Goal: Task Accomplishment & Management: Manage account settings

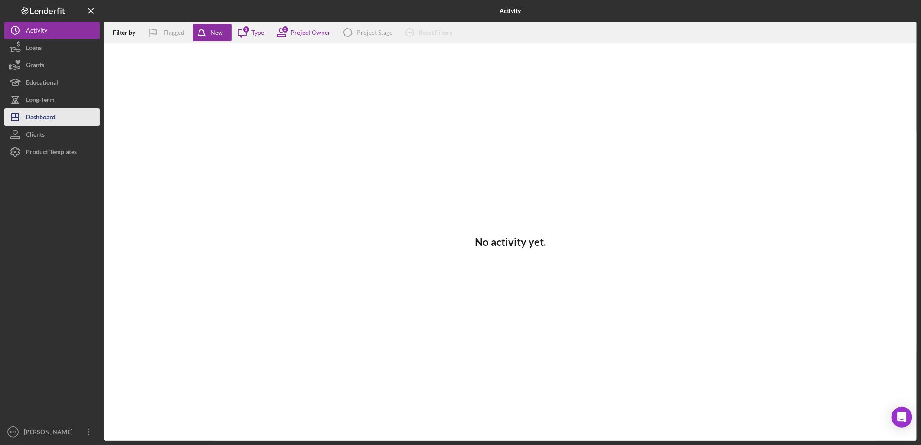
click at [81, 115] on button "Icon/Dashboard Dashboard" at bounding box center [51, 116] width 95 height 17
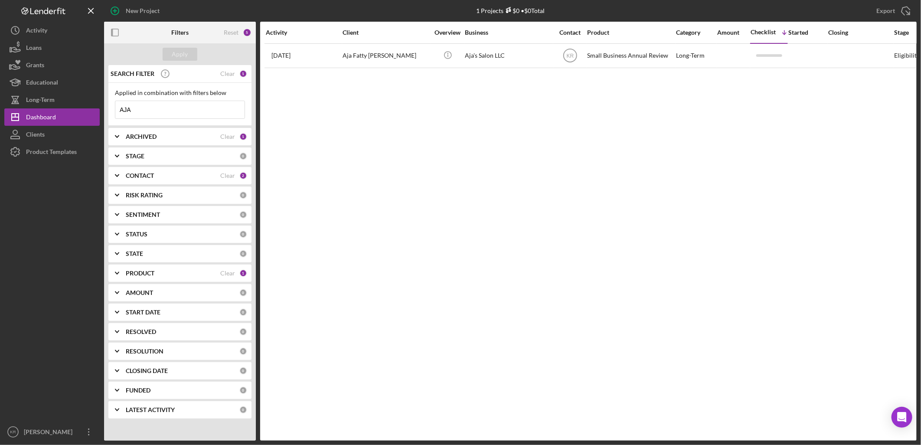
click at [184, 104] on input "AJA" at bounding box center [179, 109] width 129 height 17
click at [232, 36] on div "Reset 4" at bounding box center [238, 33] width 28 height 22
click at [234, 33] on div "Reset" at bounding box center [231, 32] width 15 height 7
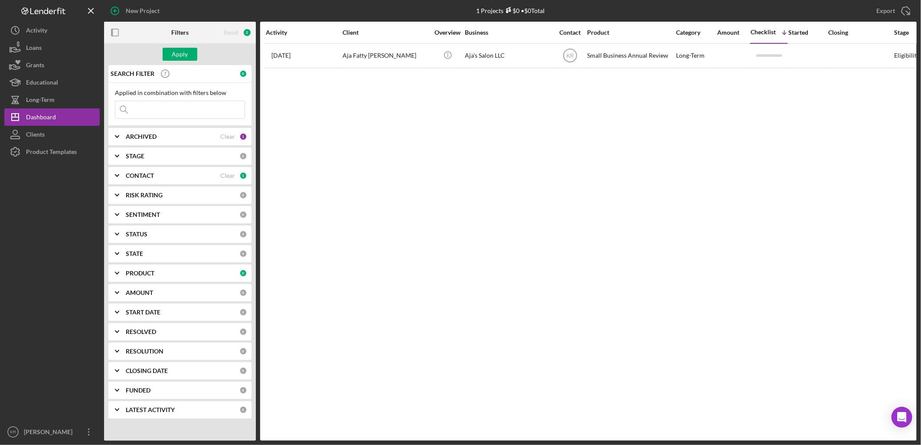
click at [161, 113] on input at bounding box center [179, 109] width 129 height 17
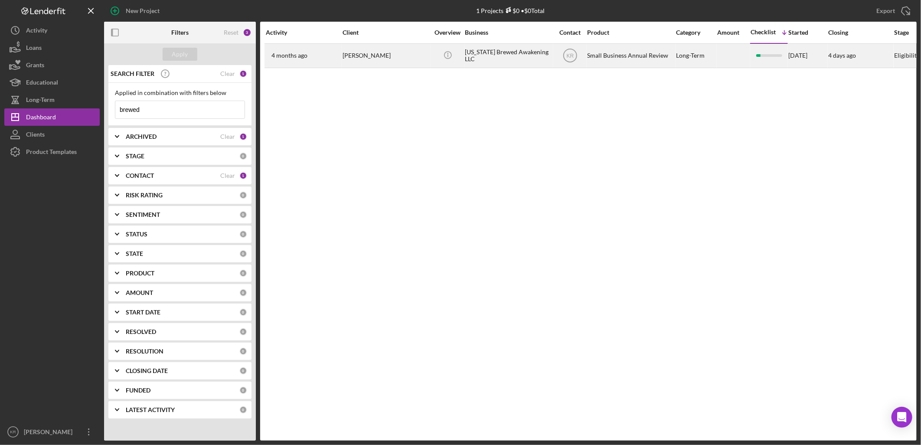
type input "brewed"
click at [356, 49] on div "[PERSON_NAME]" at bounding box center [386, 55] width 87 height 23
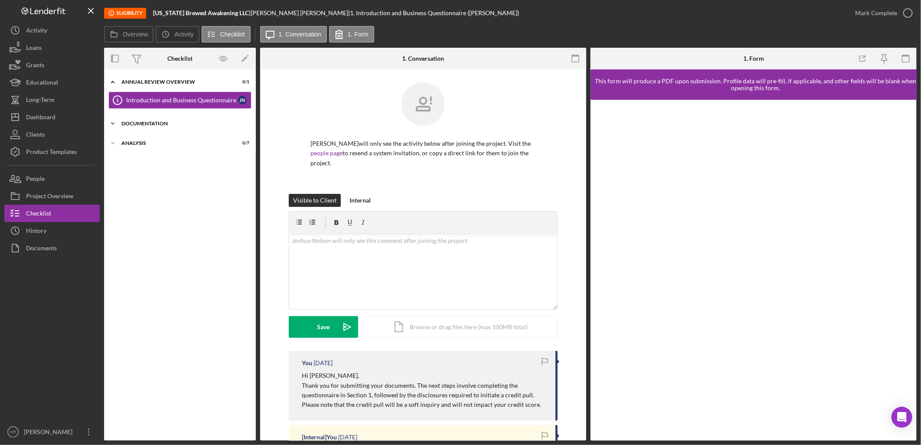
click at [194, 128] on div "Icon/Expander Documentation 2 / 3" at bounding box center [180, 123] width 152 height 17
click at [157, 192] on div "Icon/Expander Analysis 0 / 7" at bounding box center [180, 199] width 152 height 17
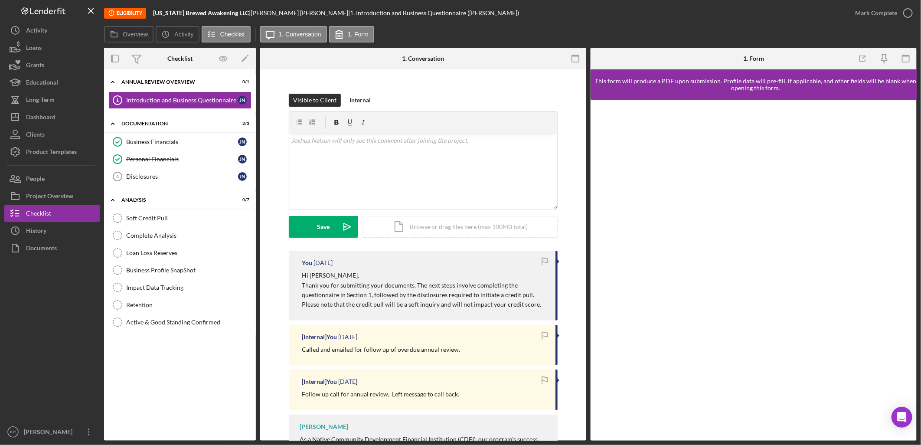
scroll to position [293, 0]
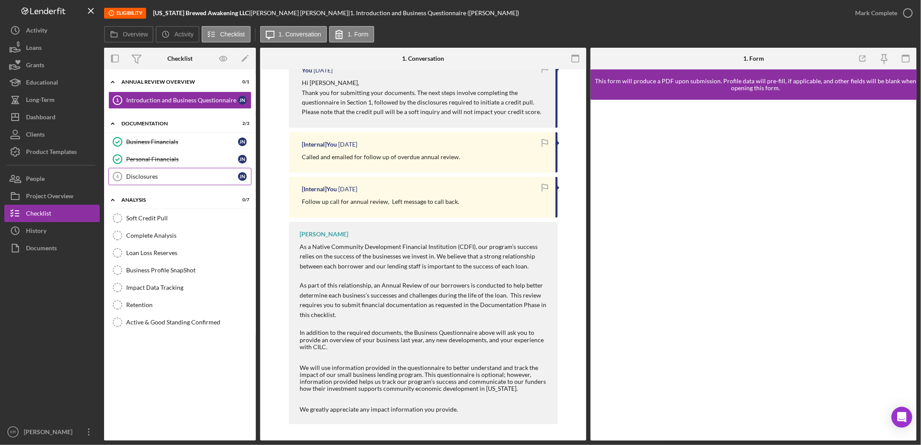
click at [172, 179] on div "Disclosures" at bounding box center [182, 176] width 112 height 7
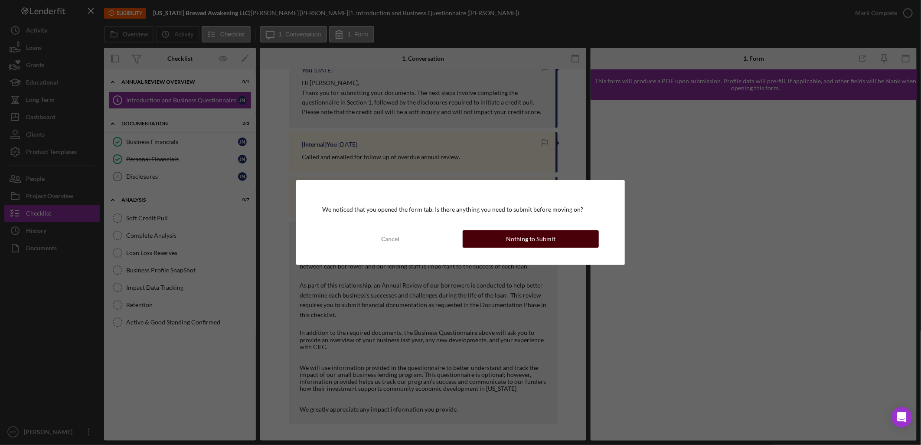
click at [508, 241] on div "Nothing to Submit" at bounding box center [530, 238] width 49 height 17
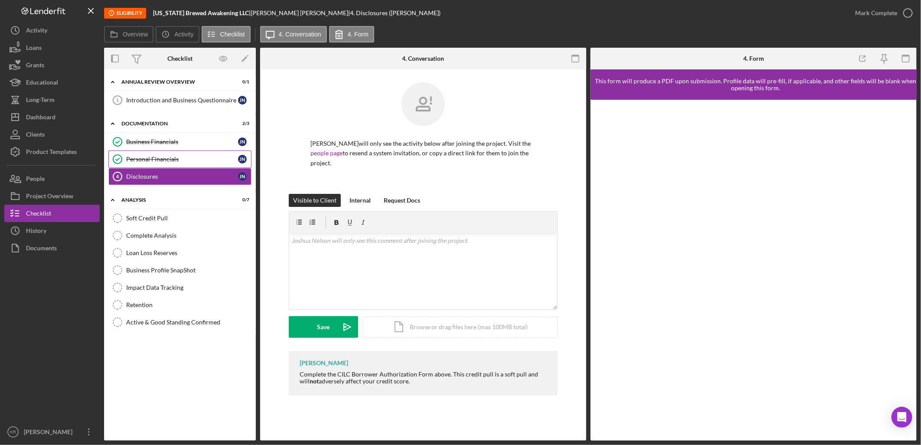
click at [179, 165] on link "Personal Financials Personal Financials J N" at bounding box center [179, 158] width 143 height 17
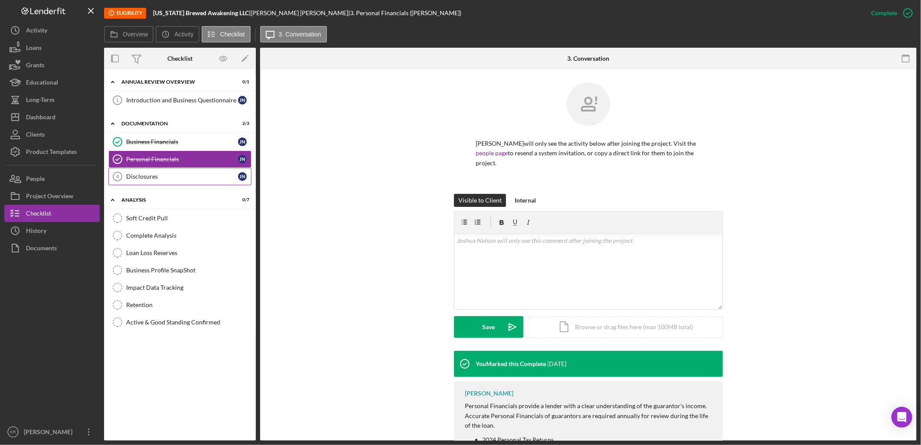
click at [179, 168] on link "Disclosures 4 Disclosures J N" at bounding box center [179, 176] width 143 height 17
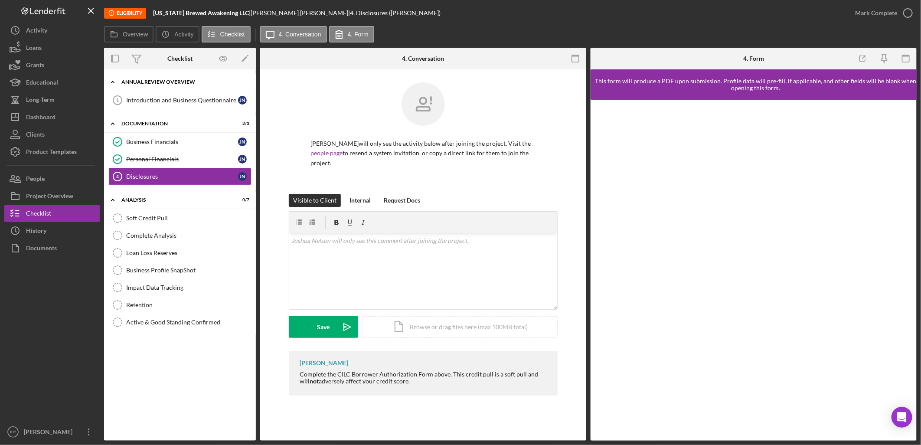
click at [168, 87] on div "Icon/Expander Annual Review Overview 0 / 1" at bounding box center [180, 82] width 152 height 18
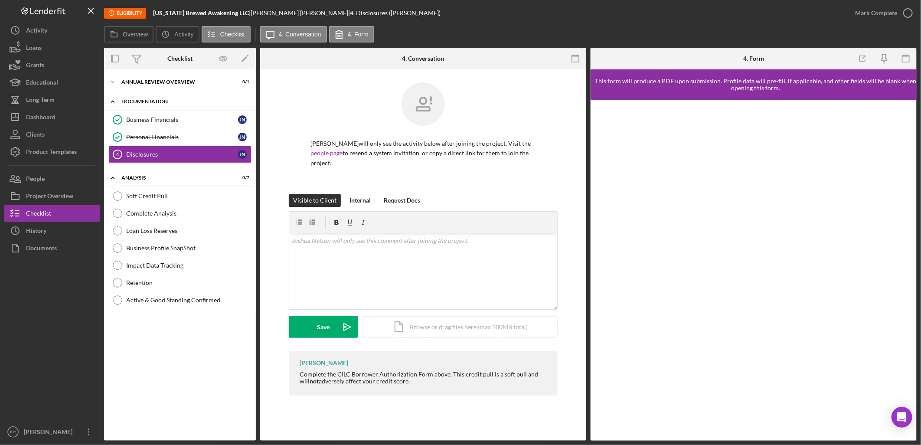
click at [134, 100] on div "Documentation" at bounding box center [183, 101] width 124 height 5
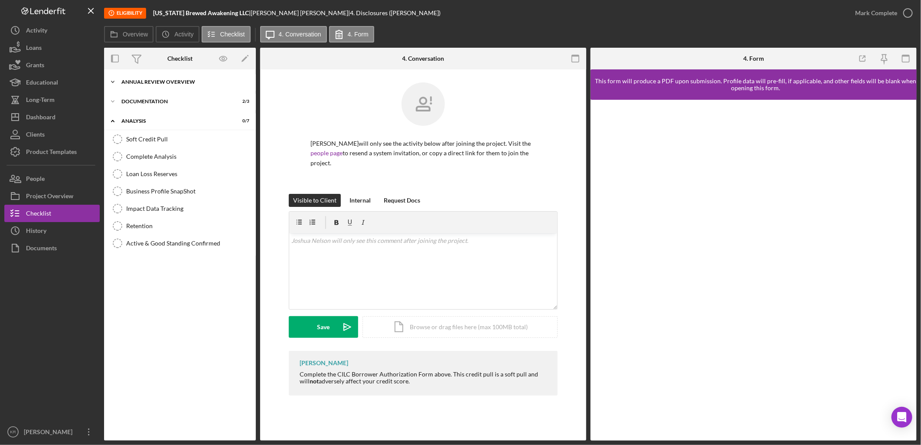
click at [141, 82] on div "Annual Review Overview" at bounding box center [183, 81] width 124 height 5
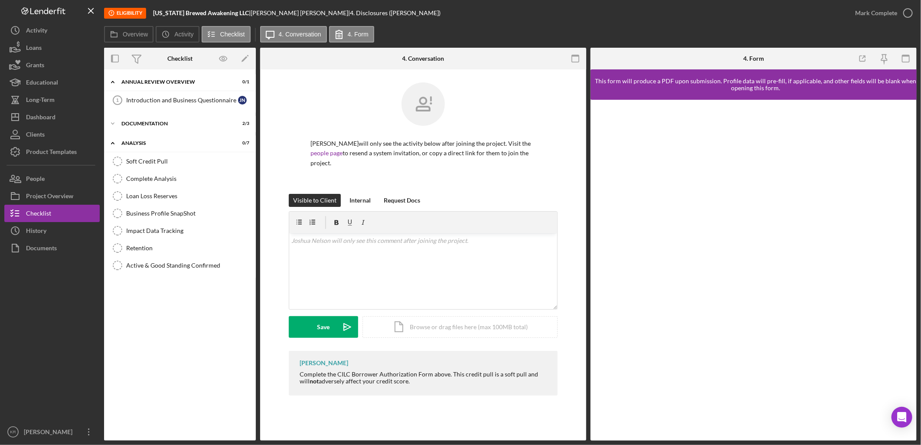
click at [161, 110] on div "Introduction and Business Questionnaire 1 Introduction and Business Questionnai…" at bounding box center [180, 103] width 152 height 22
click at [167, 101] on div "Introduction and Business Questionnaire" at bounding box center [182, 100] width 112 height 7
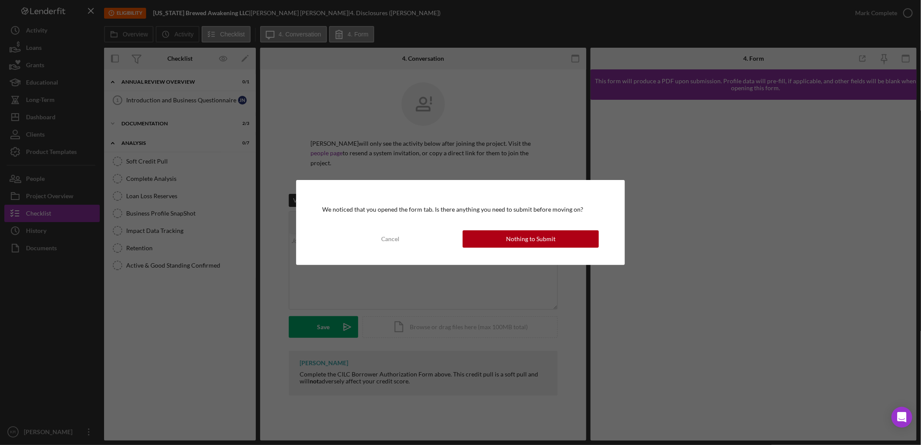
click at [549, 249] on div "We noticed that you opened the form tab. Is there anything you need to submit b…" at bounding box center [460, 222] width 328 height 85
click at [549, 241] on div "Nothing to Submit" at bounding box center [530, 238] width 49 height 17
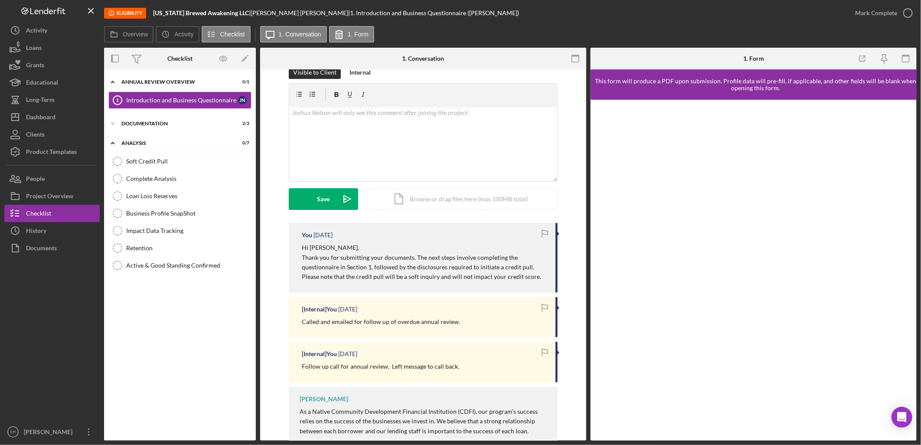
scroll to position [100, 0]
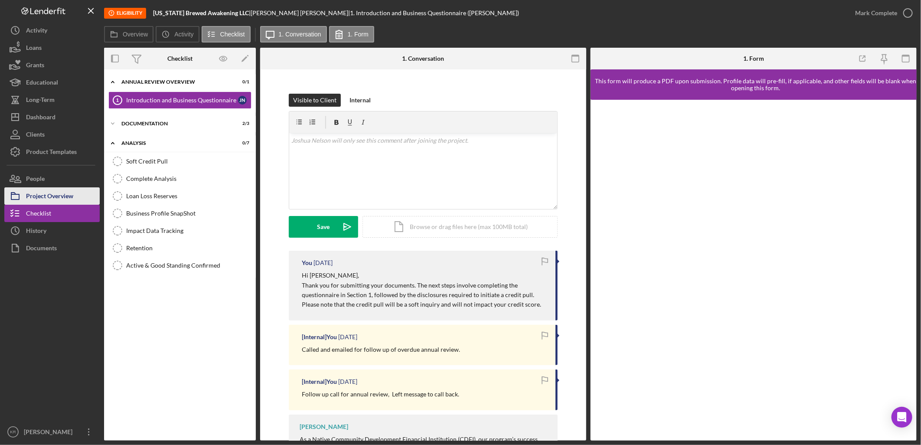
click at [57, 188] on div "Project Overview" at bounding box center [49, 197] width 47 height 20
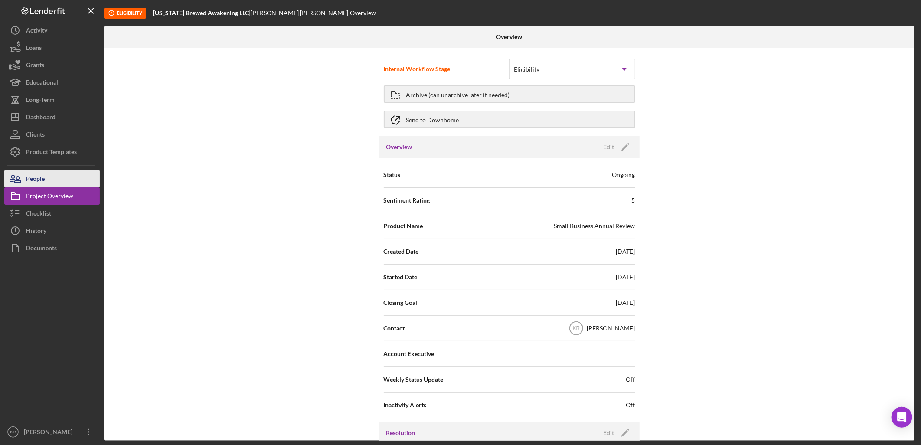
click at [53, 174] on button "People" at bounding box center [51, 178] width 95 height 17
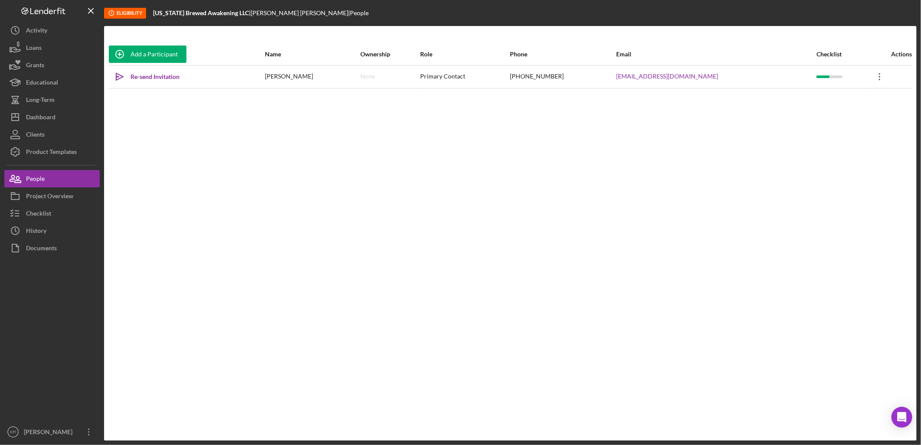
click at [872, 73] on icon "Icon/Overflow" at bounding box center [880, 77] width 22 height 22
click at [828, 116] on button "Icon/Link Get Invitation Link" at bounding box center [838, 116] width 95 height 17
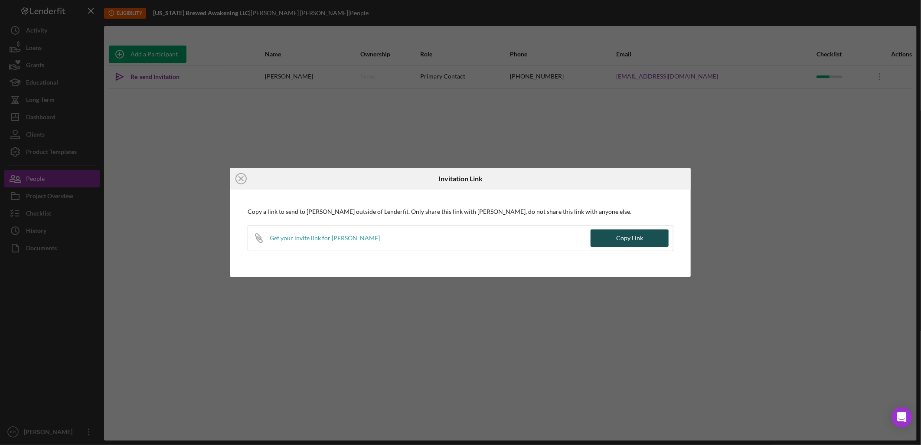
click at [649, 234] on button "Copy Link" at bounding box center [630, 237] width 78 height 17
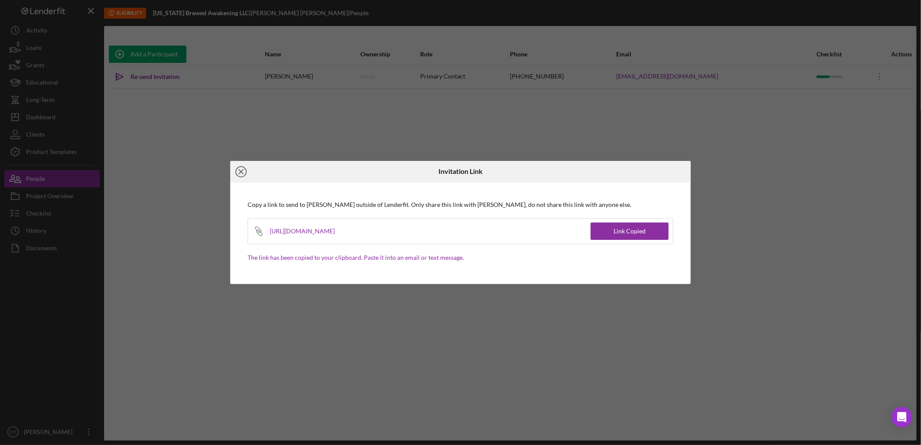
click at [245, 174] on icon "Icon/Close" at bounding box center [241, 172] width 22 height 22
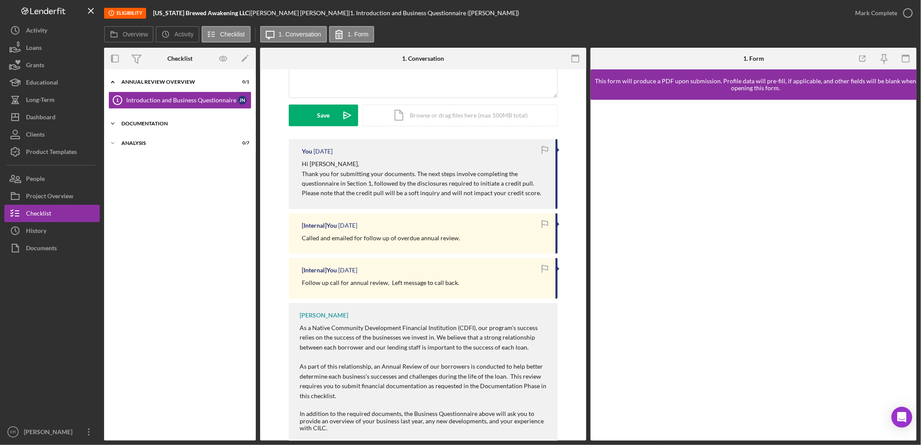
scroll to position [96, 0]
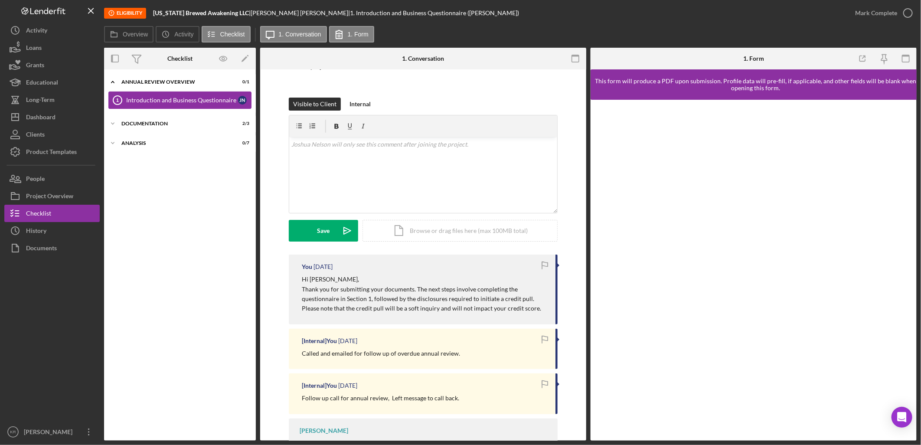
click at [169, 98] on div "Introduction and Business Questionnaire" at bounding box center [182, 100] width 112 height 7
click at [156, 127] on div "Icon/Expander Documentation 2 / 3" at bounding box center [180, 123] width 152 height 17
click at [144, 202] on div "Analysis" at bounding box center [183, 199] width 124 height 5
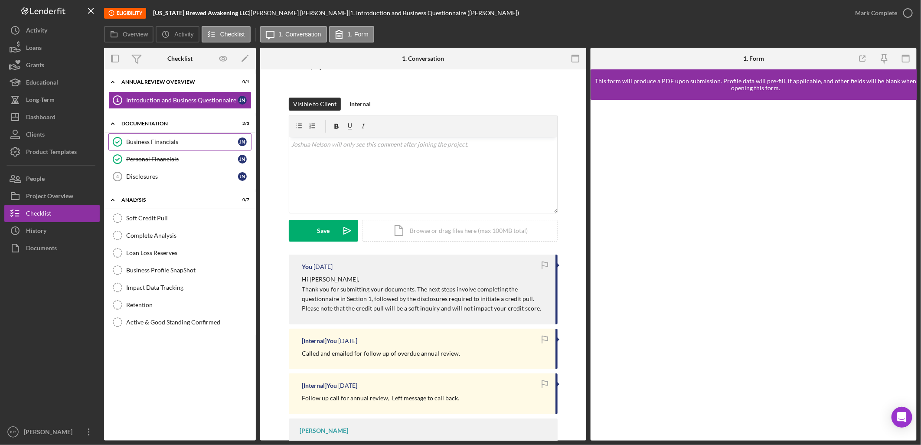
click at [188, 139] on div "Business Financials" at bounding box center [182, 141] width 112 height 7
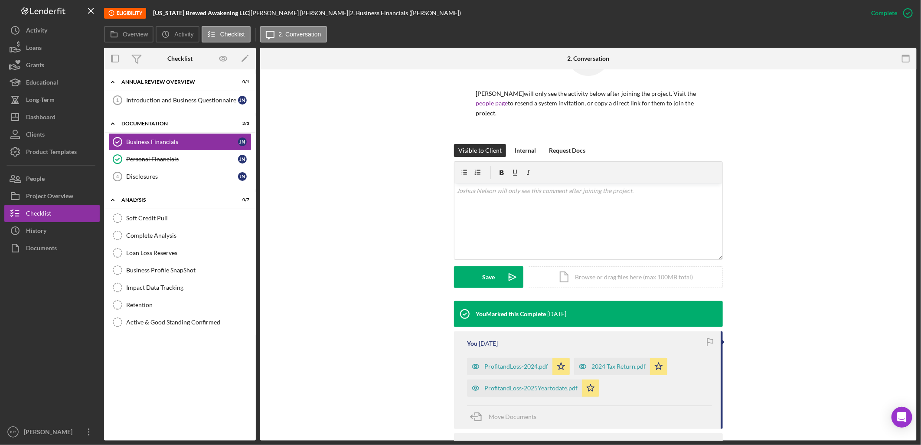
scroll to position [96, 0]
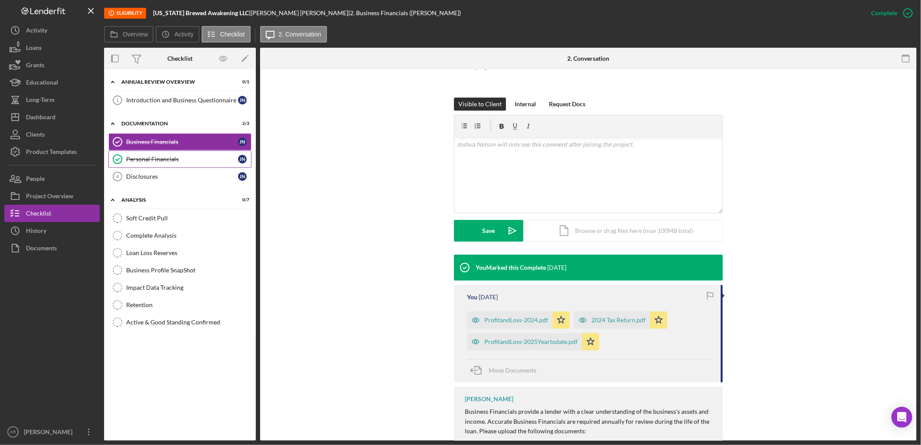
click at [170, 161] on div "Personal Financials" at bounding box center [182, 159] width 112 height 7
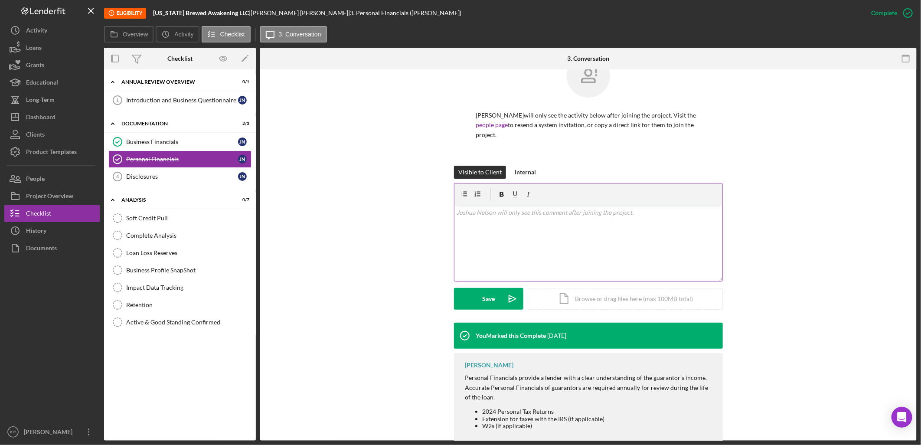
scroll to position [51, 0]
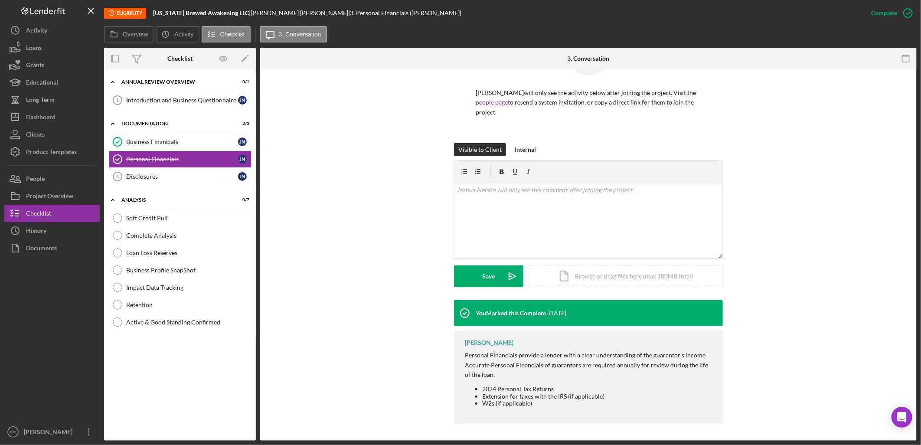
click at [117, 11] on div "Eligibility" at bounding box center [125, 13] width 42 height 11
click at [153, 137] on link "Business Financials Business Financials J N" at bounding box center [179, 141] width 143 height 17
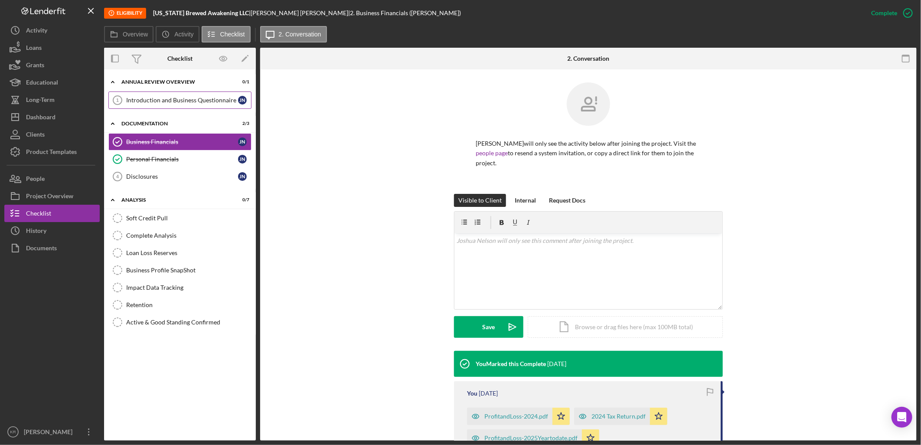
click at [155, 107] on link "Introduction and Business Questionnaire 1 Introduction and Business Questionnai…" at bounding box center [179, 100] width 143 height 17
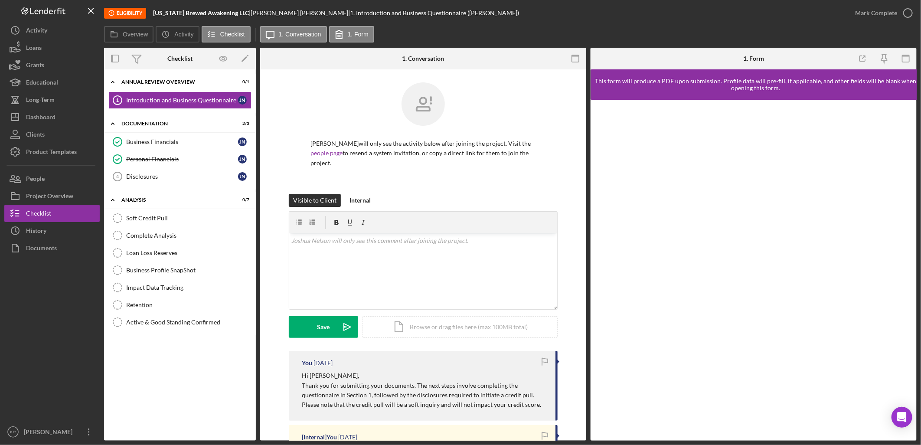
click at [120, 15] on div "Eligibility" at bounding box center [125, 13] width 42 height 11
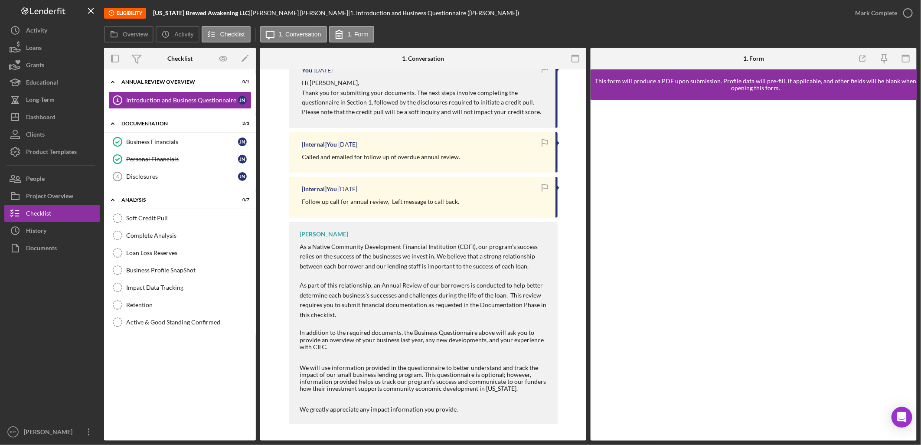
scroll to position [245, 0]
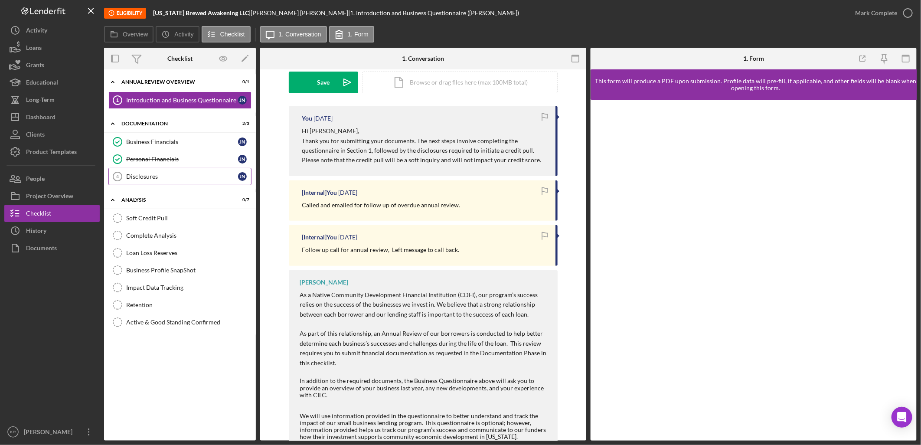
click at [140, 175] on div "Disclosures" at bounding box center [182, 176] width 112 height 7
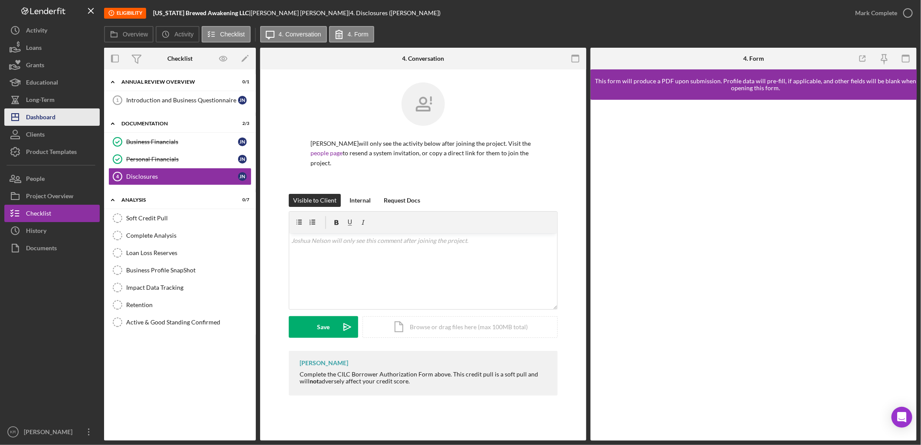
click at [22, 114] on icon "Icon/Dashboard" at bounding box center [15, 117] width 22 height 22
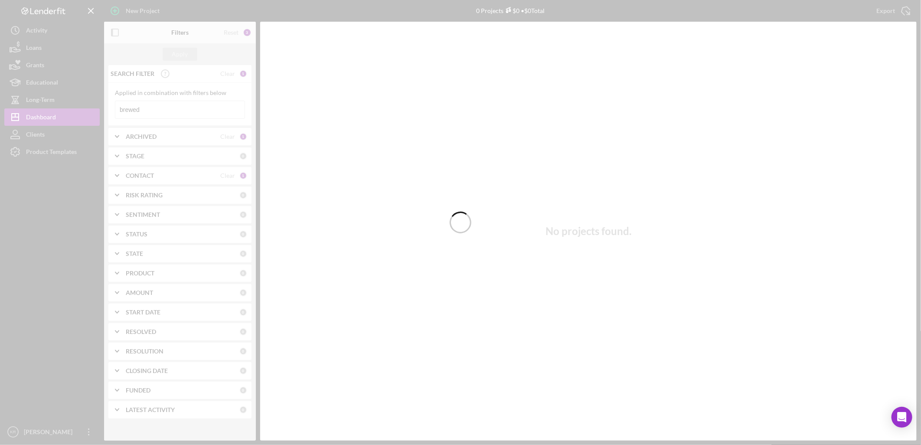
click at [154, 107] on div at bounding box center [460, 222] width 921 height 445
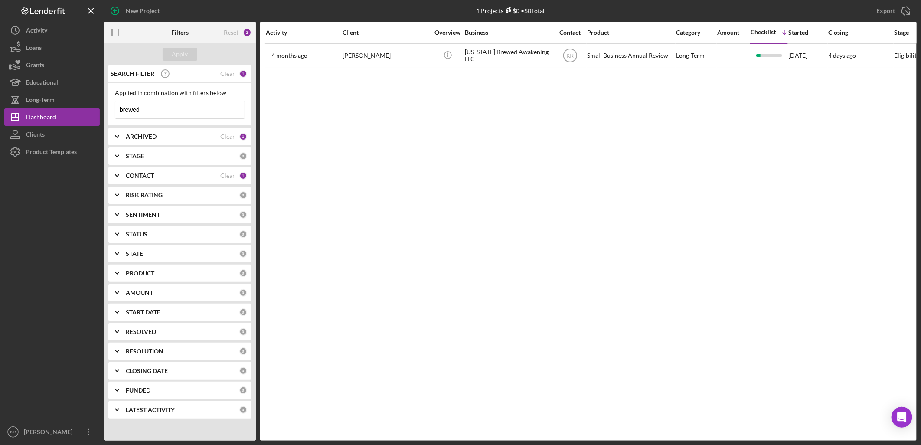
click at [154, 107] on input "brewed" at bounding box center [179, 109] width 129 height 17
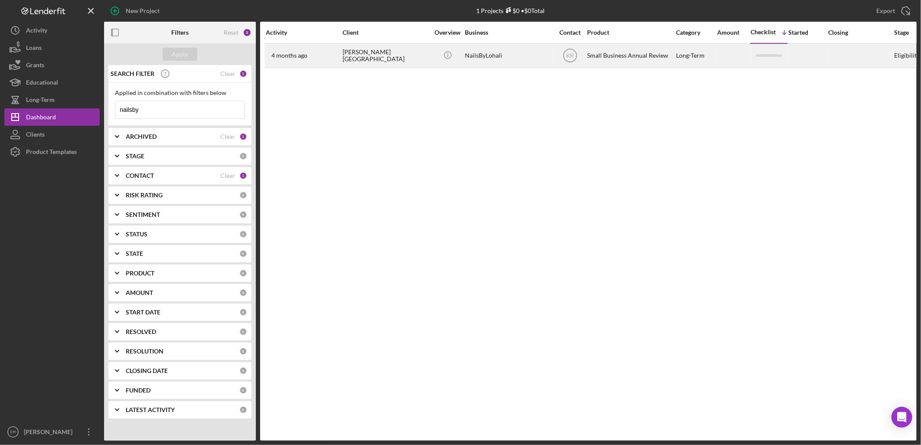
type input "nailsby"
click at [519, 62] on div "NailsByLohali" at bounding box center [508, 55] width 87 height 23
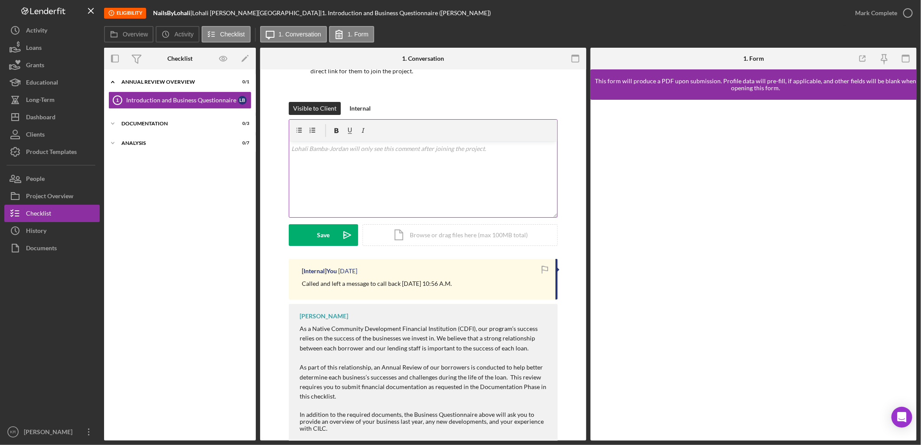
scroll to position [144, 0]
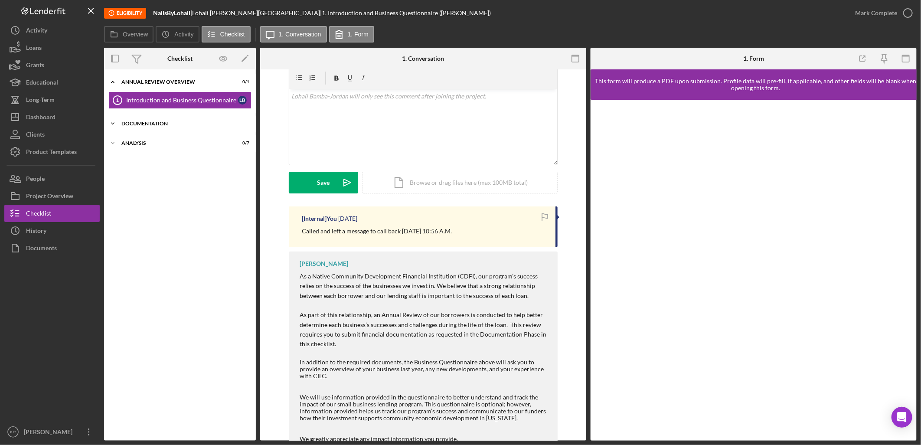
click at [175, 123] on div "Documentation" at bounding box center [183, 123] width 124 height 5
click at [136, 196] on div "Icon/Expander Analysis 0 / 7" at bounding box center [180, 199] width 152 height 17
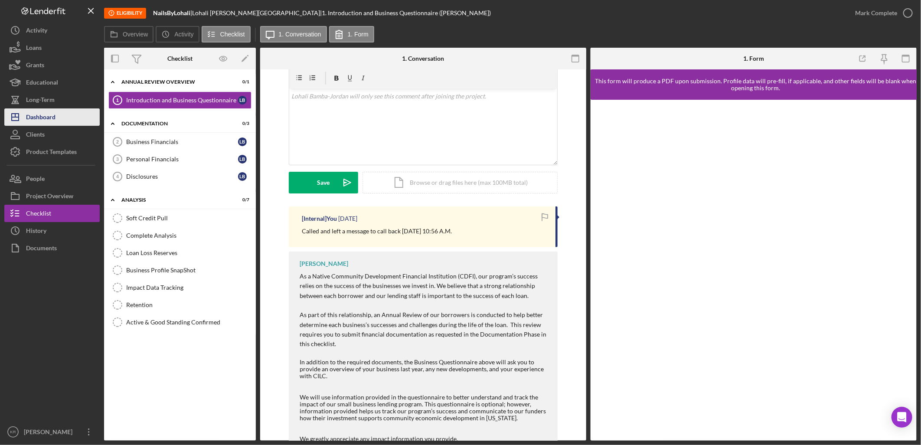
click at [50, 108] on div "Dashboard" at bounding box center [40, 118] width 29 height 20
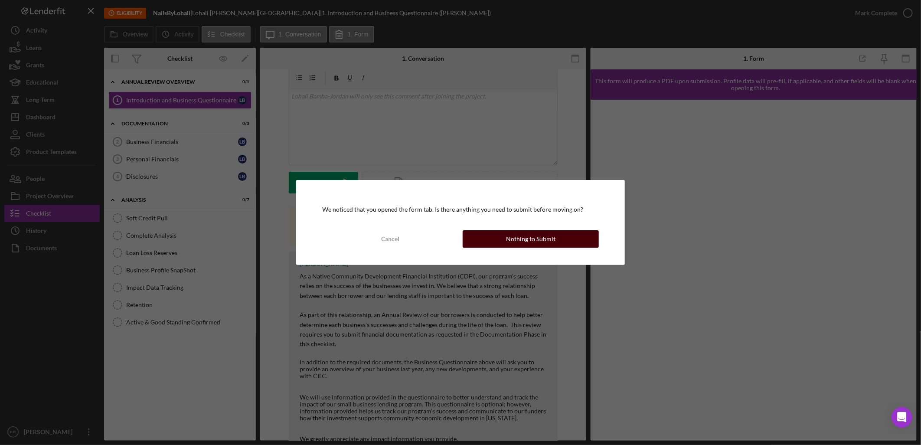
click at [506, 239] on button "Nothing to Submit" at bounding box center [531, 238] width 136 height 17
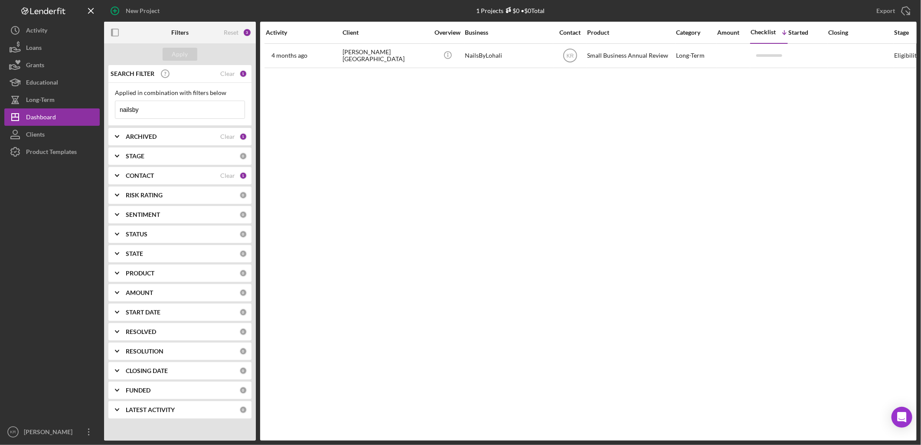
click at [197, 109] on input "nailsby" at bounding box center [179, 109] width 129 height 17
type input "m"
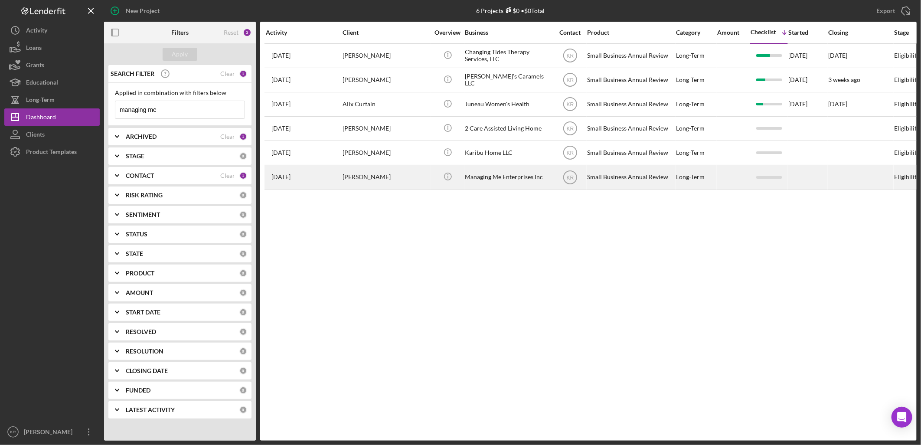
type input "managing me"
click at [421, 176] on div "[PERSON_NAME]" at bounding box center [386, 177] width 87 height 23
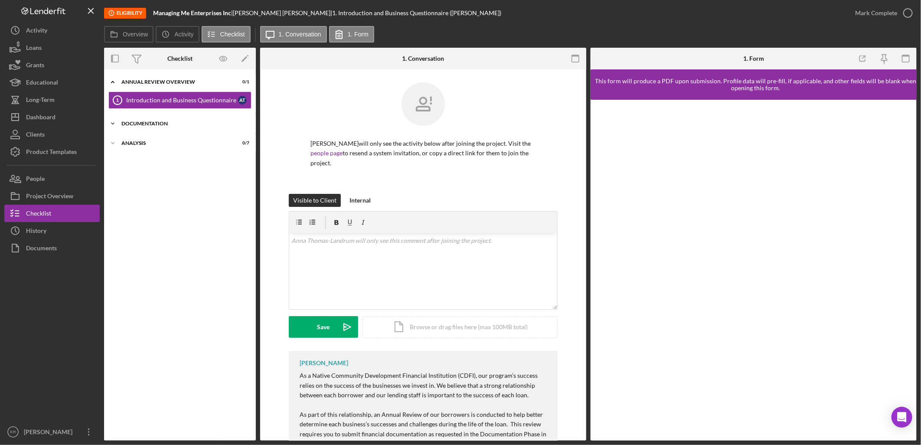
click at [186, 128] on div "Icon/Expander Documentation 0 / 3" at bounding box center [180, 123] width 152 height 17
click at [179, 134] on link "Business Financials 2 Business Financials A T" at bounding box center [179, 141] width 143 height 17
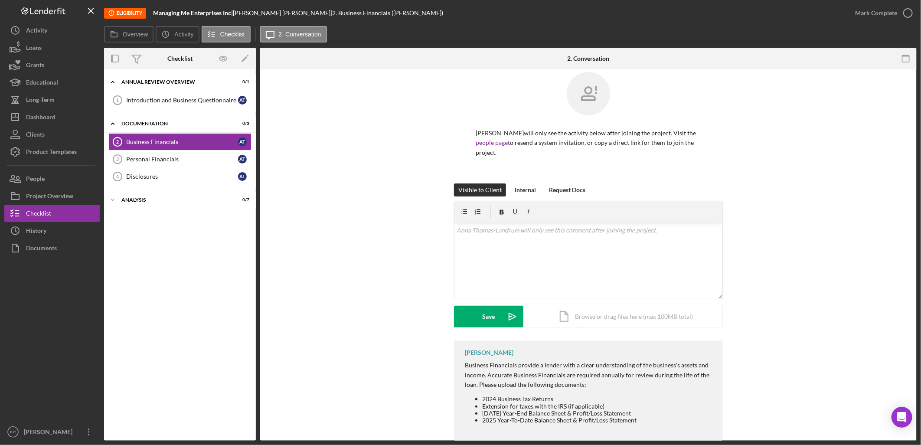
scroll to position [27, 0]
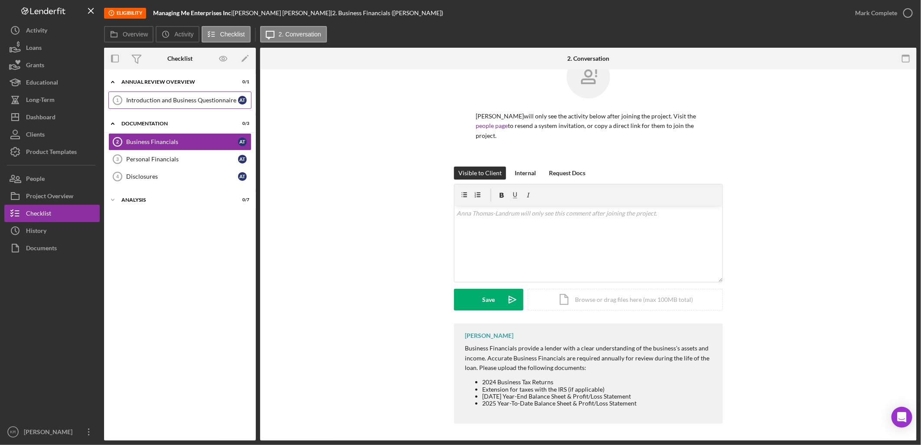
click at [153, 108] on link "Introduction and Business Questionnaire 1 Introduction and Business Questionnai…" at bounding box center [179, 100] width 143 height 17
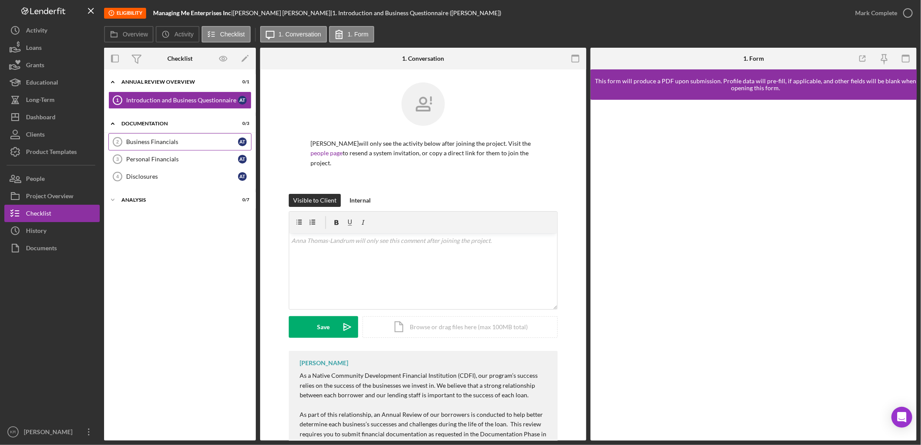
click at [158, 141] on div "Business Financials" at bounding box center [182, 141] width 112 height 7
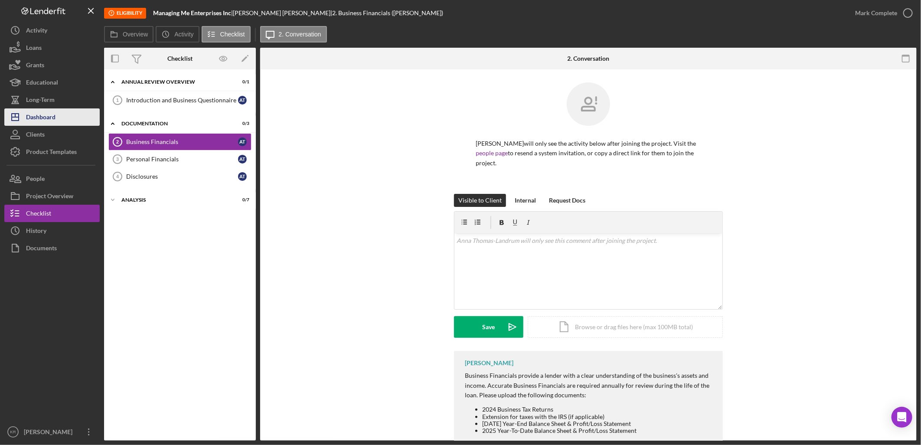
click at [76, 123] on button "Icon/Dashboard Dashboard" at bounding box center [51, 116] width 95 height 17
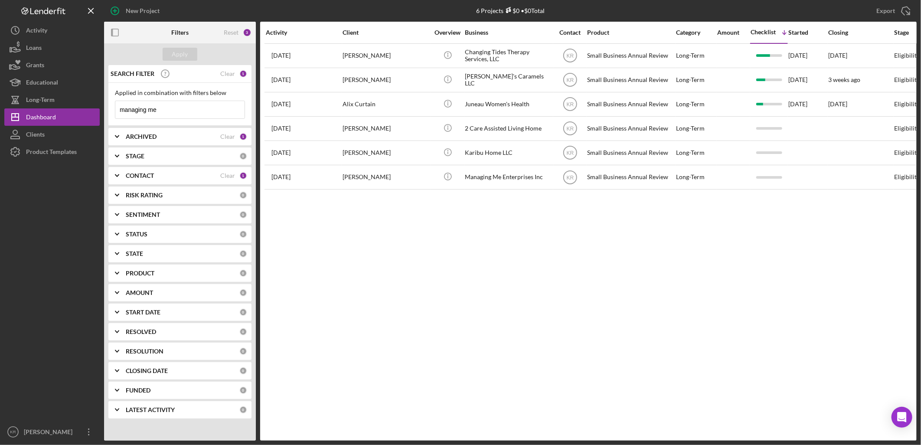
click at [154, 110] on input "managing me" at bounding box center [179, 109] width 129 height 17
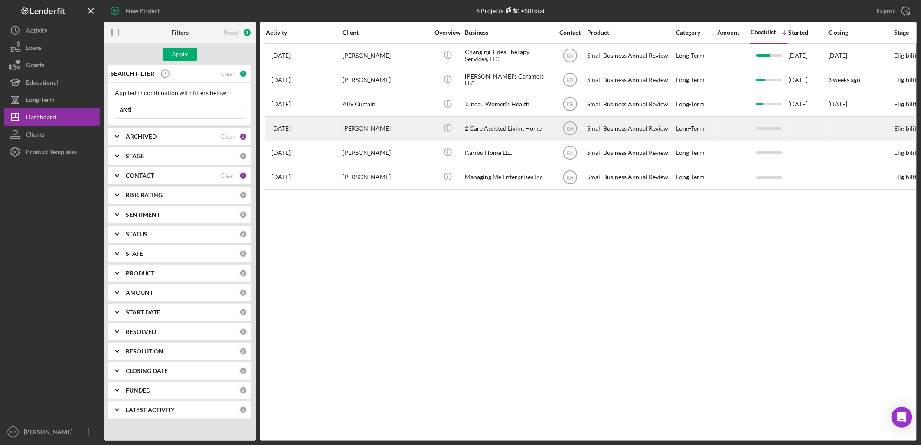
type input "arctic moon"
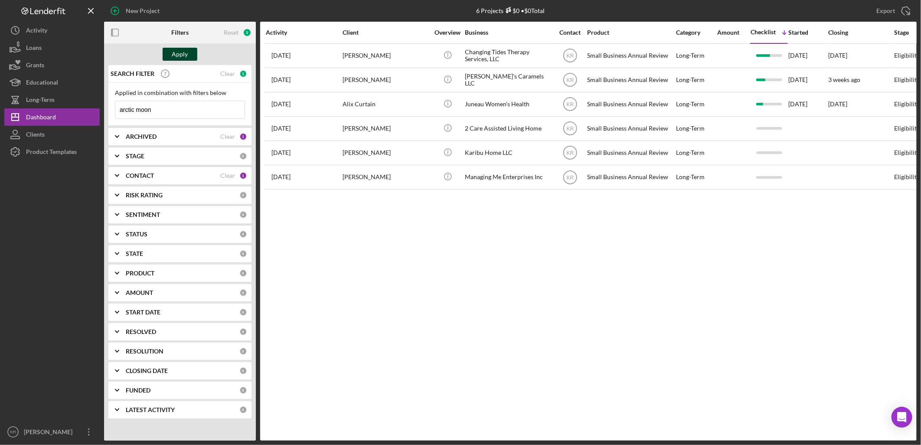
click at [192, 57] on button "Apply" at bounding box center [180, 54] width 35 height 13
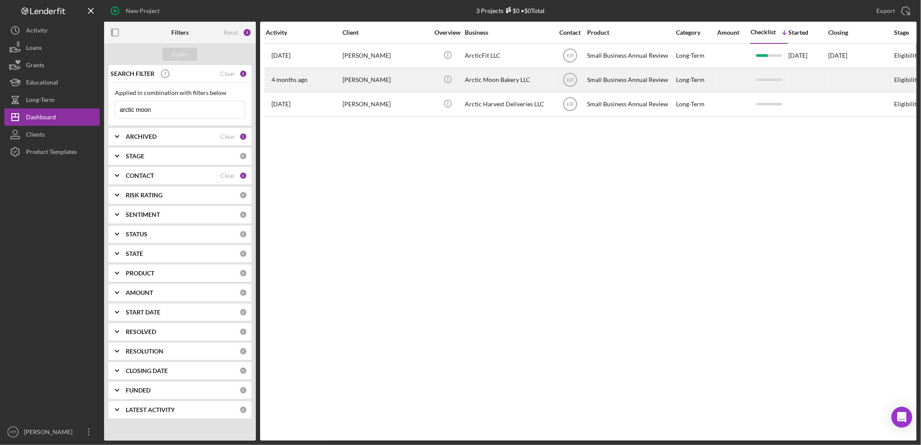
click at [422, 83] on div "[PERSON_NAME]" at bounding box center [386, 80] width 87 height 23
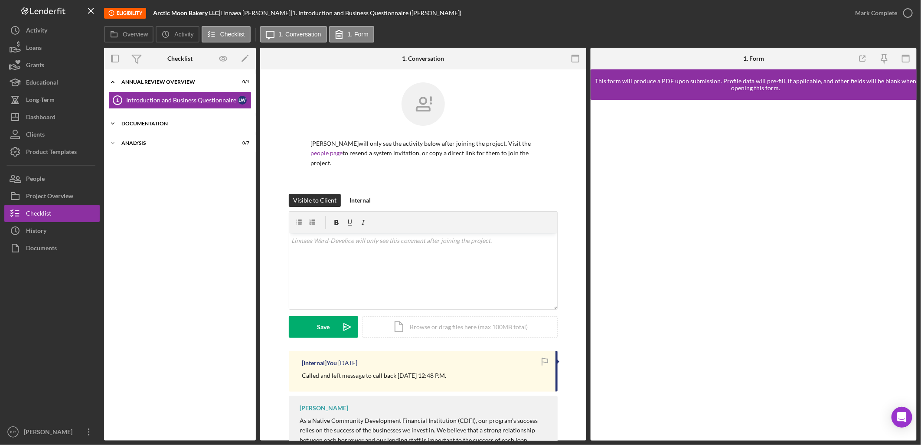
click at [235, 126] on div "Icon/Expander Documentation 0 / 3" at bounding box center [180, 123] width 152 height 17
click at [199, 203] on div "Icon/Expander Analysis 0 / 7" at bounding box center [180, 199] width 152 height 17
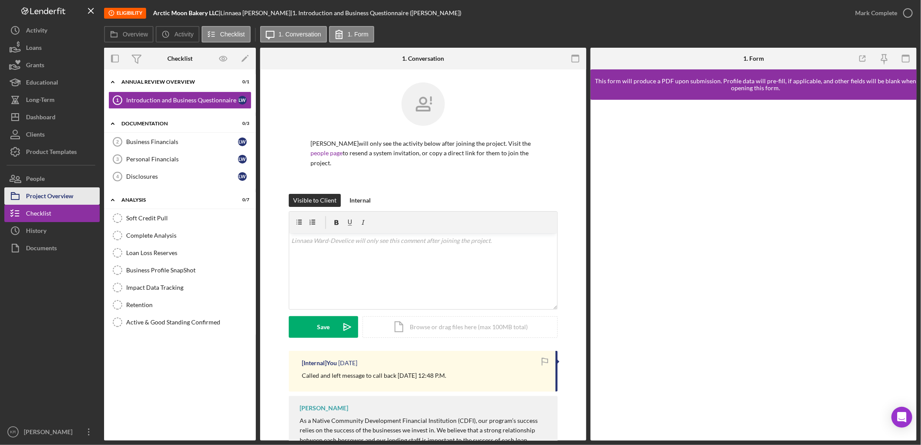
click at [65, 191] on div "Project Overview" at bounding box center [49, 197] width 47 height 20
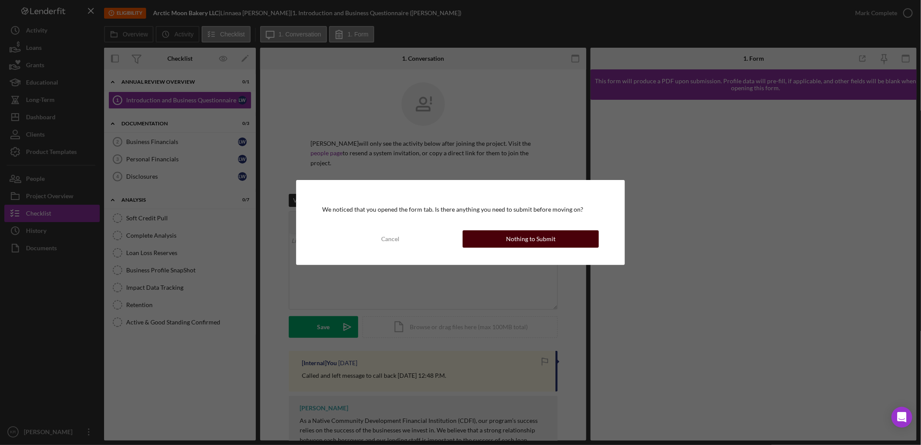
click at [558, 240] on button "Nothing to Submit" at bounding box center [531, 238] width 136 height 17
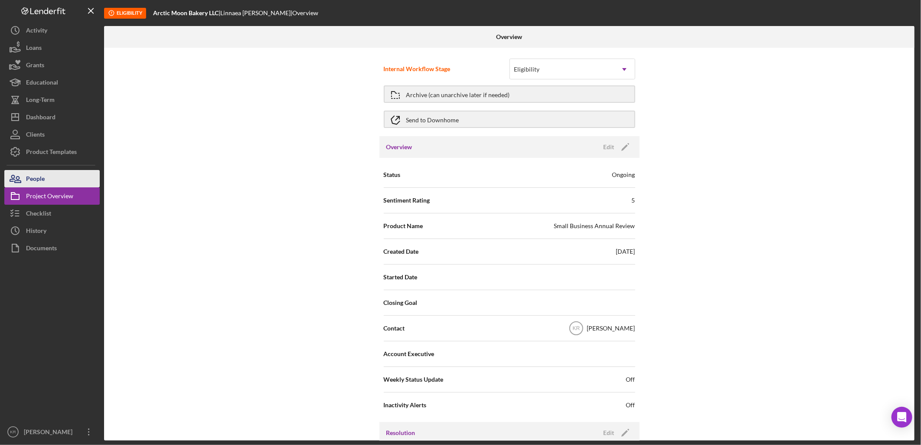
click at [55, 176] on button "People" at bounding box center [51, 178] width 95 height 17
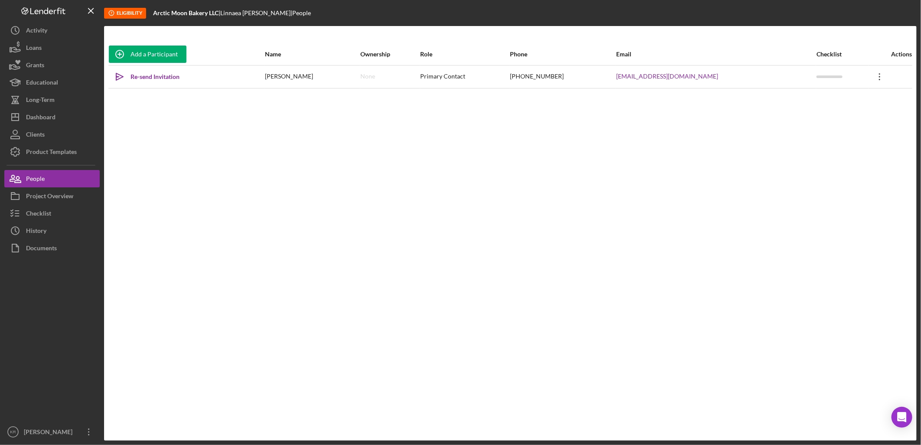
click at [875, 78] on icon "Icon/Overflow" at bounding box center [880, 77] width 22 height 22
click at [846, 114] on button "Icon/Link Get Invitation Link" at bounding box center [838, 116] width 95 height 17
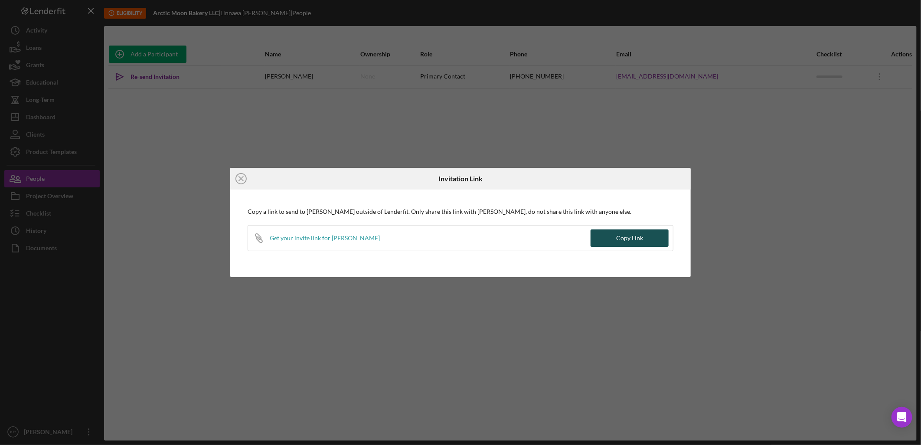
click at [643, 235] on button "Copy Link" at bounding box center [630, 237] width 78 height 17
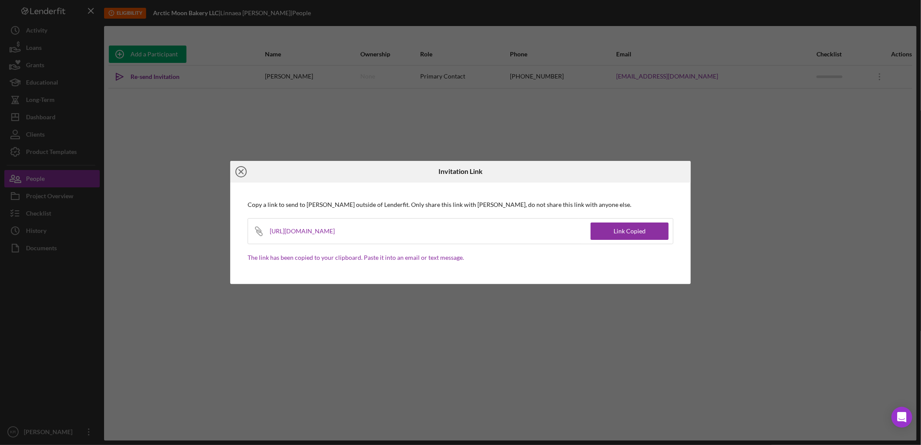
click at [240, 168] on icon "Icon/Close" at bounding box center [241, 172] width 22 height 22
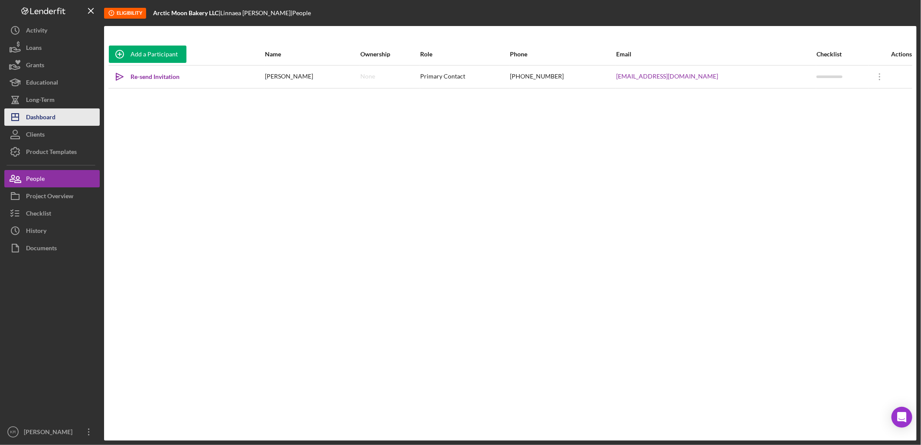
click at [39, 111] on div "Dashboard" at bounding box center [40, 118] width 29 height 20
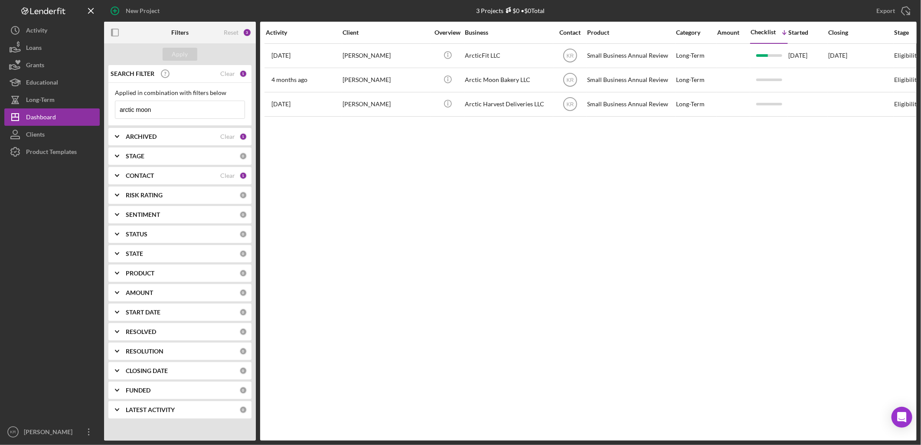
click at [155, 115] on input "arctic moon" at bounding box center [179, 109] width 129 height 17
click at [159, 111] on input "arctic moon" at bounding box center [179, 109] width 129 height 17
click at [160, 110] on input "arctic moon" at bounding box center [179, 109] width 129 height 17
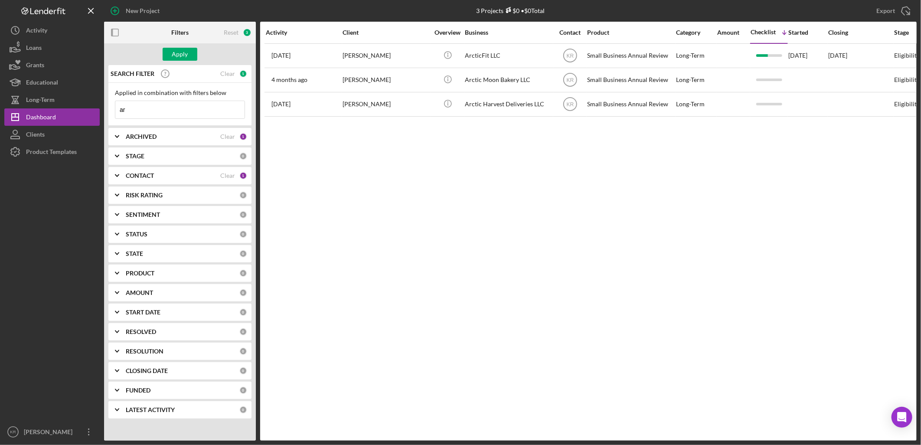
type input "a"
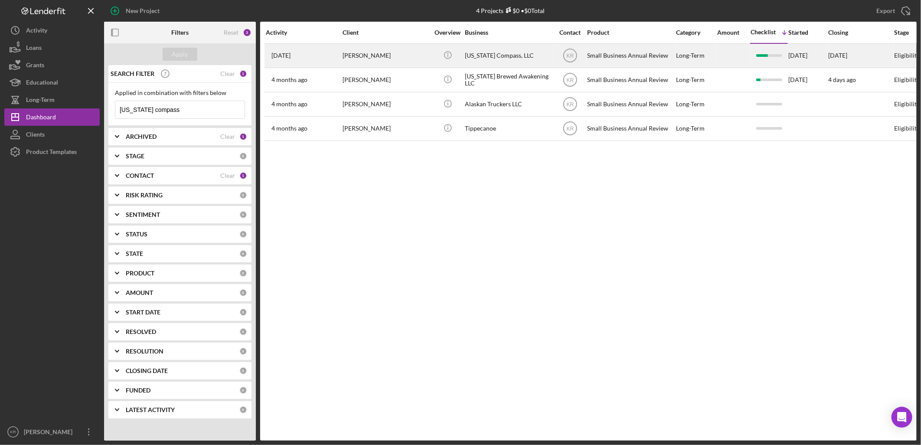
type input "[US_STATE] compass"
click at [370, 57] on div "[PERSON_NAME]" at bounding box center [386, 55] width 87 height 23
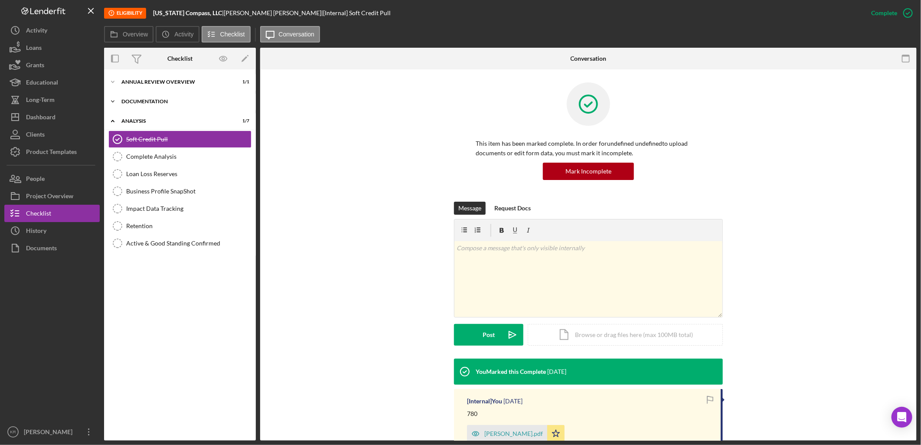
click at [198, 101] on div "Documentation" at bounding box center [183, 101] width 124 height 5
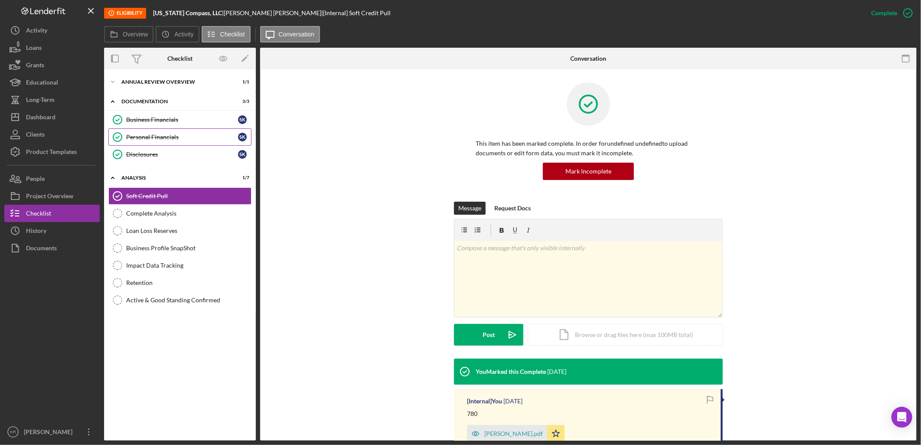
click at [179, 135] on div "Personal Financials" at bounding box center [182, 137] width 112 height 7
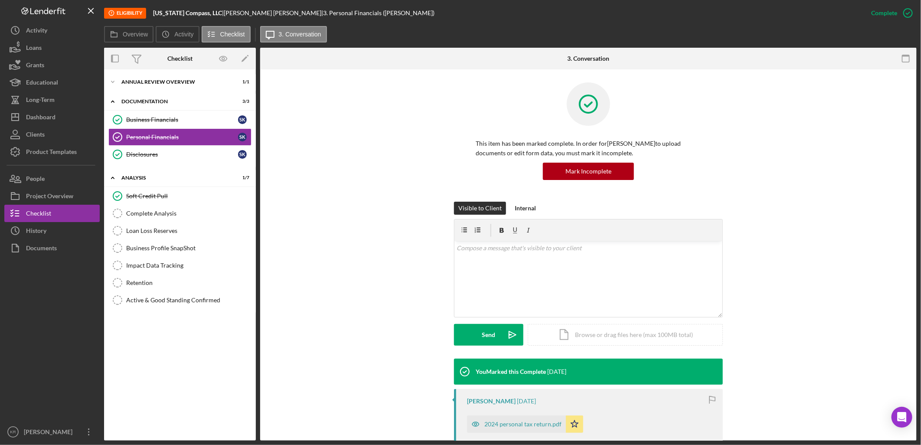
scroll to position [181, 0]
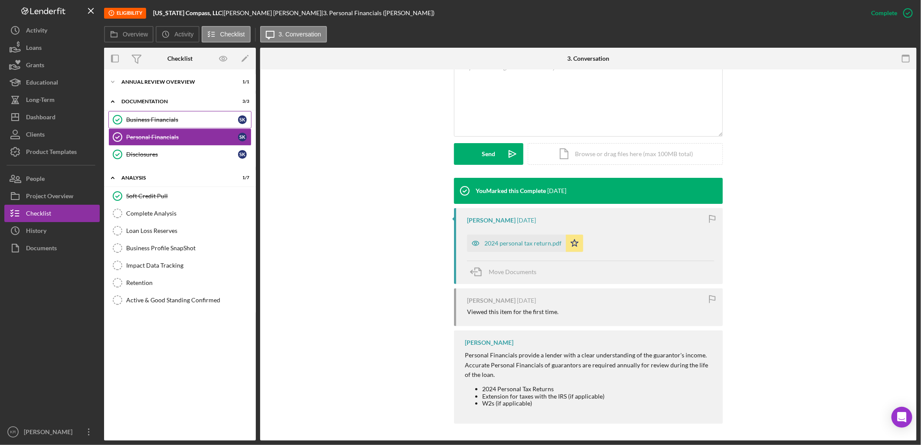
click at [205, 120] on div "Business Financials" at bounding box center [182, 119] width 112 height 7
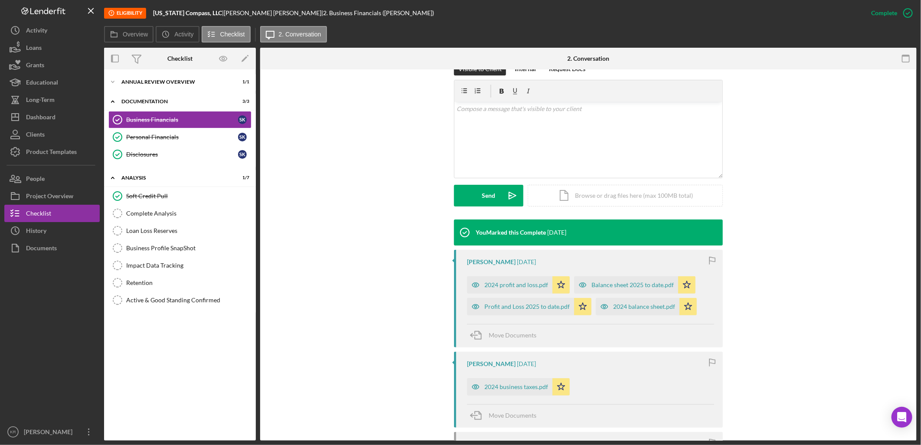
scroll to position [144, 0]
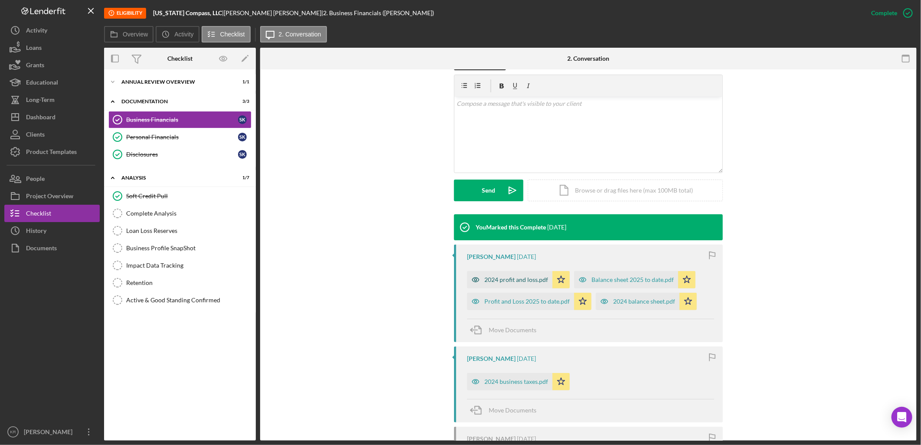
click at [508, 281] on div "2024 profit and loss.pdf" at bounding box center [516, 279] width 64 height 7
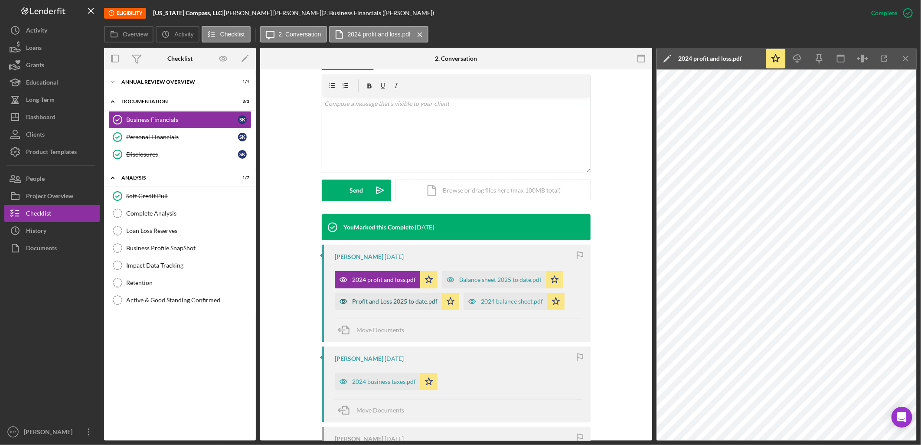
click at [385, 304] on div "Profit and Loss 2025 to date.pdf" at bounding box center [394, 301] width 85 height 7
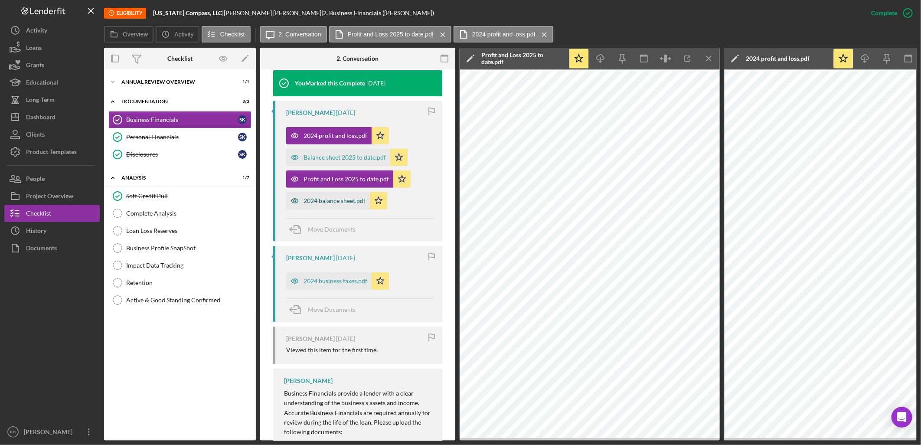
scroll to position [298, 0]
click at [191, 135] on div "Personal Financials" at bounding box center [182, 137] width 112 height 7
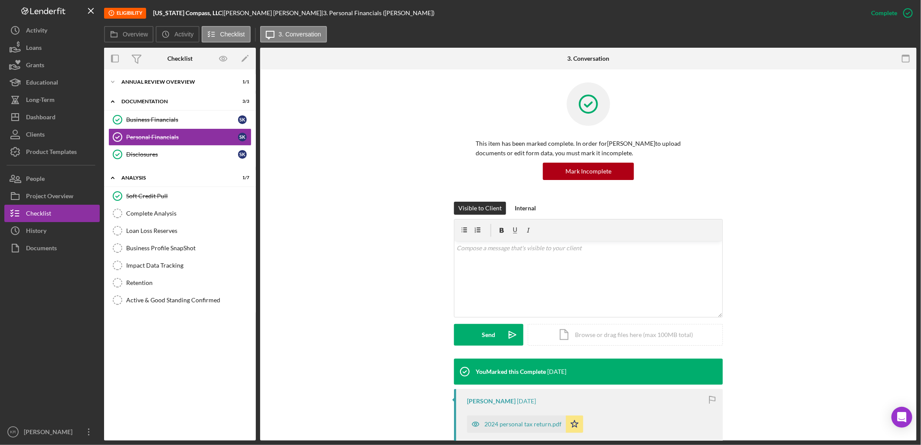
scroll to position [181, 0]
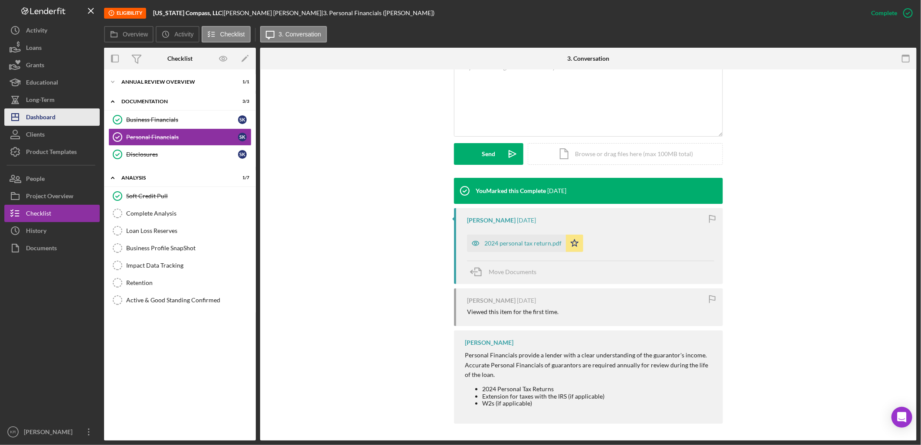
click at [48, 117] on div "Dashboard" at bounding box center [40, 118] width 29 height 20
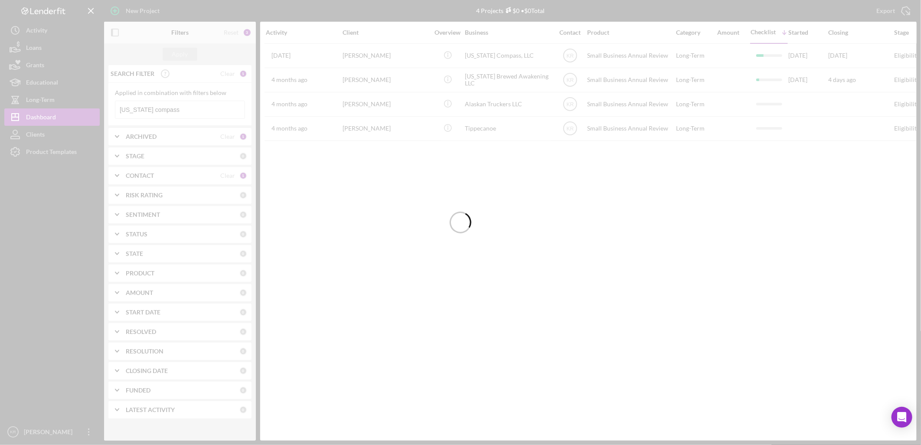
click at [187, 103] on div at bounding box center [460, 222] width 921 height 445
click at [185, 108] on div at bounding box center [460, 222] width 921 height 445
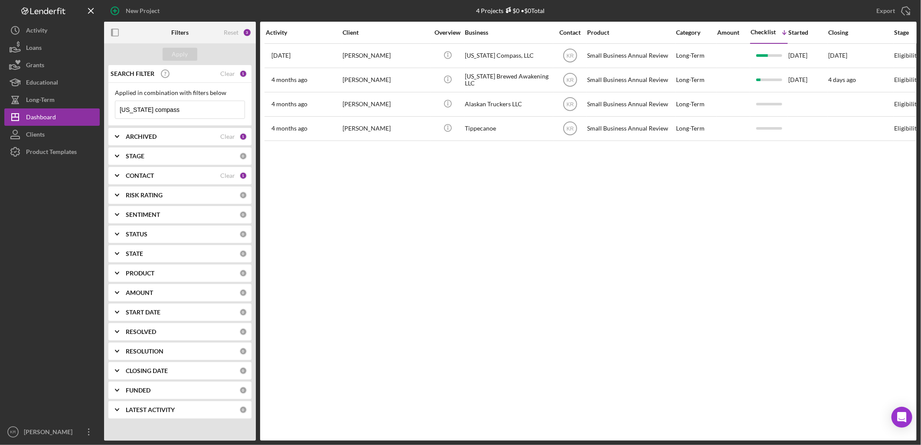
click at [185, 108] on input "[US_STATE] compass" at bounding box center [179, 109] width 129 height 17
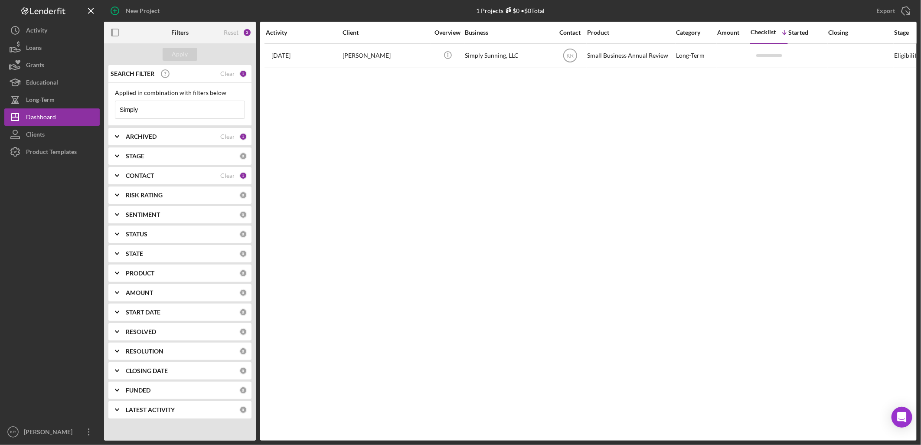
type input "Simply"
click at [337, 72] on div "Activity Client Overview Business Contact Product Category Amount Checklist Ico…" at bounding box center [588, 231] width 657 height 419
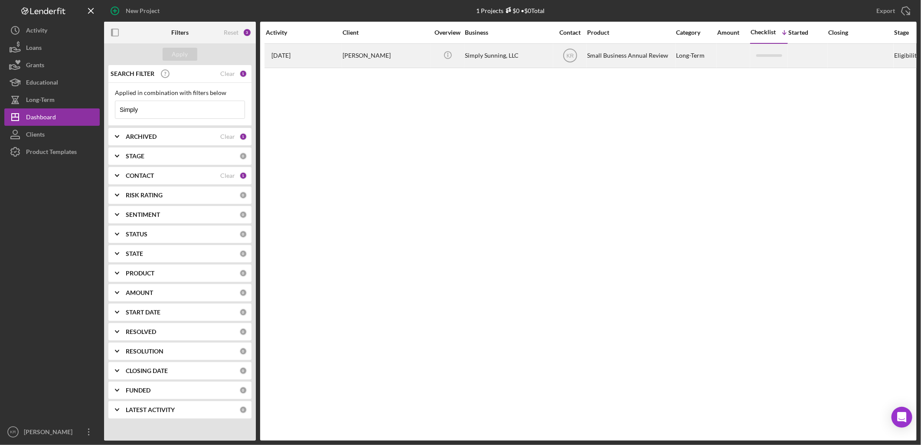
click at [366, 56] on div "[PERSON_NAME]" at bounding box center [386, 55] width 87 height 23
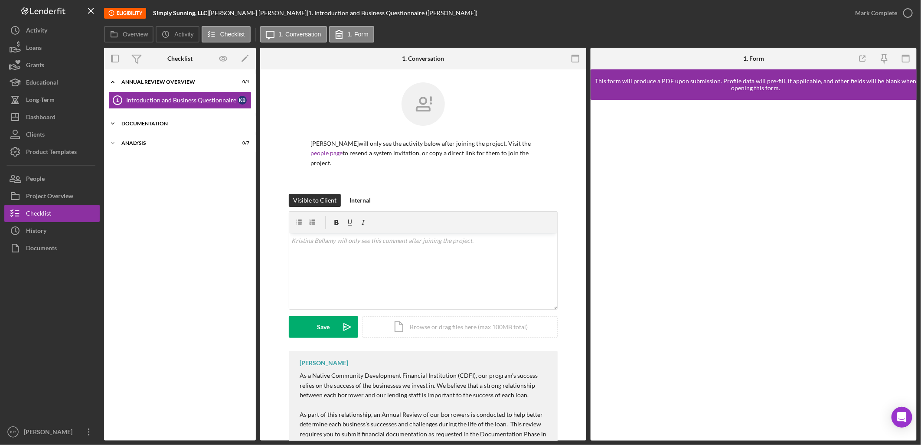
click at [203, 127] on div "Icon/Expander Documentation 0 / 3" at bounding box center [180, 123] width 152 height 17
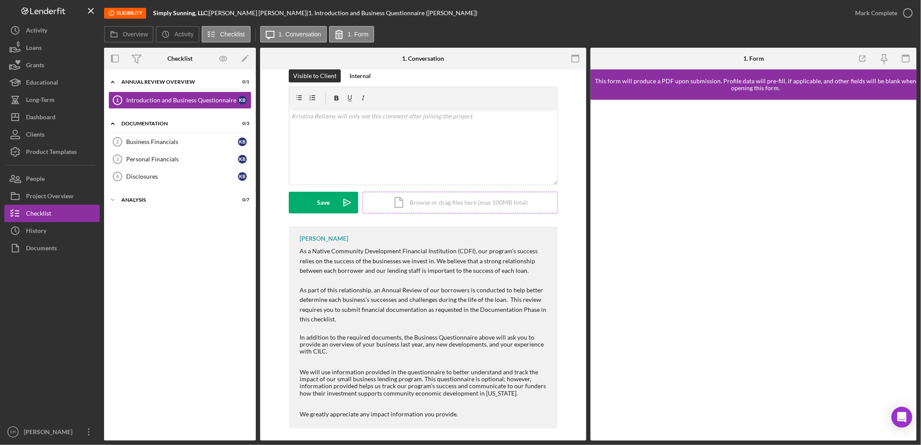
scroll to position [129, 0]
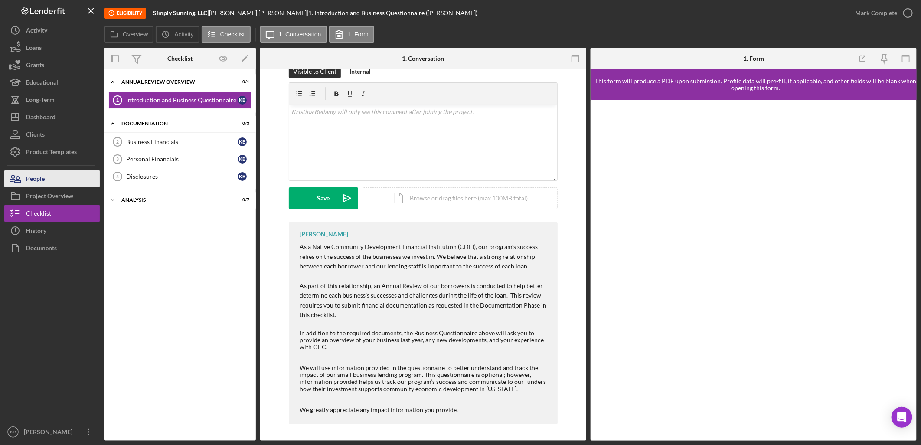
click at [76, 173] on button "People" at bounding box center [51, 178] width 95 height 17
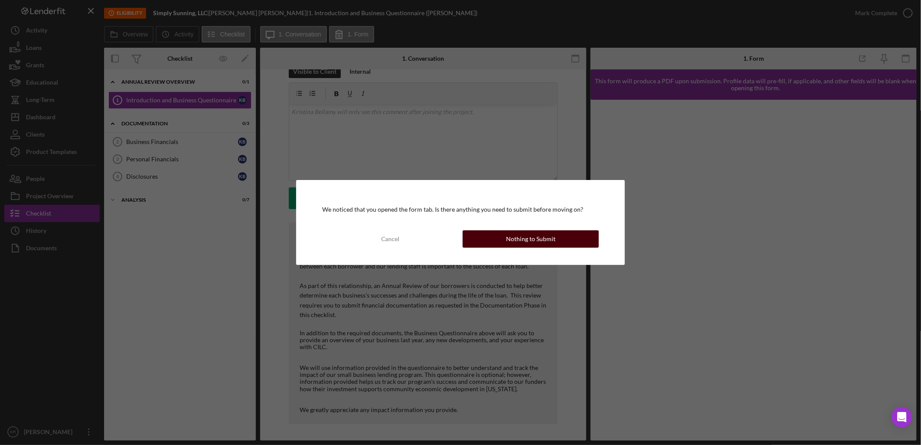
click at [526, 239] on div "Nothing to Submit" at bounding box center [530, 238] width 49 height 17
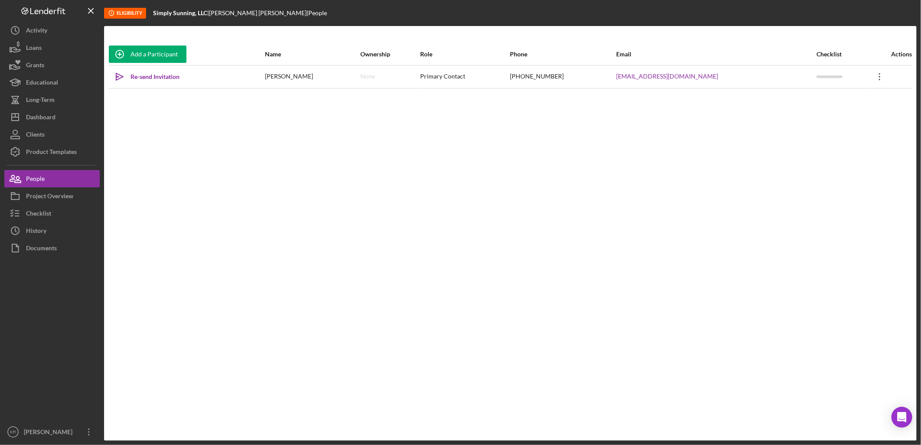
click at [879, 79] on icon at bounding box center [879, 76] width 1 height 7
click at [833, 117] on button "Icon/Link Get Invitation Link" at bounding box center [836, 116] width 95 height 17
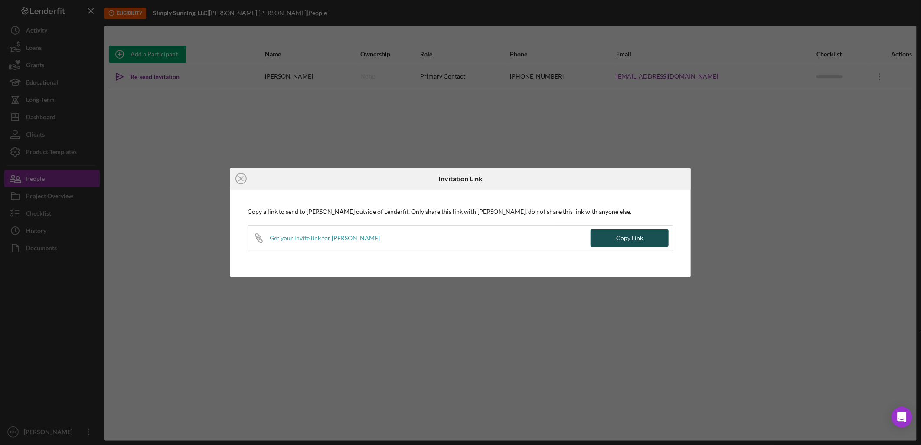
click at [632, 231] on div "Copy Link" at bounding box center [629, 237] width 27 height 17
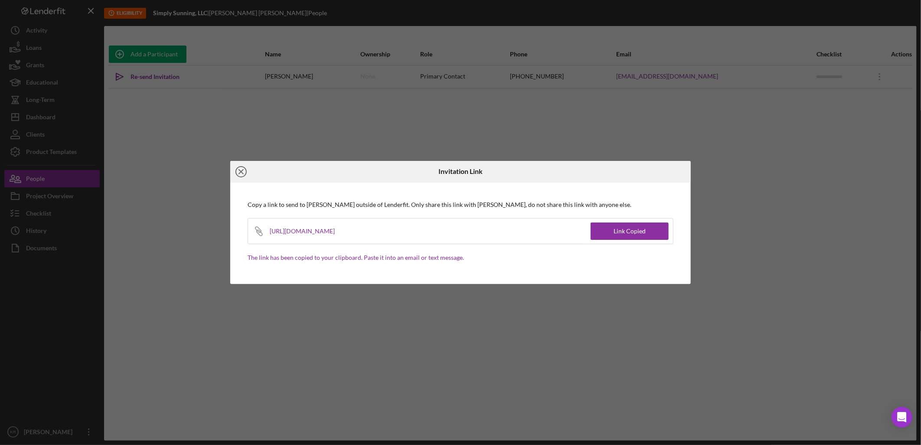
click at [234, 170] on icon "Icon/Close" at bounding box center [241, 172] width 22 height 22
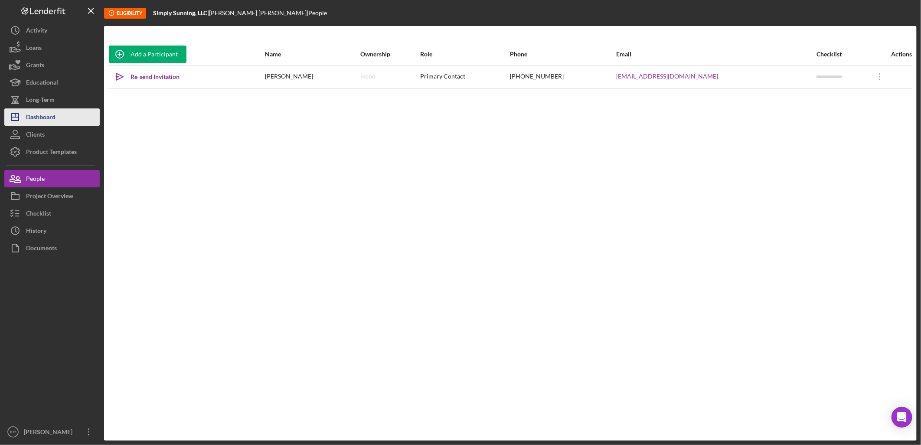
click at [59, 119] on button "Icon/Dashboard Dashboard" at bounding box center [51, 116] width 95 height 17
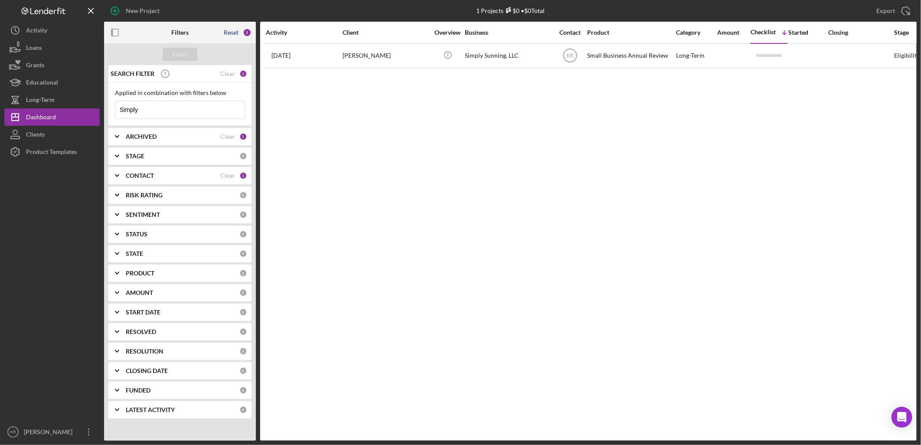
click at [232, 29] on div "Reset" at bounding box center [231, 32] width 15 height 7
click at [232, 32] on div "Reset" at bounding box center [231, 32] width 15 height 7
click at [78, 111] on button "Icon/Dashboard Dashboard" at bounding box center [51, 116] width 95 height 17
click at [178, 177] on div "CONTACT" at bounding box center [173, 175] width 95 height 7
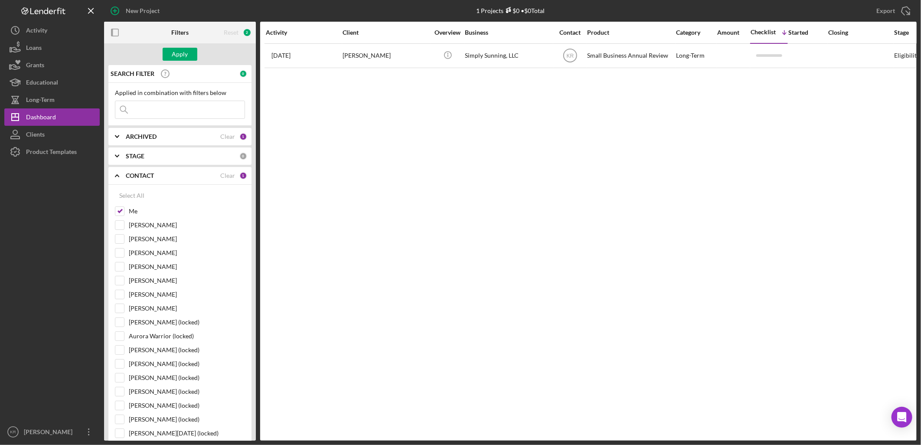
click at [178, 141] on div "ARCHIVED Clear 1" at bounding box center [186, 136] width 121 height 17
drag, startPoint x: 146, startPoint y: 364, endPoint x: 158, endPoint y: 336, distance: 31.1
click at [146, 364] on label "[PERSON_NAME]" at bounding box center [187, 365] width 116 height 9
click at [124, 364] on input "[PERSON_NAME]" at bounding box center [119, 365] width 9 height 9
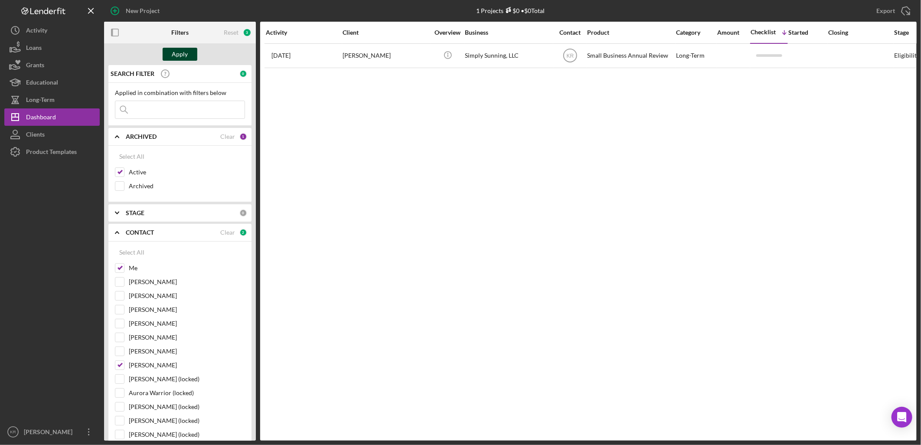
click at [172, 56] on div "Apply" at bounding box center [180, 54] width 16 height 13
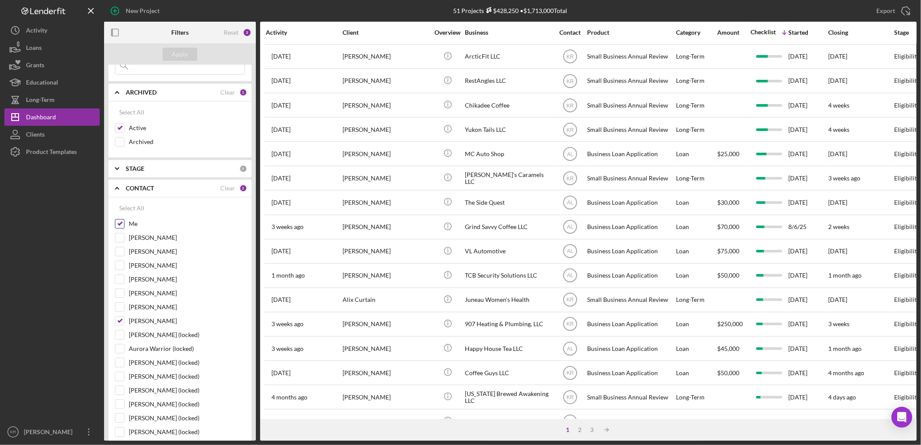
scroll to position [241, 0]
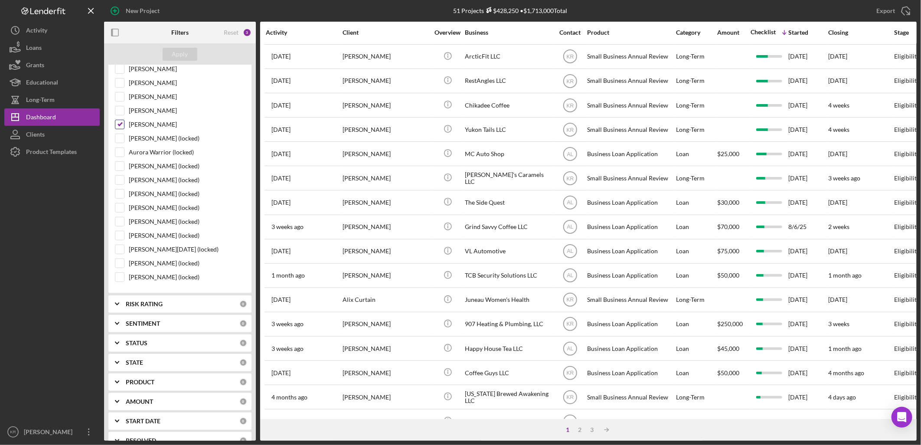
click at [152, 128] on label "[PERSON_NAME]" at bounding box center [187, 124] width 116 height 9
click at [124, 128] on input "[PERSON_NAME]" at bounding box center [119, 124] width 9 height 9
checkbox input "false"
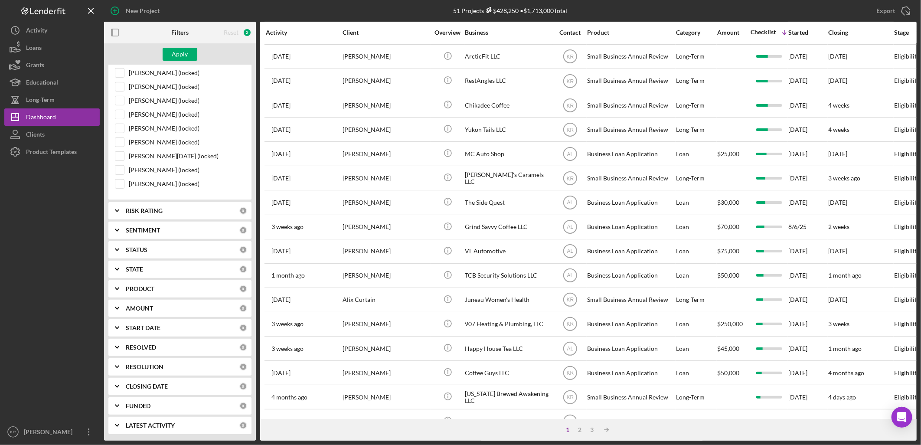
click at [157, 291] on div "PRODUCT" at bounding box center [183, 288] width 114 height 7
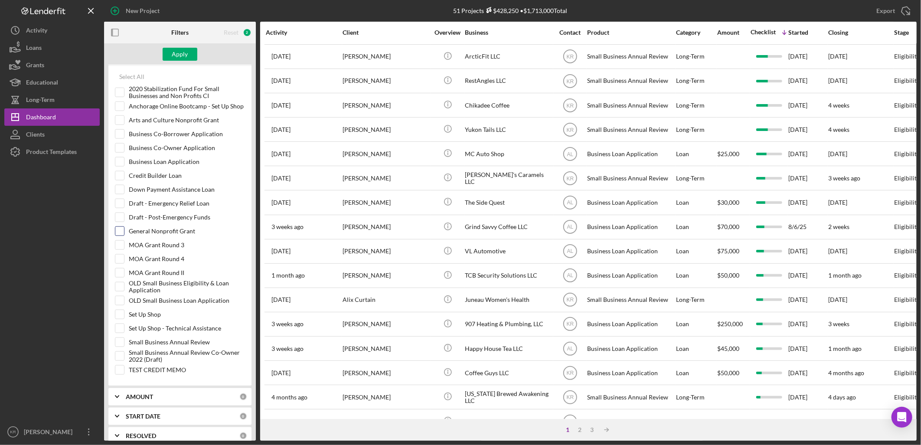
scroll to position [562, 0]
click at [177, 170] on label "Business Loan Application" at bounding box center [187, 165] width 116 height 9
click at [124, 170] on input "Business Loan Application" at bounding box center [119, 165] width 9 height 9
checkbox input "true"
click at [190, 48] on button "Apply" at bounding box center [180, 54] width 35 height 13
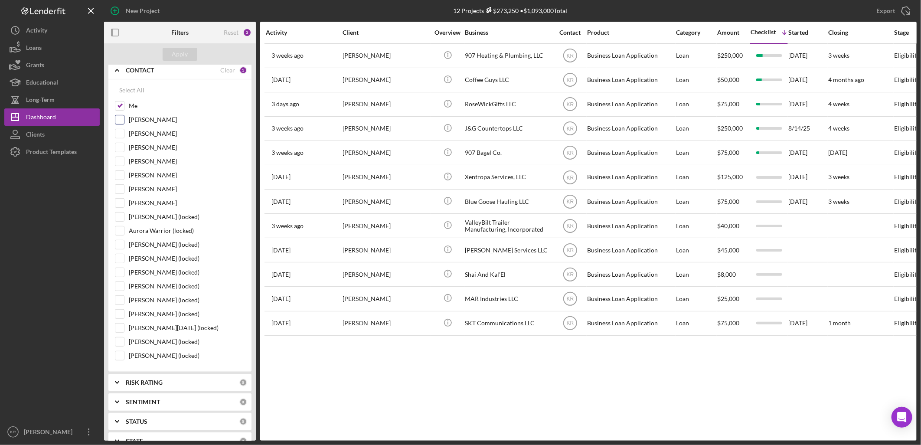
scroll to position [80, 0]
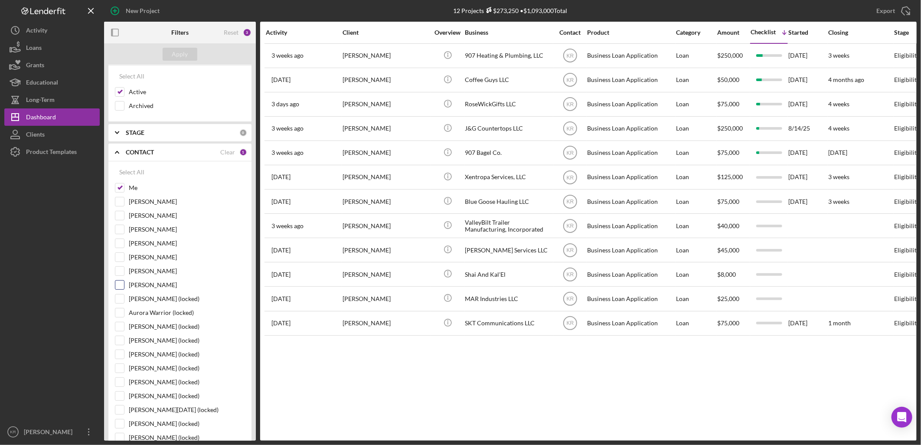
click at [164, 287] on label "[PERSON_NAME]" at bounding box center [187, 285] width 116 height 9
click at [124, 287] on input "[PERSON_NAME]" at bounding box center [119, 285] width 9 height 9
checkbox input "true"
click at [182, 59] on div "Apply" at bounding box center [180, 54] width 16 height 13
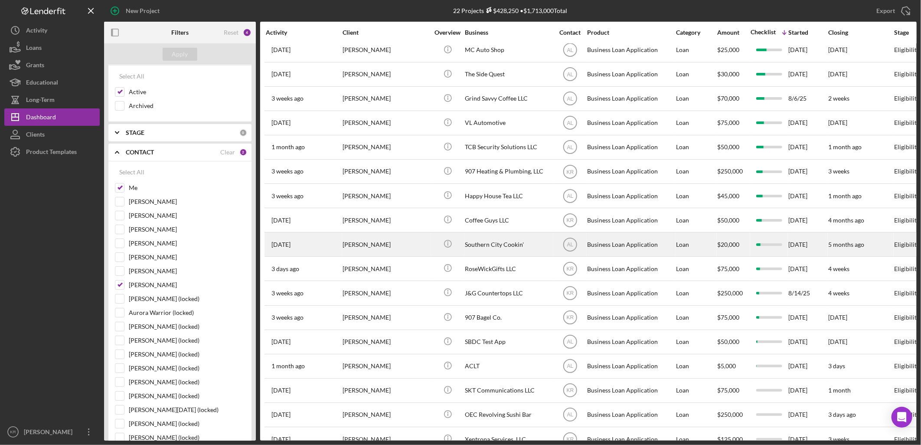
scroll to position [0, 0]
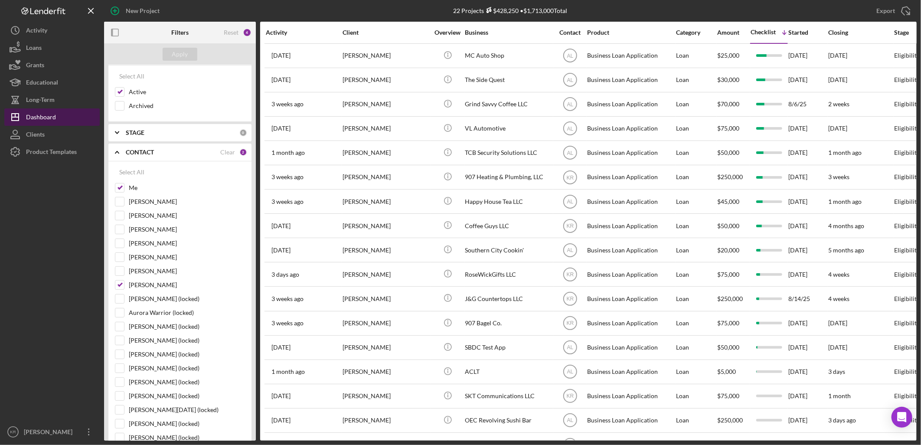
click at [29, 119] on div "Dashboard" at bounding box center [41, 118] width 30 height 20
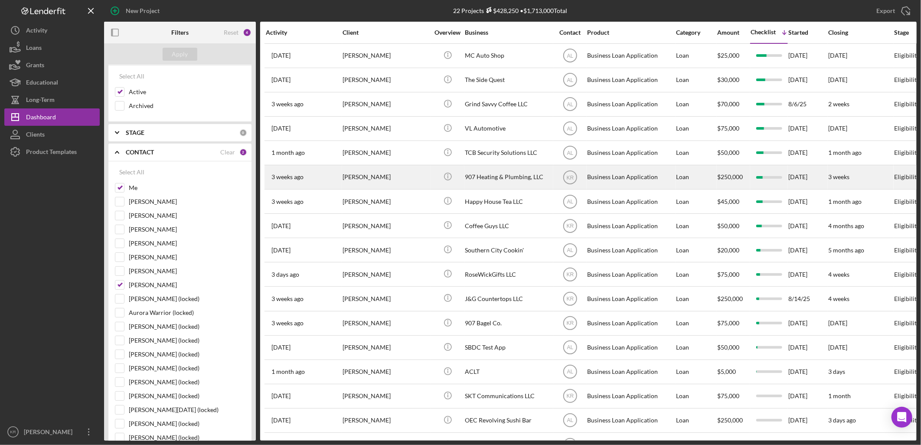
click at [336, 178] on div "[DATE] [PERSON_NAME]" at bounding box center [304, 177] width 76 height 23
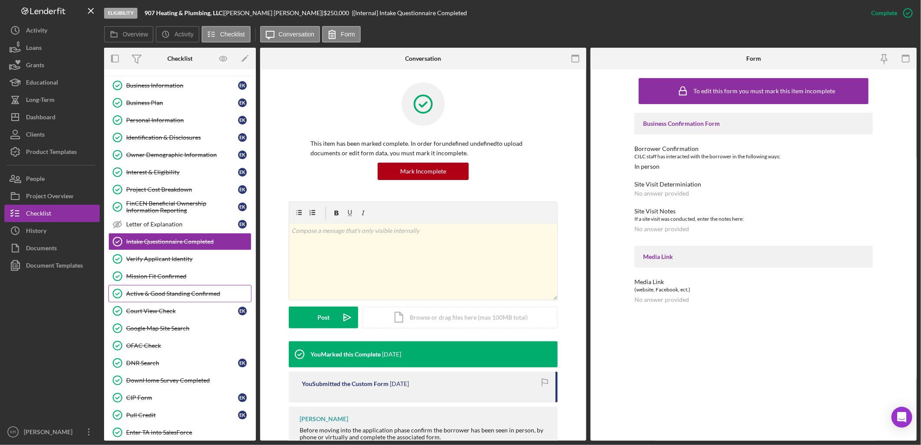
scroll to position [1, 0]
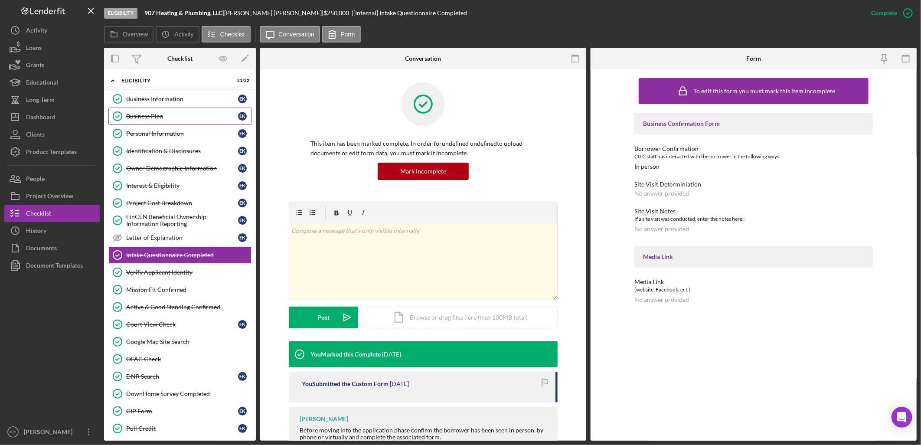
click at [178, 118] on div "Business Plan" at bounding box center [182, 116] width 112 height 7
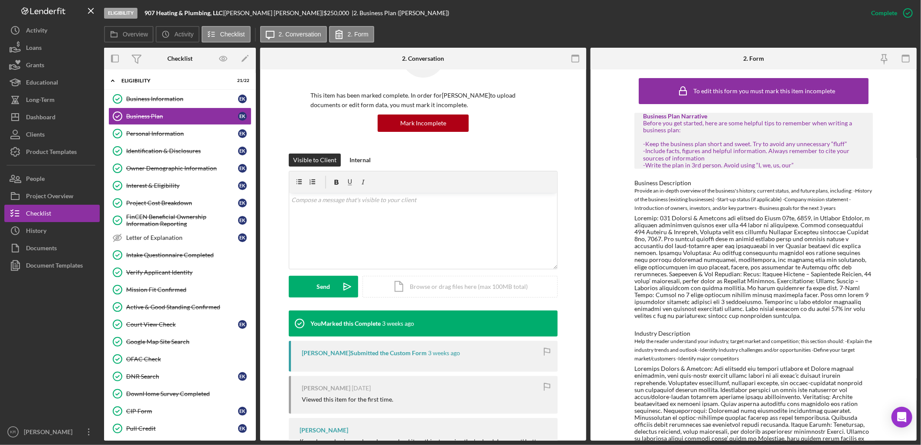
scroll to position [108, 0]
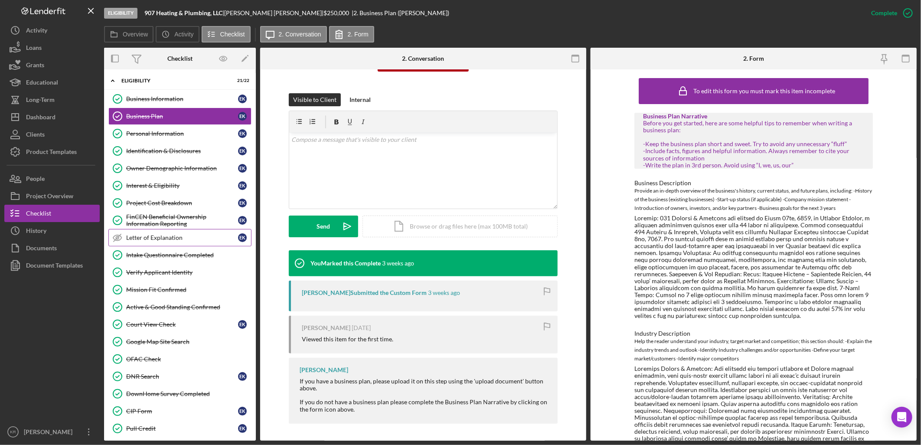
click at [166, 242] on link "Letter of Explanation Letter of Explanation E K" at bounding box center [179, 237] width 143 height 17
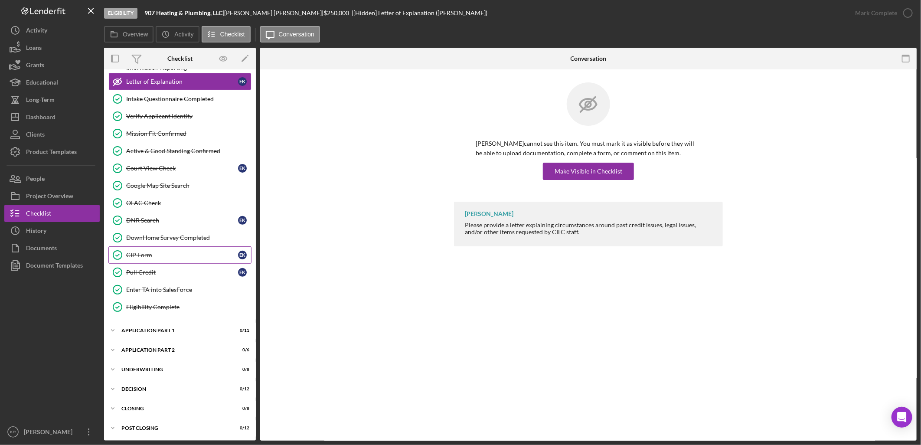
scroll to position [160, 0]
click at [164, 327] on div "Application Part 1" at bounding box center [183, 329] width 124 height 5
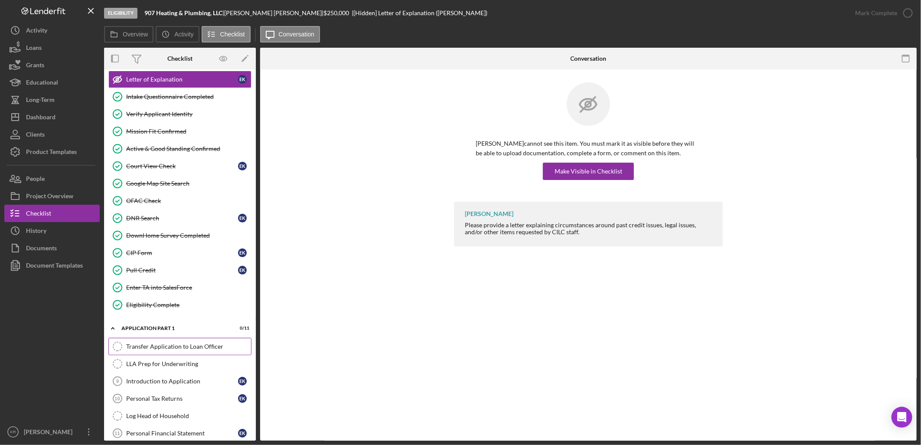
click at [159, 346] on div "Transfer Application to Loan Officer" at bounding box center [188, 346] width 125 height 7
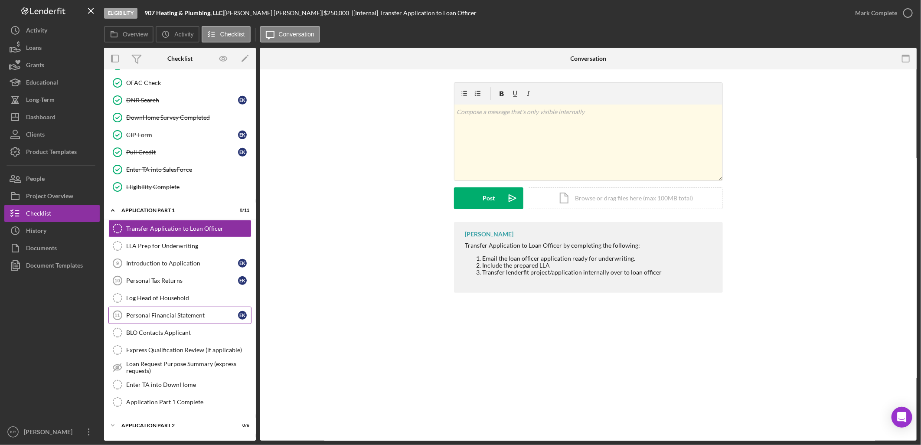
scroll to position [304, 0]
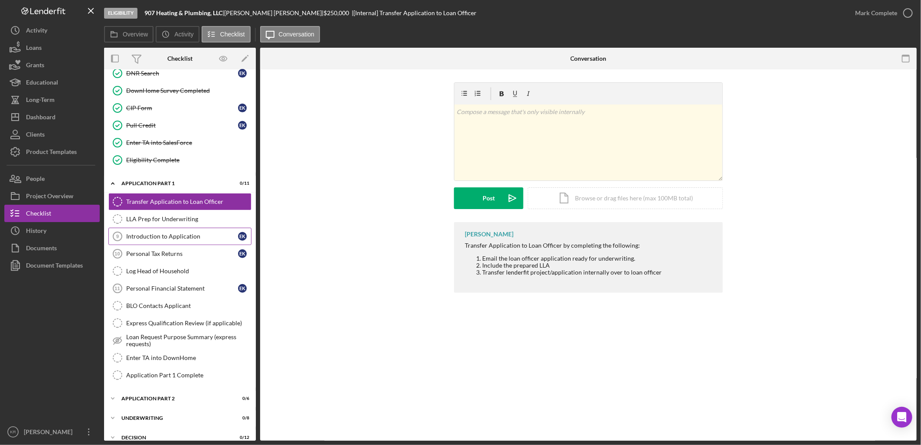
click at [155, 236] on div "Introduction to Application" at bounding box center [182, 236] width 112 height 7
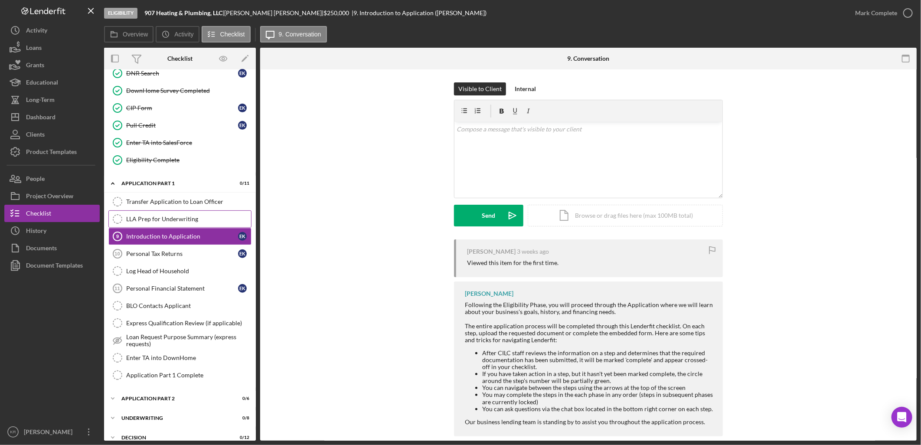
click at [173, 217] on link "LLA Prep for Underwriting LLA Prep for Underwriting" at bounding box center [179, 218] width 143 height 17
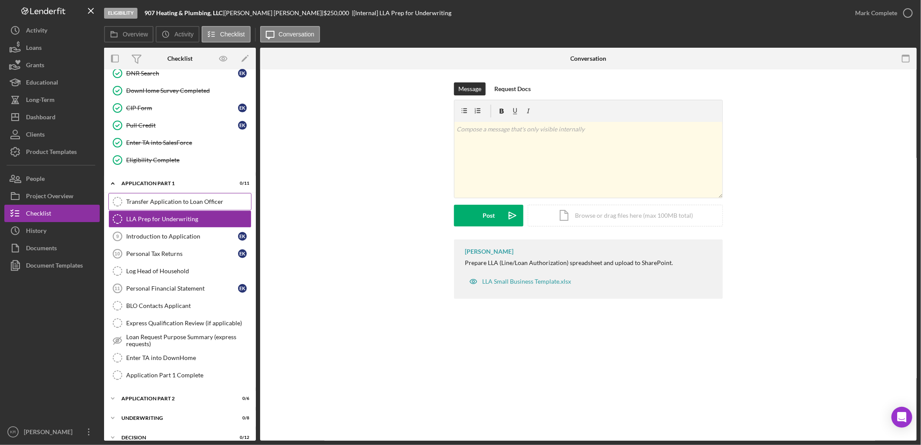
click at [203, 200] on div "Transfer Application to Loan Officer" at bounding box center [188, 201] width 125 height 7
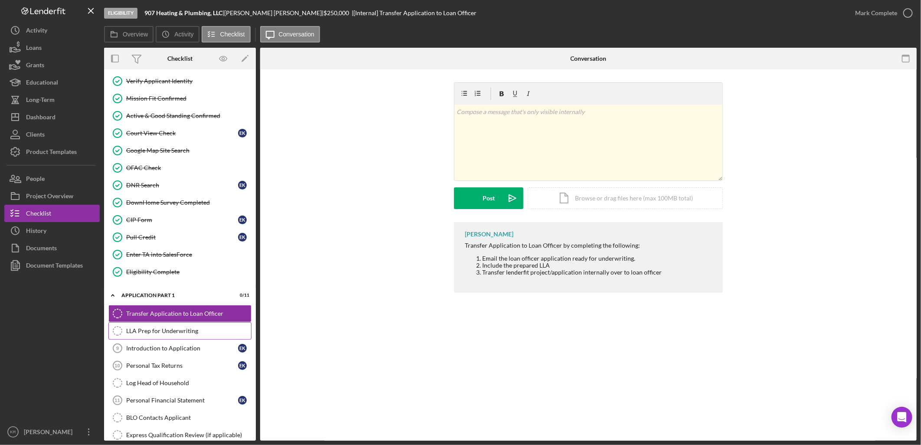
scroll to position [289, 0]
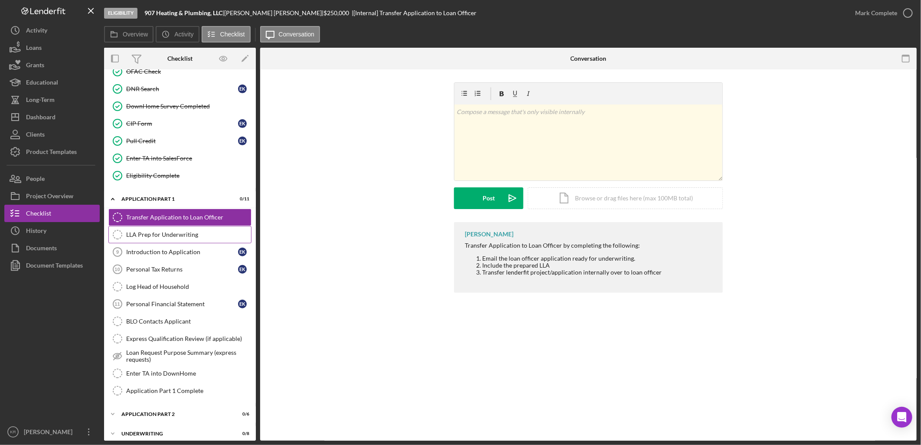
click at [144, 238] on div "LLA Prep for Underwriting" at bounding box center [188, 234] width 125 height 7
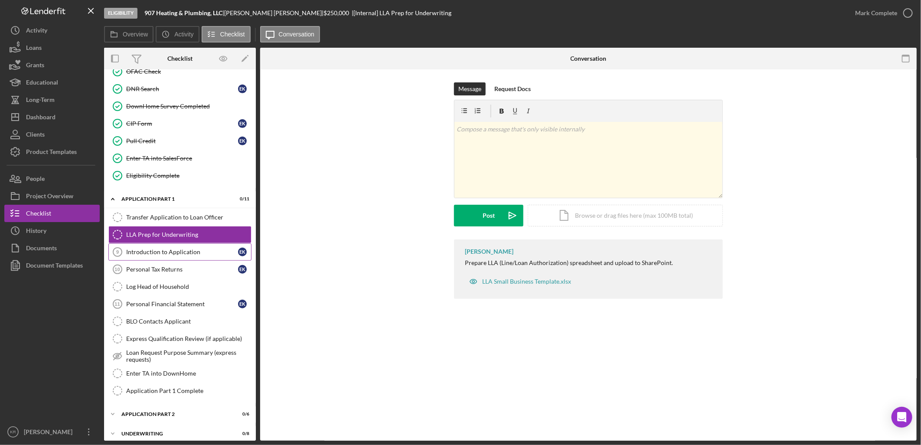
click at [185, 261] on link "Introduction to Application 9 Introduction to Application E K" at bounding box center [179, 251] width 143 height 17
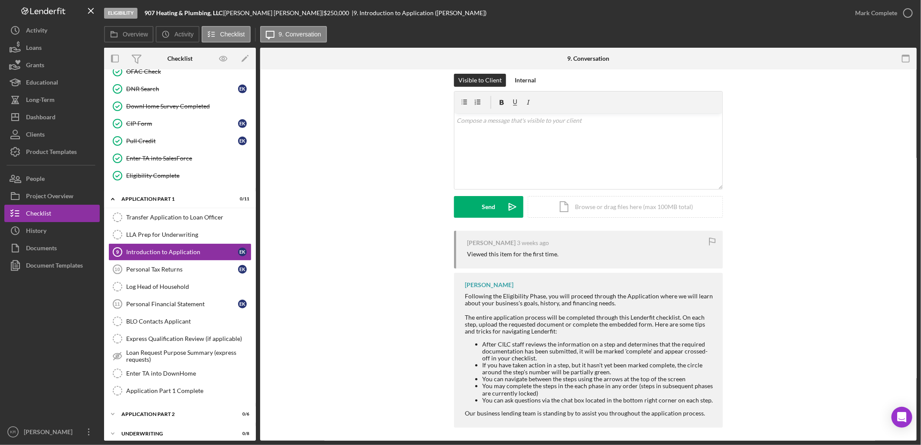
scroll to position [12, 0]
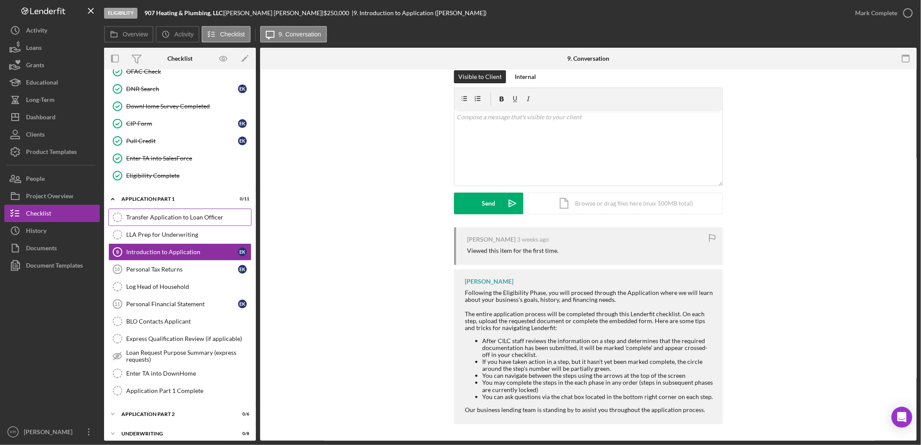
click at [180, 216] on div "Transfer Application to Loan Officer" at bounding box center [188, 217] width 125 height 7
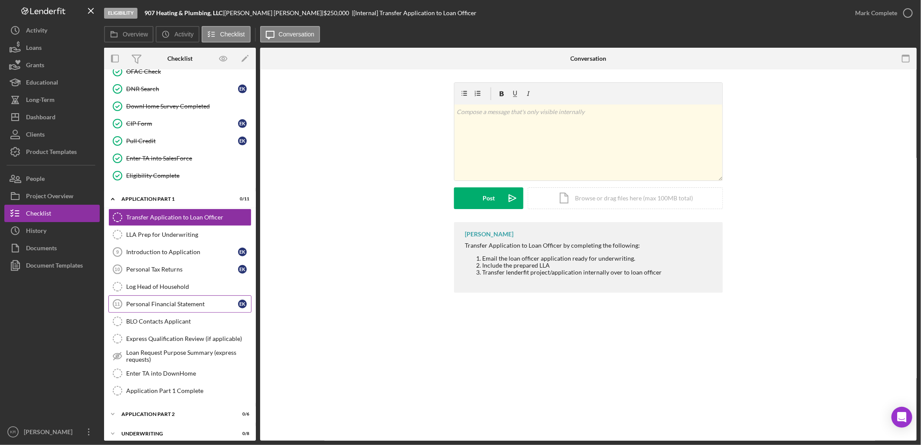
click at [165, 307] on div "Personal Financial Statement" at bounding box center [182, 304] width 112 height 7
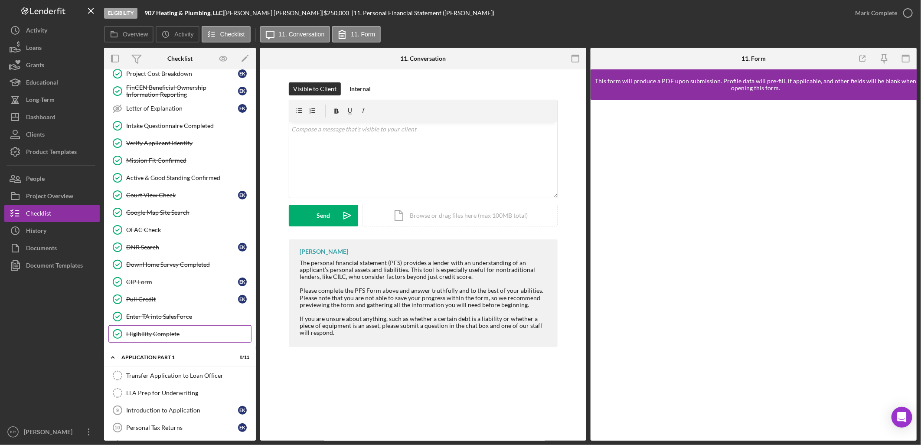
scroll to position [144, 0]
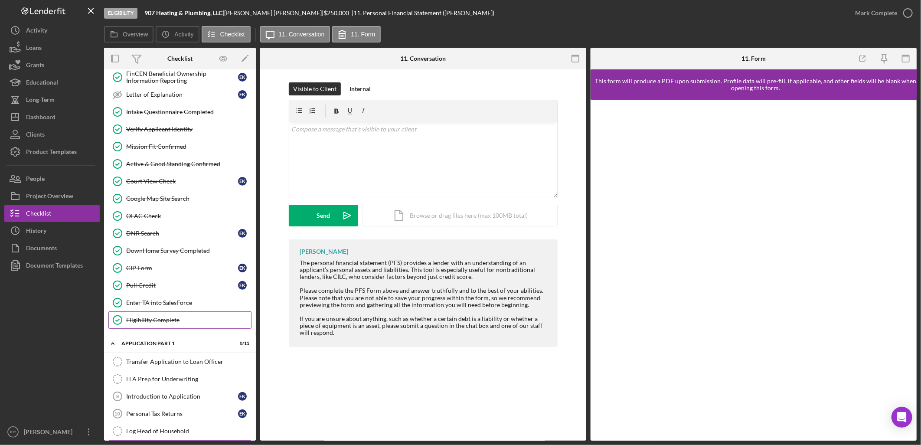
click at [179, 323] on div "Eligibility Complete" at bounding box center [188, 320] width 125 height 7
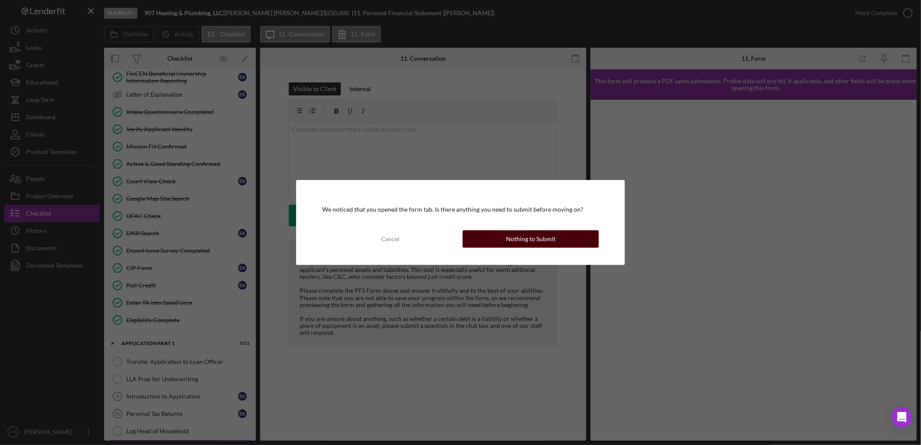
click at [526, 233] on div "Nothing to Submit" at bounding box center [530, 238] width 49 height 17
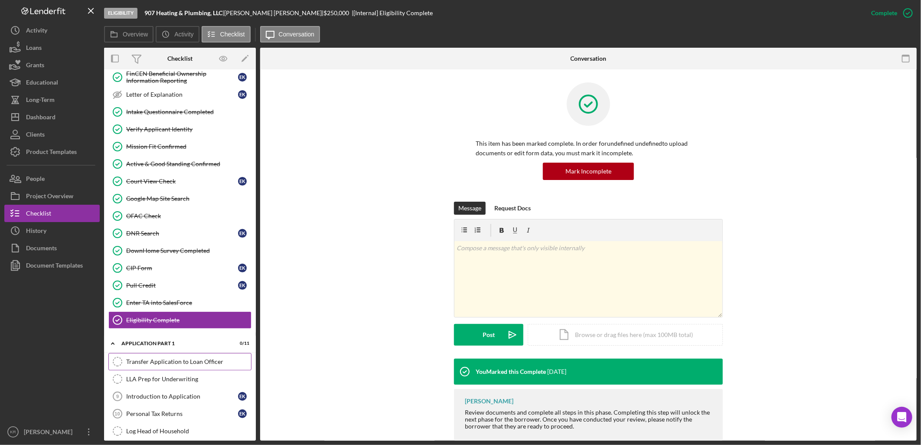
scroll to position [289, 0]
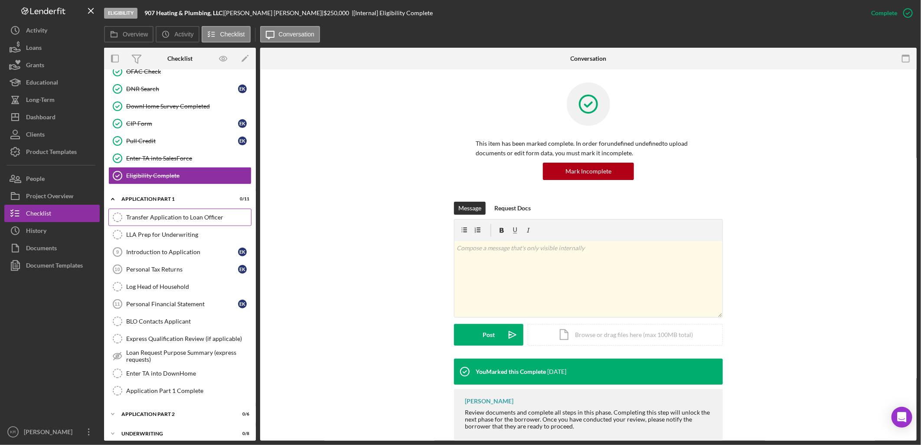
click at [177, 213] on link "Transfer Application to Loan Officer Transfer Application to Loan Officer" at bounding box center [179, 217] width 143 height 17
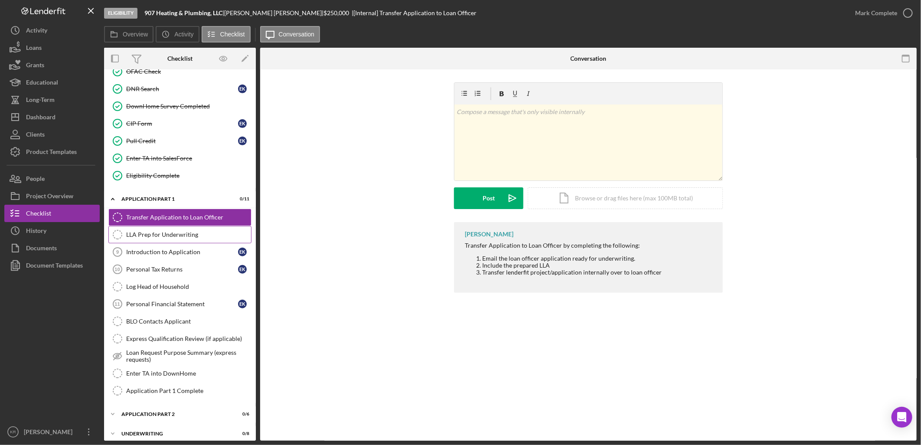
click at [185, 235] on div "LLA Prep for Underwriting" at bounding box center [188, 234] width 125 height 7
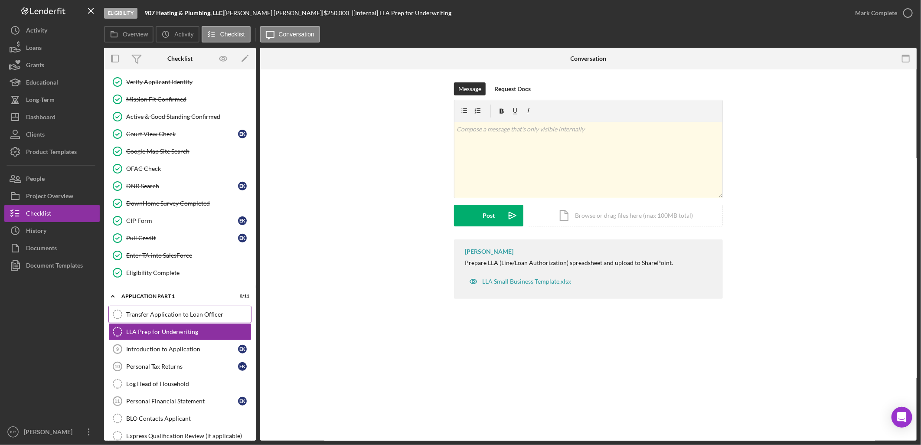
scroll to position [193, 0]
click at [183, 307] on link "Transfer Application to Loan Officer Transfer Application to Loan Officer" at bounding box center [179, 313] width 143 height 17
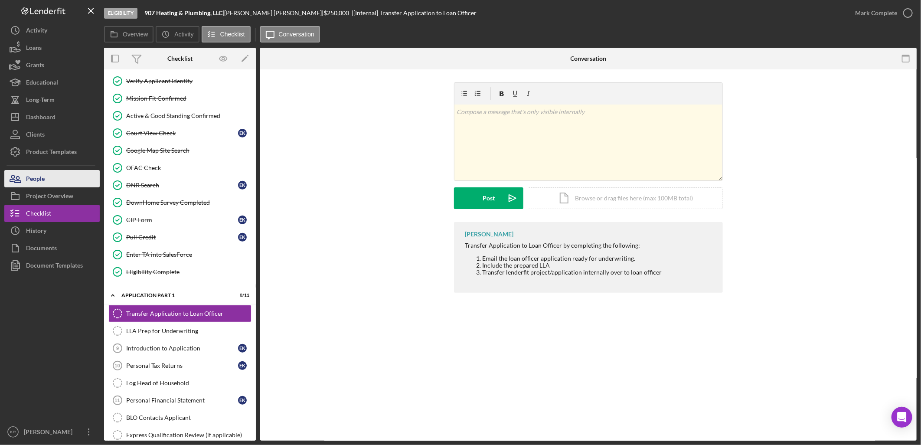
click at [72, 180] on button "People" at bounding box center [51, 178] width 95 height 17
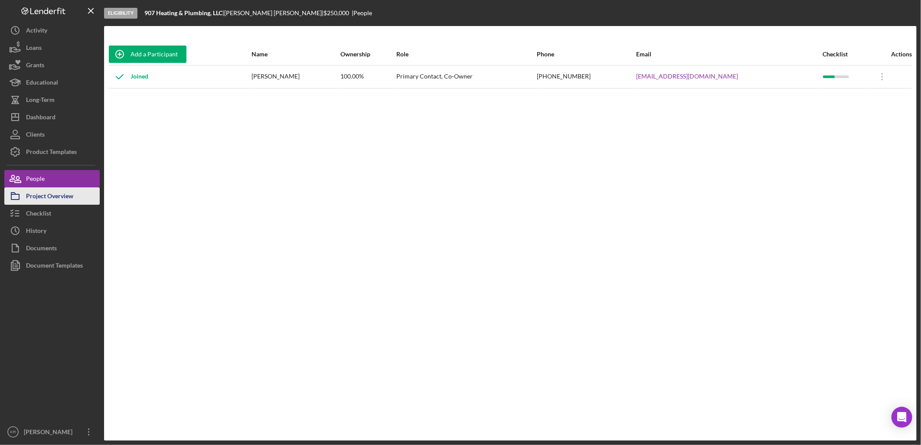
click at [42, 192] on div "Project Overview" at bounding box center [49, 197] width 47 height 20
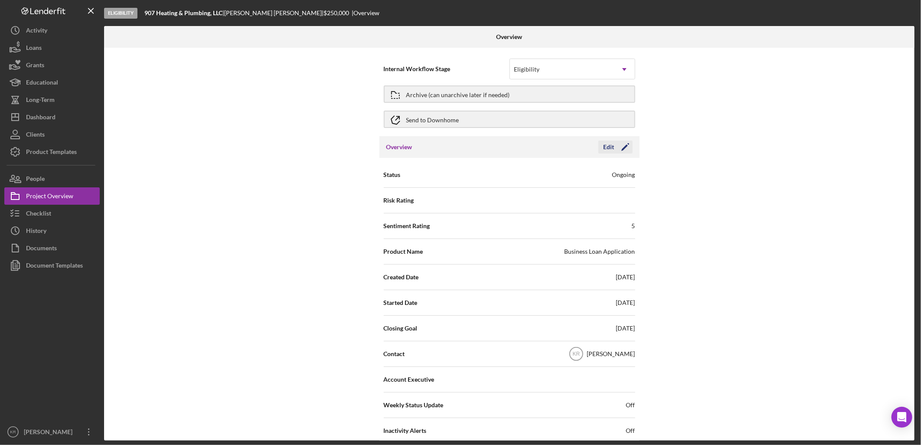
click at [615, 145] on icon "Icon/Edit" at bounding box center [626, 147] width 22 height 22
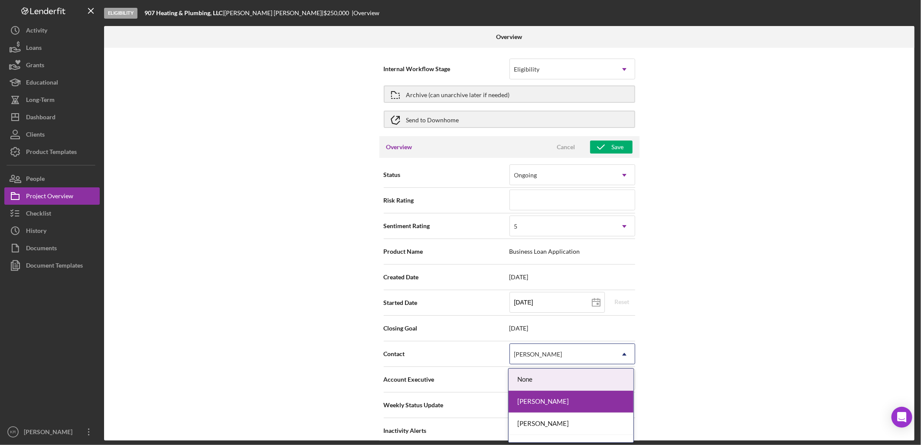
click at [590, 352] on div "[PERSON_NAME]" at bounding box center [562, 354] width 104 height 20
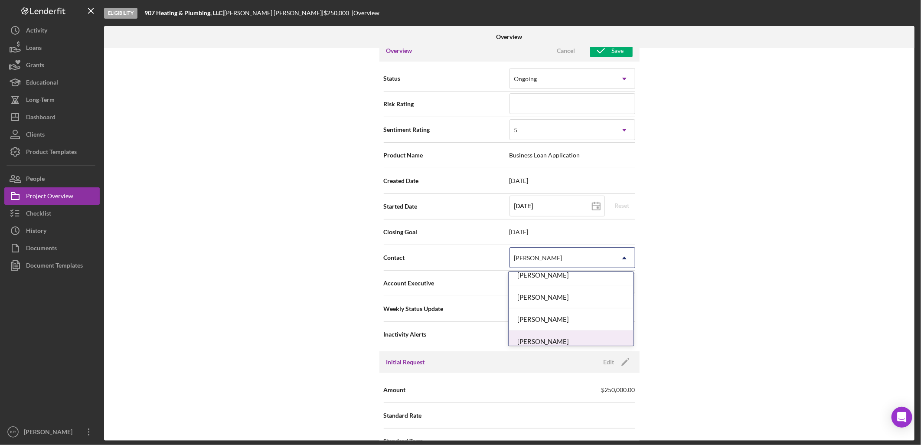
scroll to position [103, 0]
click at [572, 328] on div "[PERSON_NAME]" at bounding box center [571, 335] width 125 height 22
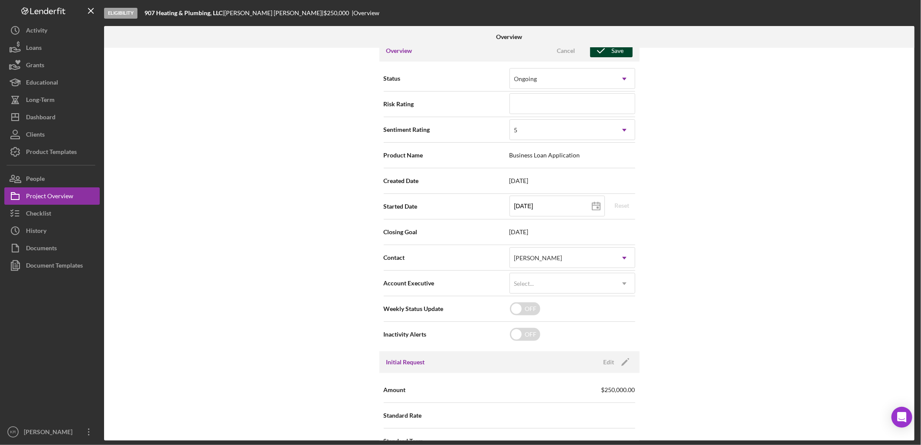
click at [605, 52] on icon "button" at bounding box center [601, 51] width 22 height 22
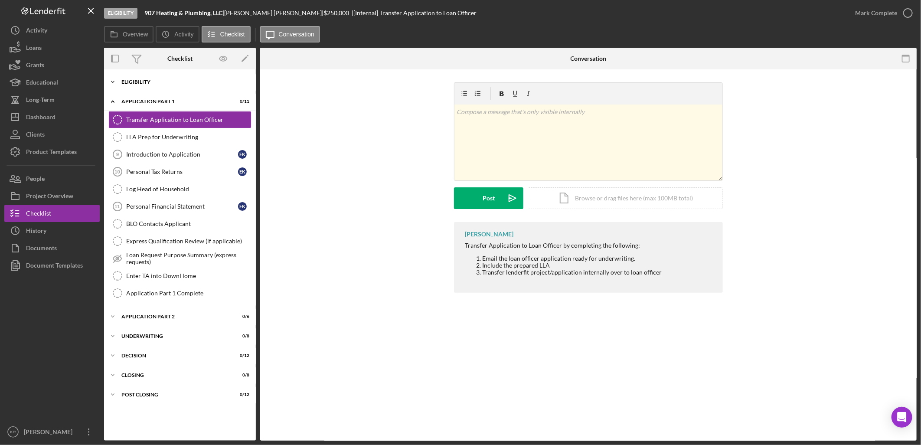
click at [140, 78] on div "Icon/Expander Eligibility 21 / 22" at bounding box center [180, 81] width 152 height 17
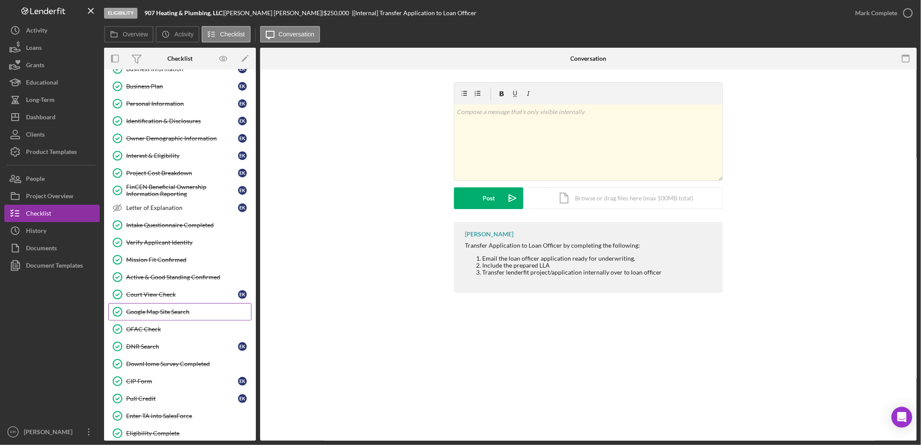
scroll to position [48, 0]
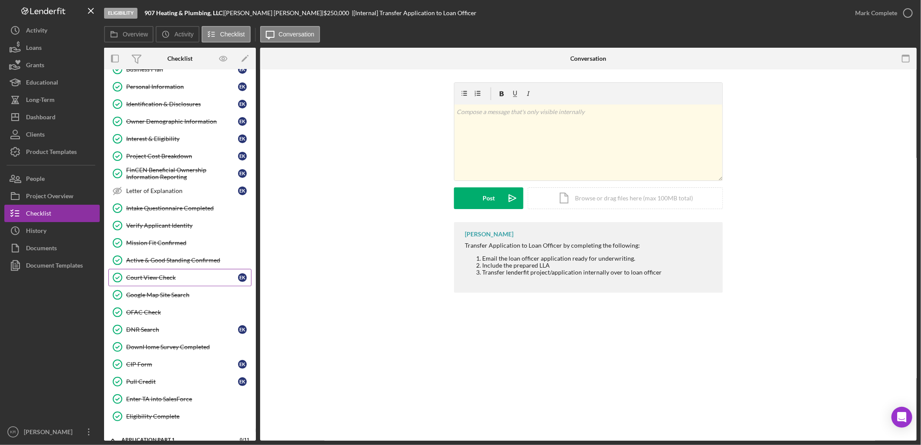
click at [180, 276] on div "Court View Check" at bounding box center [182, 277] width 112 height 7
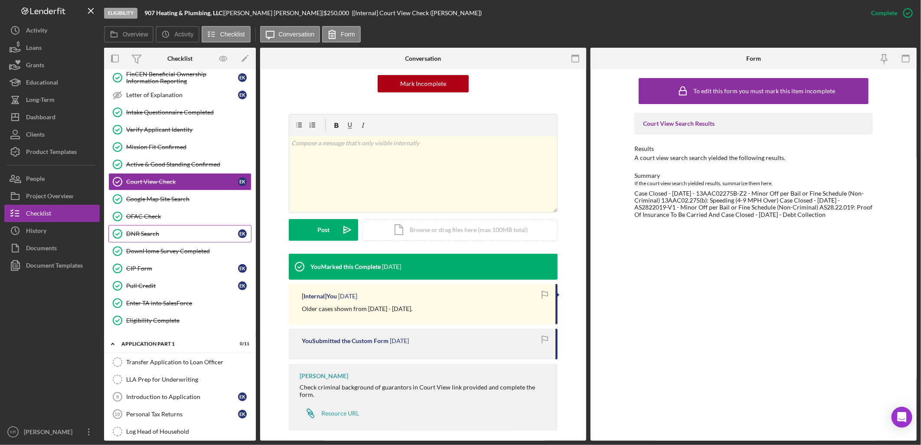
scroll to position [144, 0]
click at [168, 322] on div "Eligibility Complete" at bounding box center [188, 320] width 125 height 7
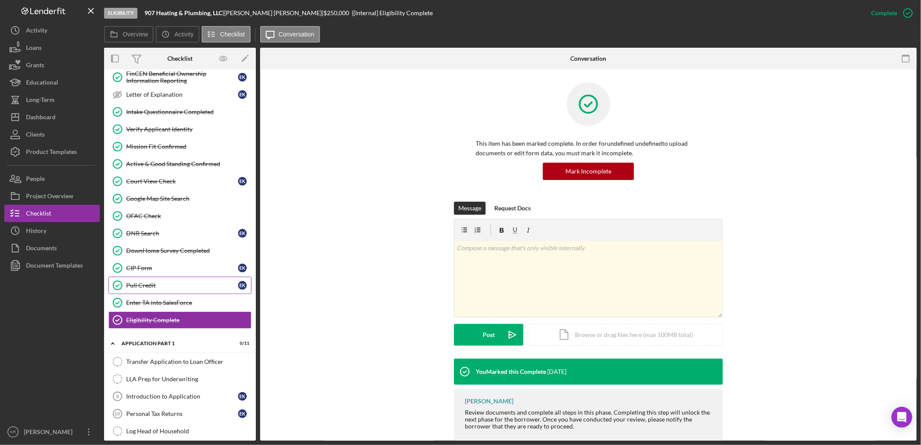
click at [157, 294] on link "Pull Credit Pull Credit E K" at bounding box center [179, 285] width 143 height 17
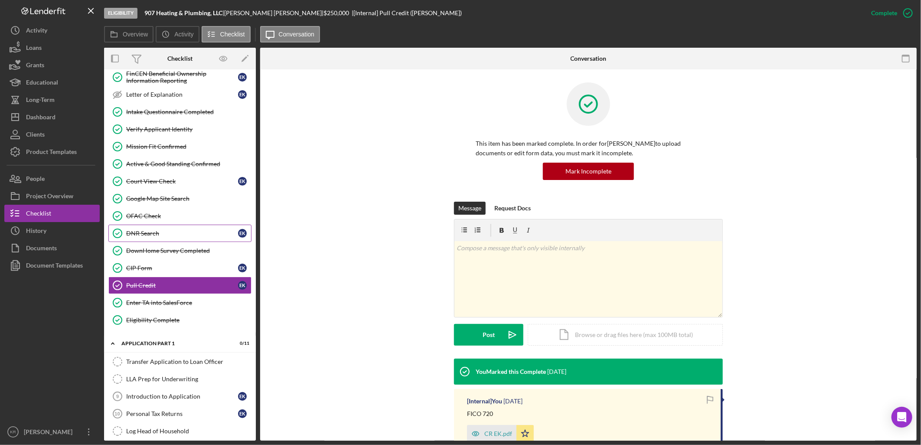
click at [167, 241] on link "DNR Search DNR Search E K" at bounding box center [179, 233] width 143 height 17
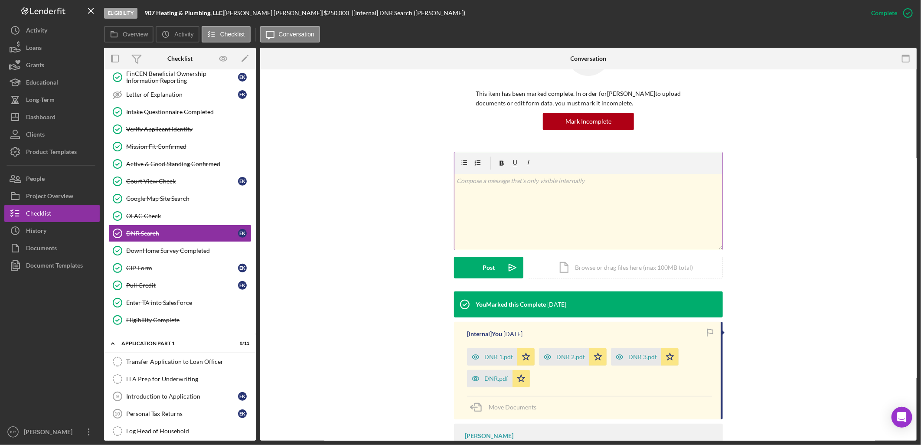
scroll to position [96, 0]
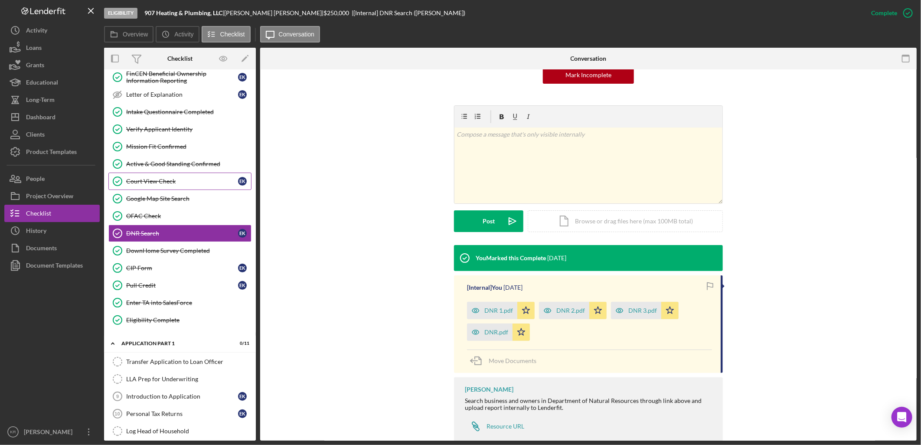
click at [177, 178] on link "Court View Check Court View Check E K" at bounding box center [179, 181] width 143 height 17
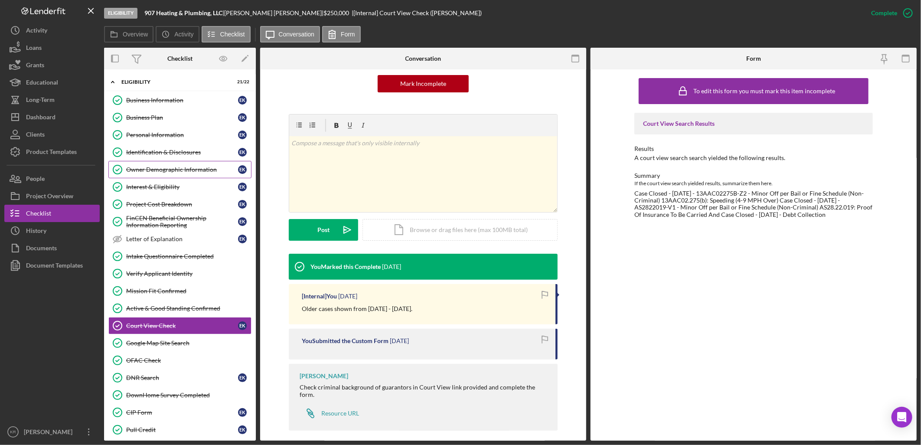
click at [155, 162] on link "Owner Demographic Information Owner Demographic Information E K" at bounding box center [179, 169] width 143 height 17
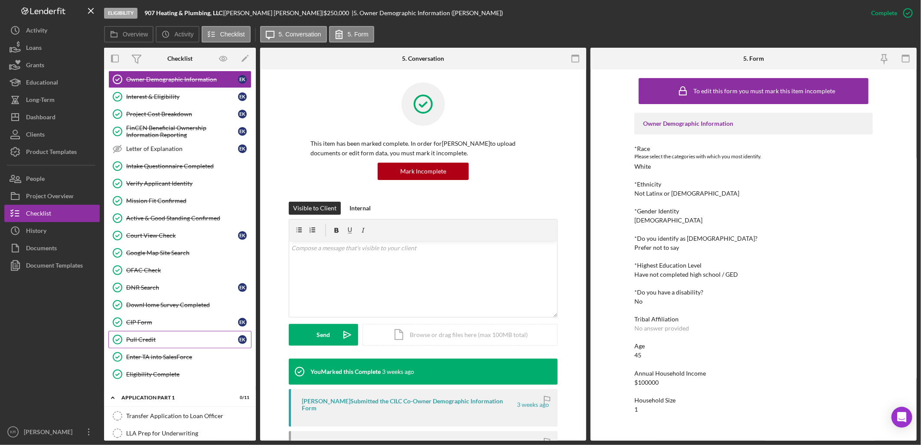
scroll to position [144, 0]
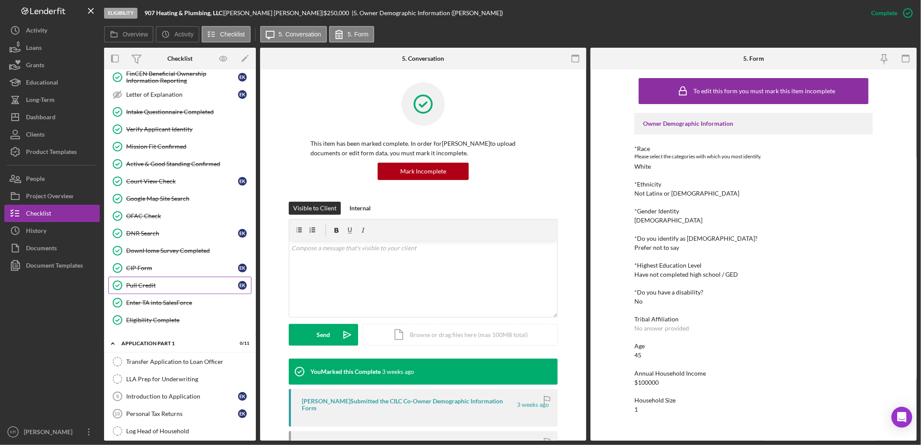
click at [157, 284] on div "Pull Credit" at bounding box center [182, 285] width 112 height 7
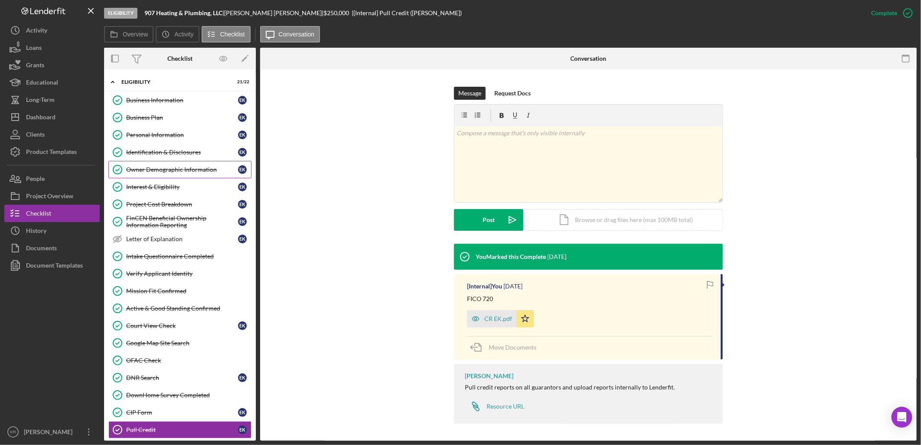
click at [189, 175] on link "Owner Demographic Information Owner Demographic Information E K" at bounding box center [179, 169] width 143 height 17
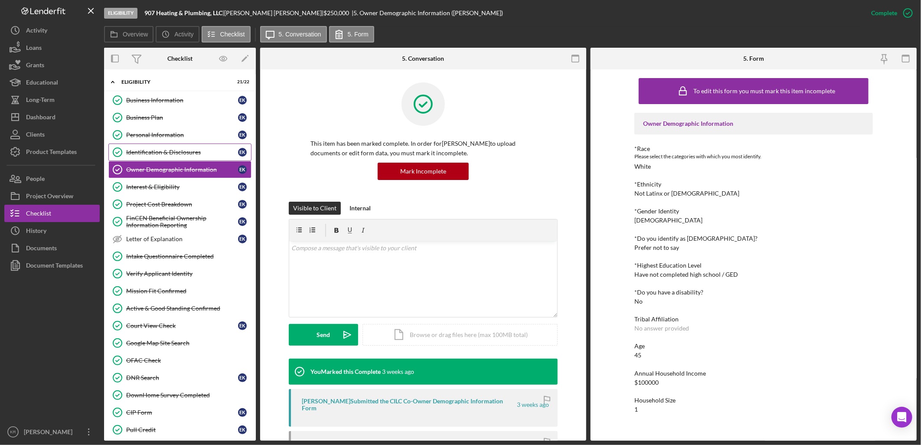
click at [180, 158] on link "Identification & Disclosures Identification & Disclosures E K" at bounding box center [179, 152] width 143 height 17
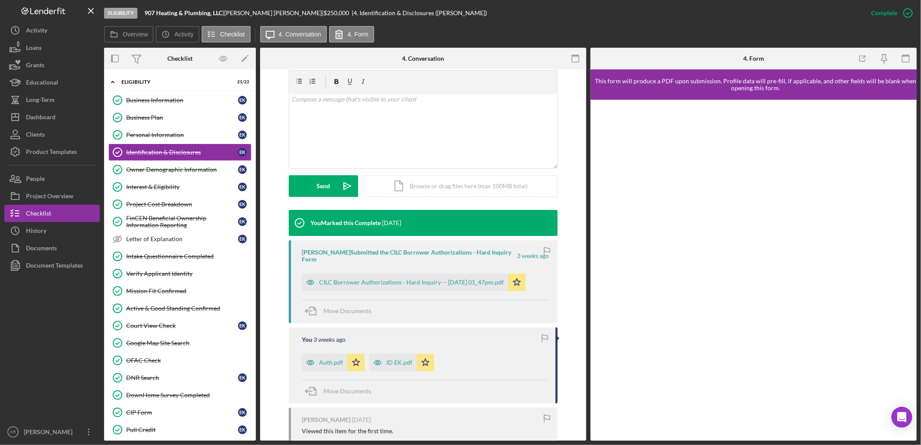
scroll to position [193, 0]
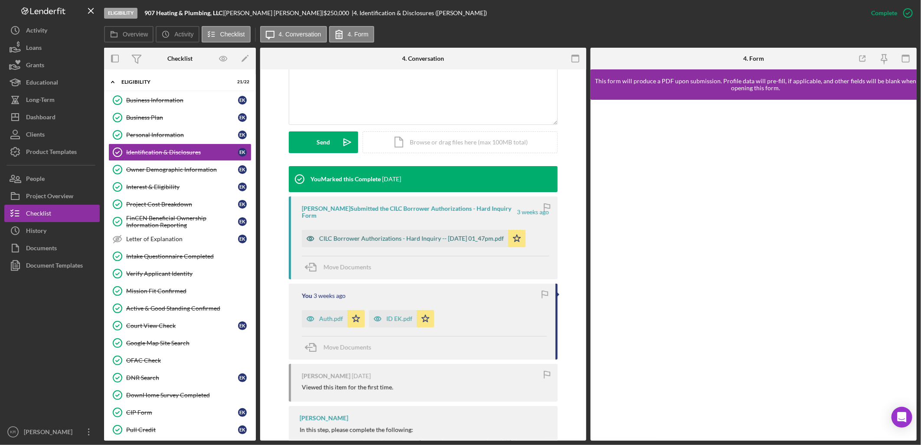
click at [378, 233] on div "CILC Borrower Authorizations - Hard Inquiry -- [DATE] 01_47pm.pdf" at bounding box center [405, 238] width 206 height 17
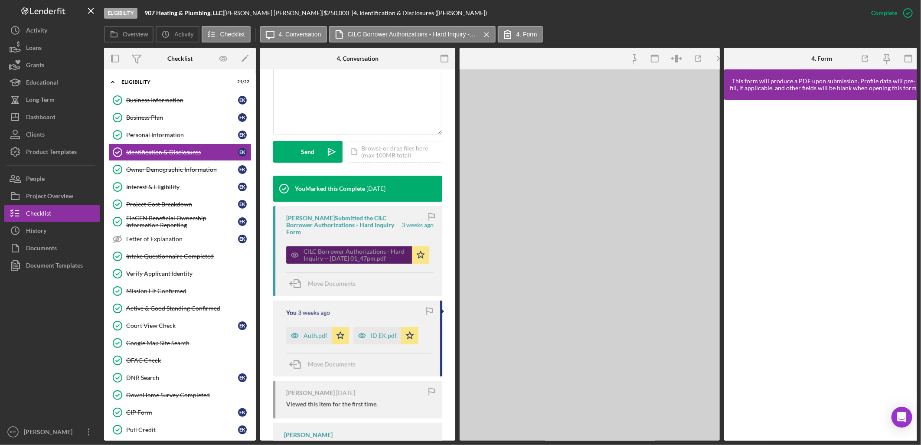
scroll to position [202, 0]
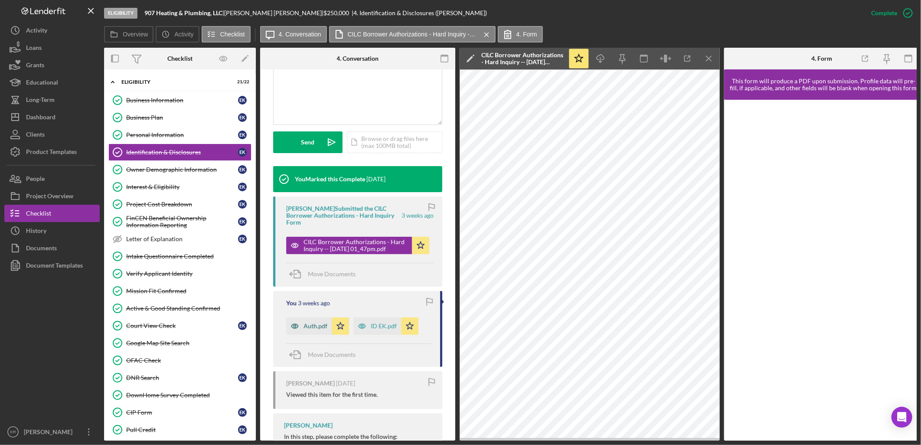
click at [297, 323] on icon "button" at bounding box center [294, 325] width 17 height 17
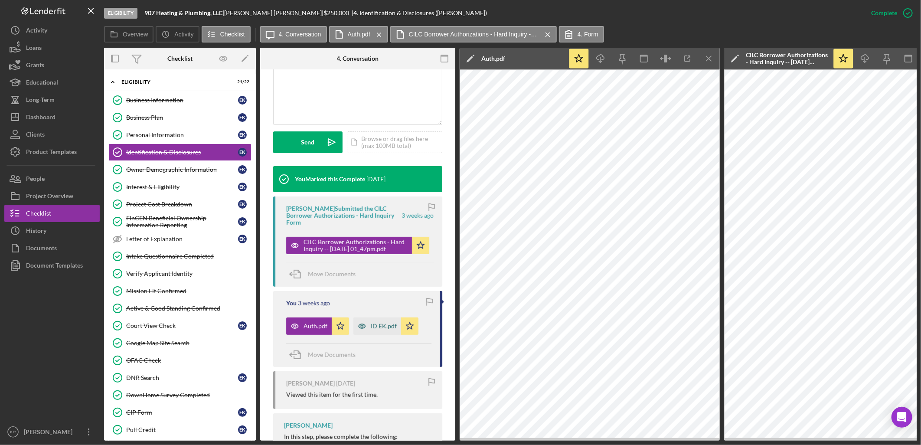
click at [385, 324] on div "ID EK.pdf" at bounding box center [384, 326] width 26 height 7
click at [722, 59] on div "Overview Internal Workflow Stage Eligibility Icon/Dropdown Arrow Archive (can u…" at bounding box center [510, 244] width 813 height 393
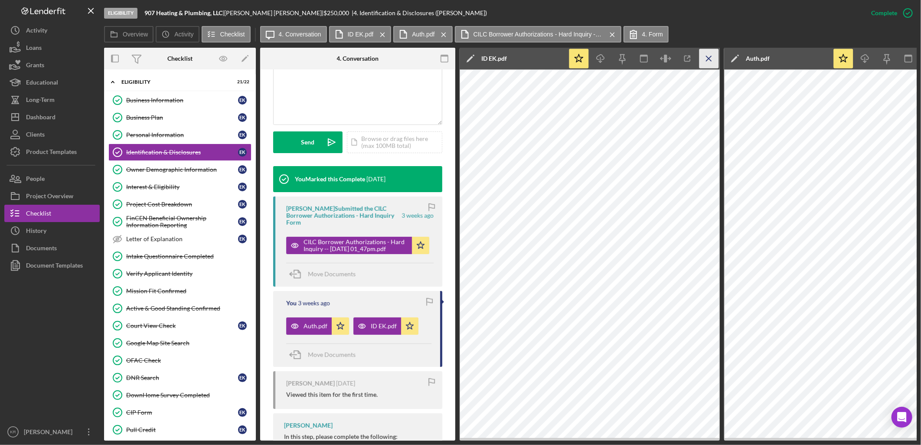
click at [706, 63] on icon "Icon/Menu Close" at bounding box center [710, 59] width 20 height 20
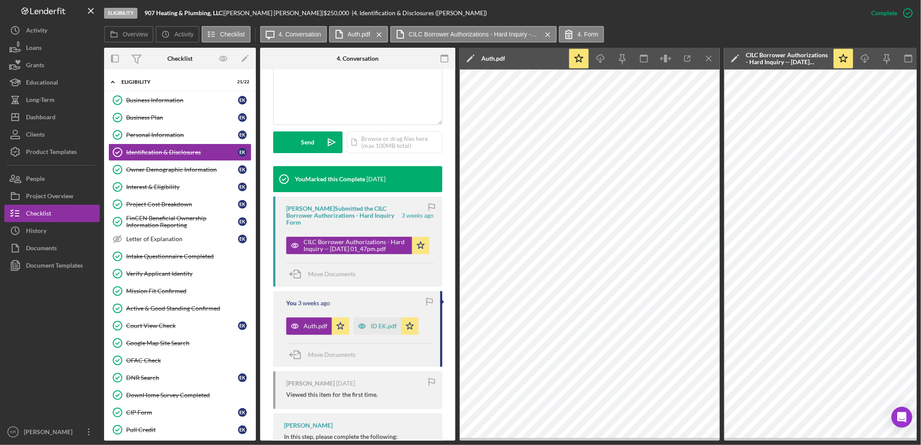
click at [706, 63] on icon "Icon/Menu Close" at bounding box center [710, 59] width 20 height 20
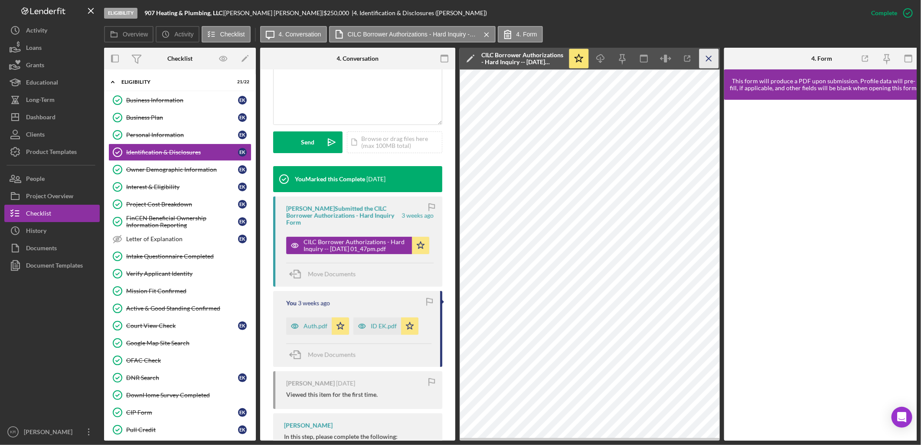
click at [707, 53] on icon "Icon/Menu Close" at bounding box center [710, 59] width 20 height 20
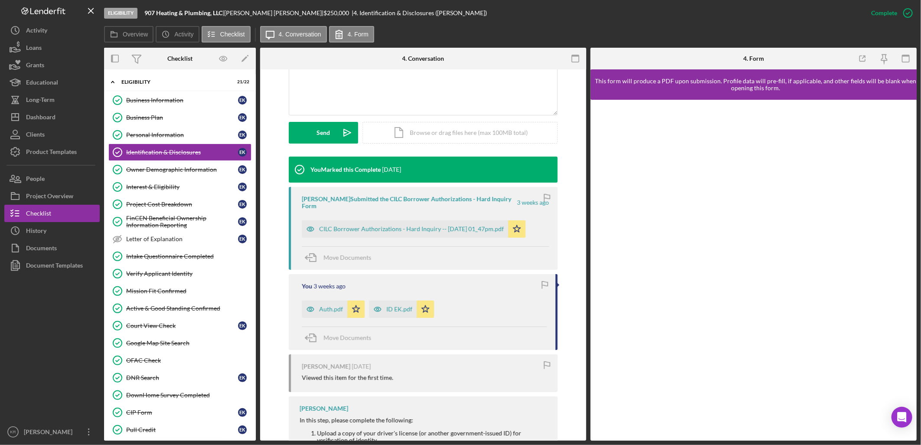
scroll to position [193, 0]
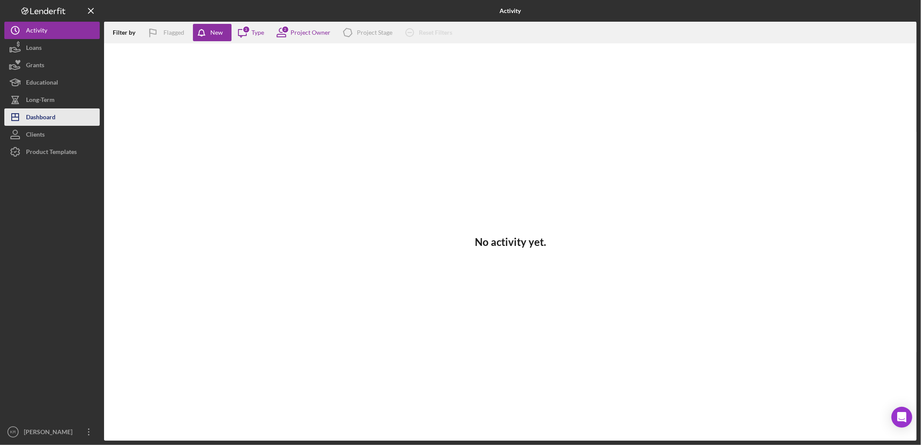
click at [31, 120] on div "Dashboard" at bounding box center [40, 118] width 29 height 20
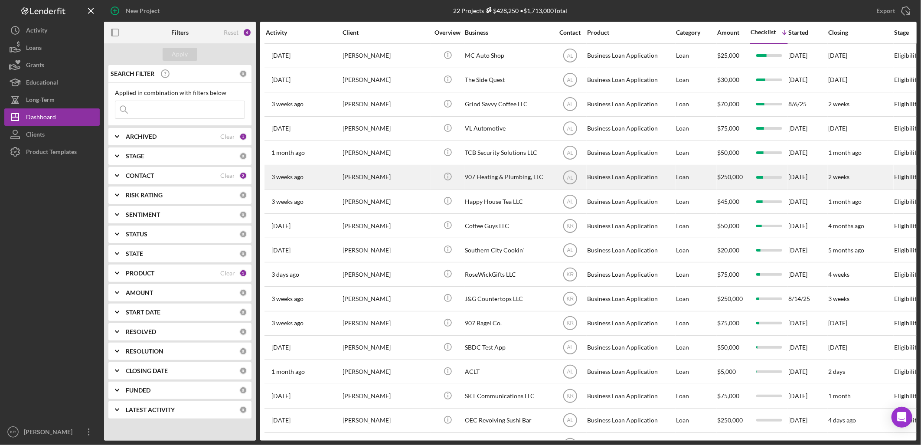
click at [369, 186] on div "[PERSON_NAME]" at bounding box center [386, 177] width 87 height 23
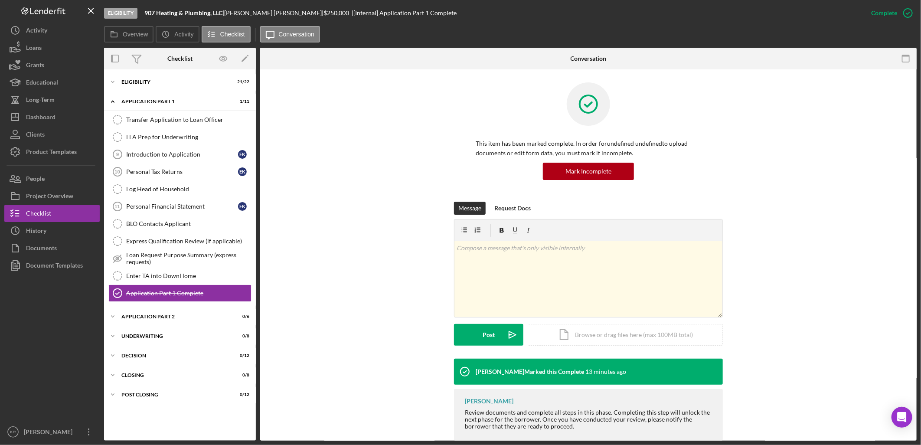
click at [154, 71] on div "Icon/Expander Eligibility 21 / 22 Icon/Expander Application Part 1 1 / 11 Trans…" at bounding box center [180, 254] width 152 height 371
click at [151, 75] on div "Icon/Expander Eligibility 21 / 22" at bounding box center [180, 81] width 152 height 17
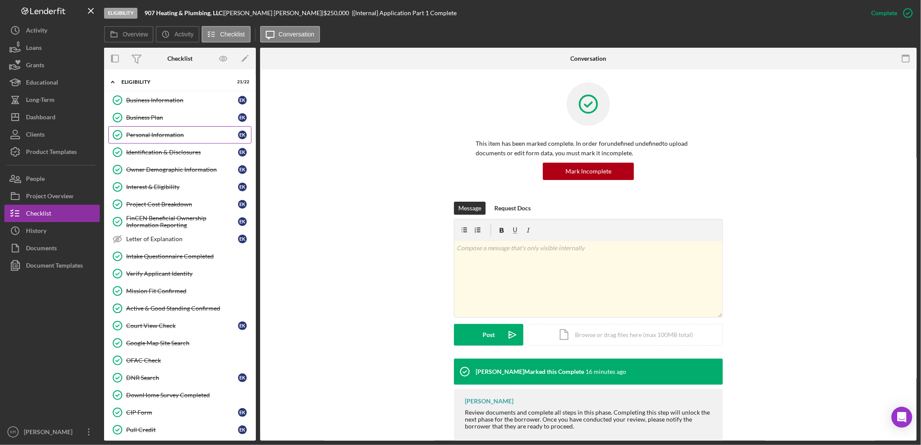
click at [146, 131] on link "Personal Information Personal Information E K" at bounding box center [179, 134] width 143 height 17
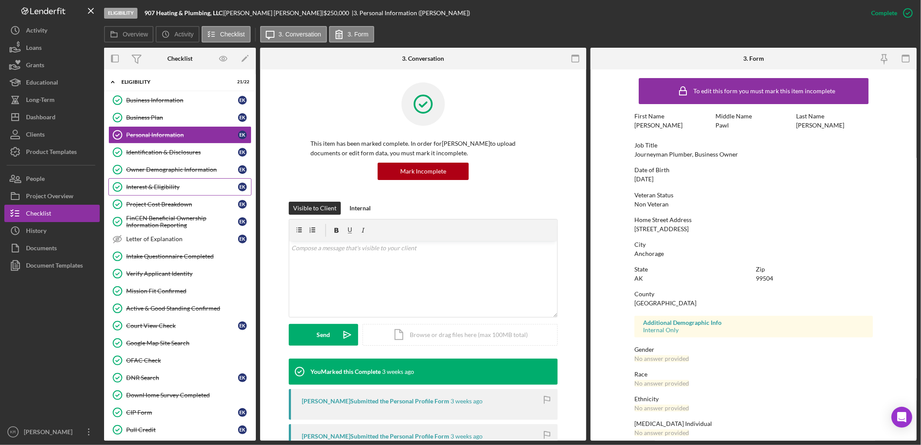
click at [157, 180] on link "Interest & Eligibility Interest & Eligibility E K" at bounding box center [179, 186] width 143 height 17
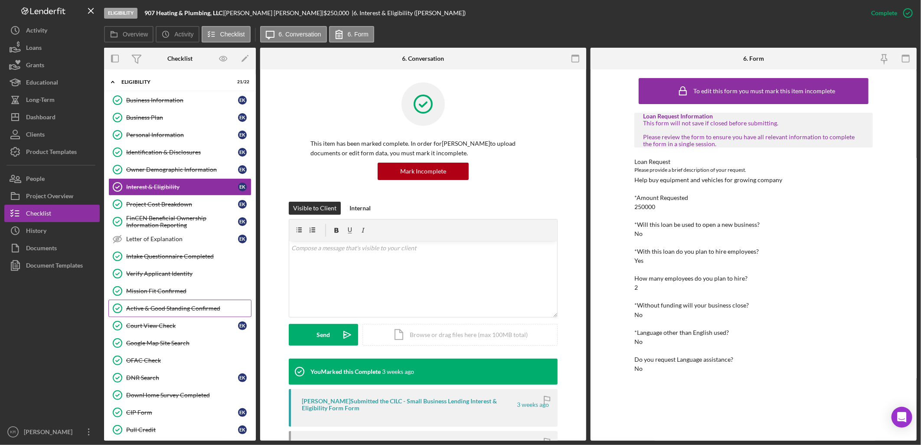
click at [171, 306] on div "Active & Good Standing Confirmed" at bounding box center [188, 308] width 125 height 7
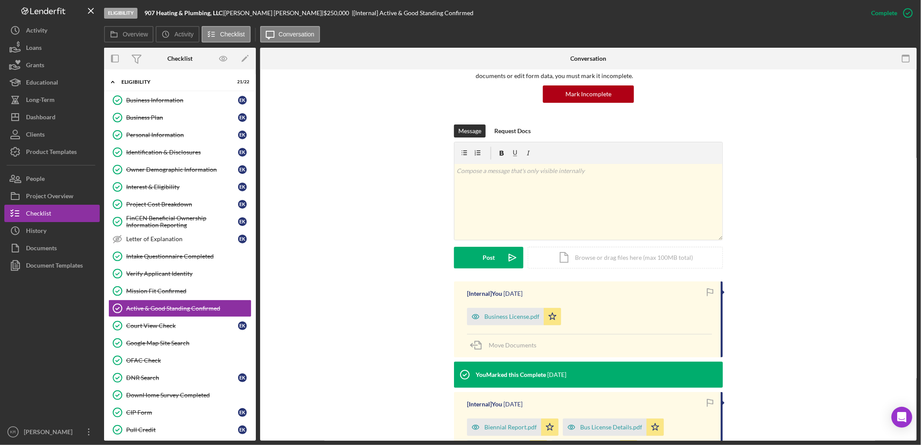
scroll to position [236, 0]
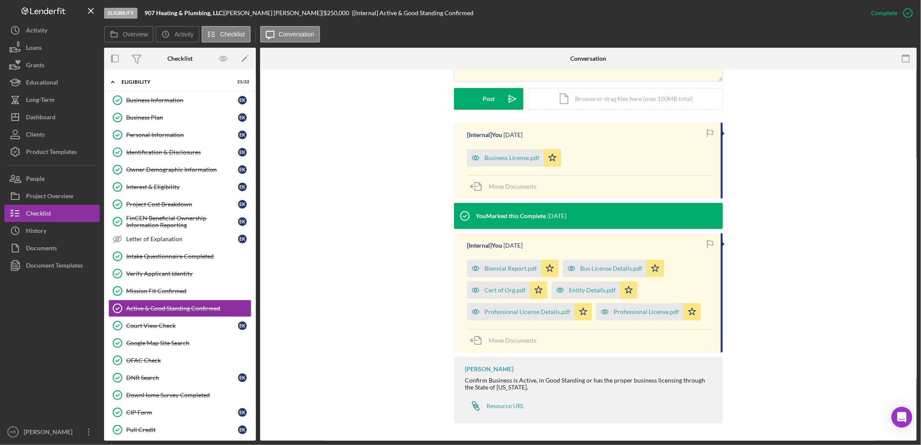
click at [501, 164] on div "Business License.pdf" at bounding box center [505, 157] width 77 height 17
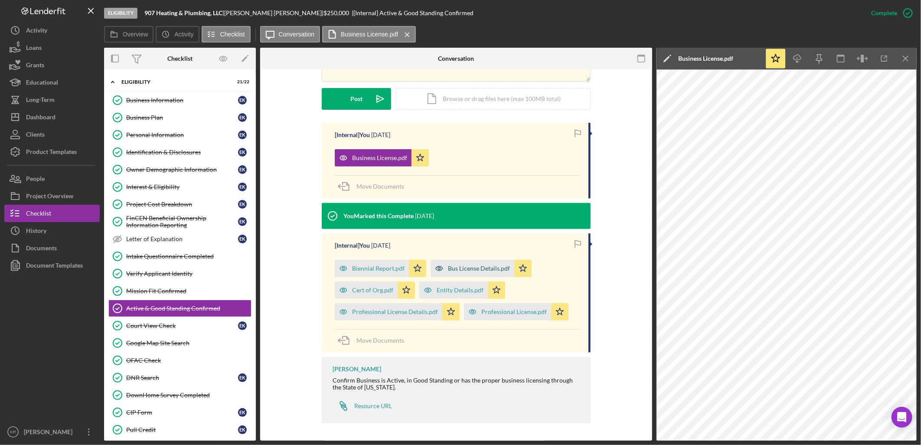
click at [489, 266] on div "Bus License Details.pdf" at bounding box center [479, 268] width 62 height 7
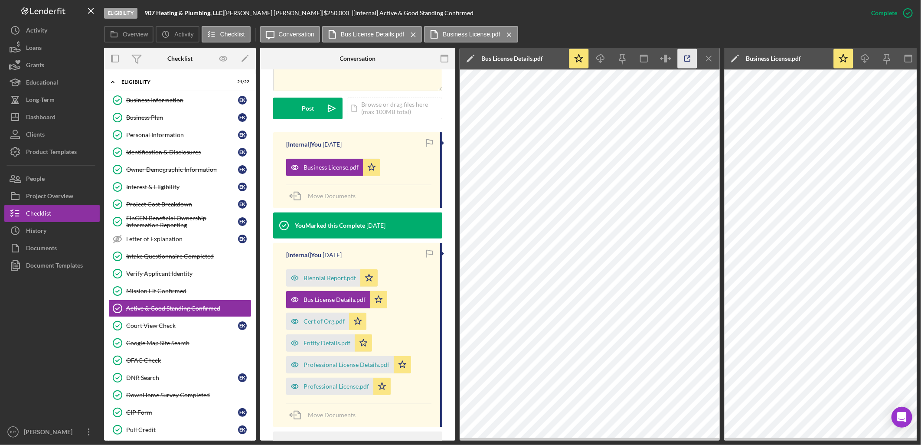
click at [681, 57] on icon "button" at bounding box center [688, 59] width 20 height 20
click at [159, 427] on link "Pull Credit Pull Credit E K" at bounding box center [179, 429] width 143 height 17
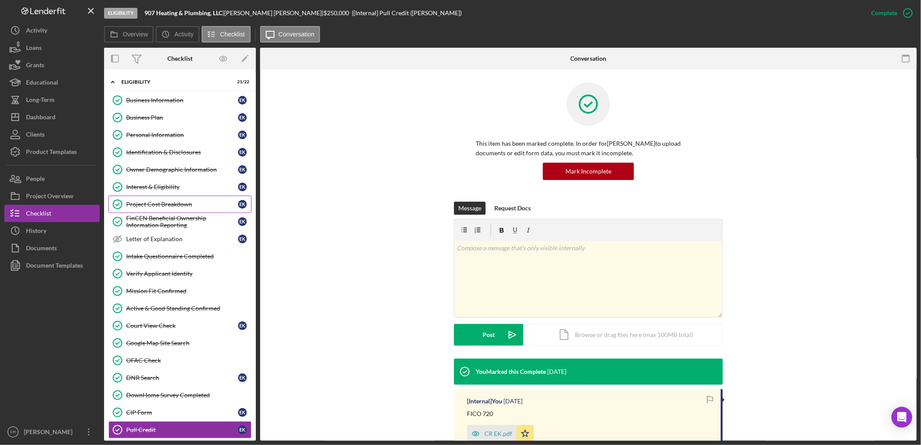
click at [139, 213] on link "Project Cost Breakdown Project Cost Breakdown E K" at bounding box center [179, 204] width 143 height 17
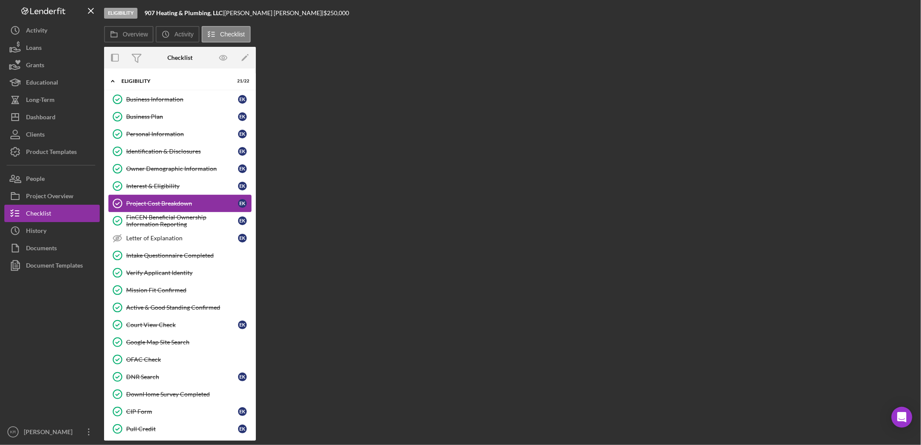
click at [152, 209] on link "Project Cost Breakdown Project Cost Breakdown E K" at bounding box center [179, 203] width 143 height 17
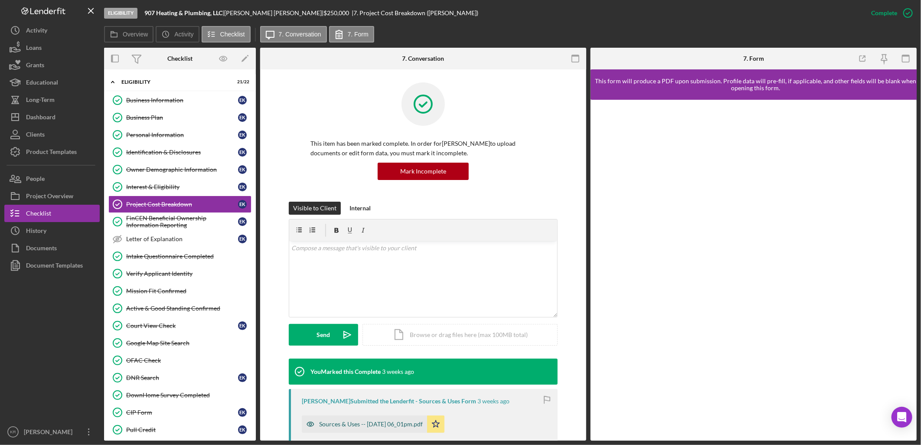
click at [391, 422] on div "Sources & Uses -- 2025-08-11 06_01pm.pdf" at bounding box center [371, 424] width 104 height 7
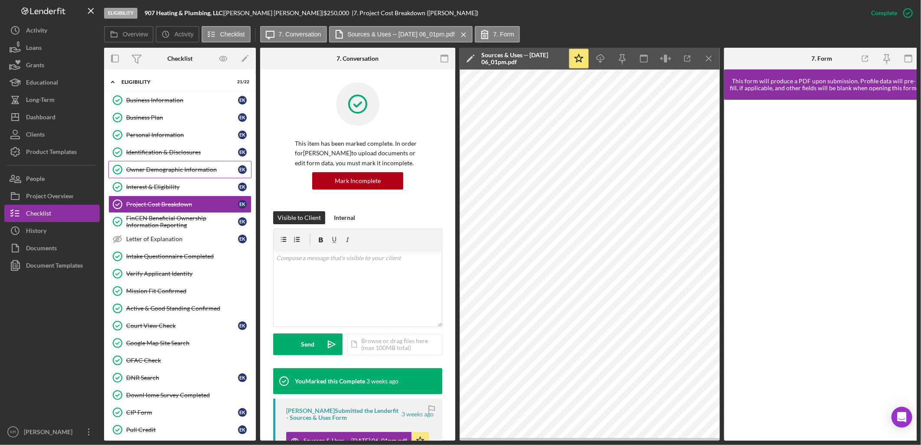
click at [150, 171] on div "Owner Demographic Information" at bounding box center [182, 169] width 112 height 7
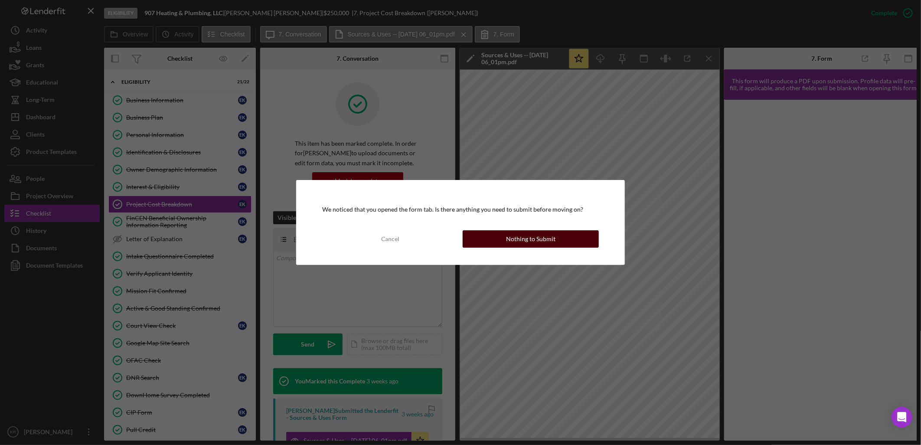
click at [539, 233] on div "Nothing to Submit" at bounding box center [530, 238] width 49 height 17
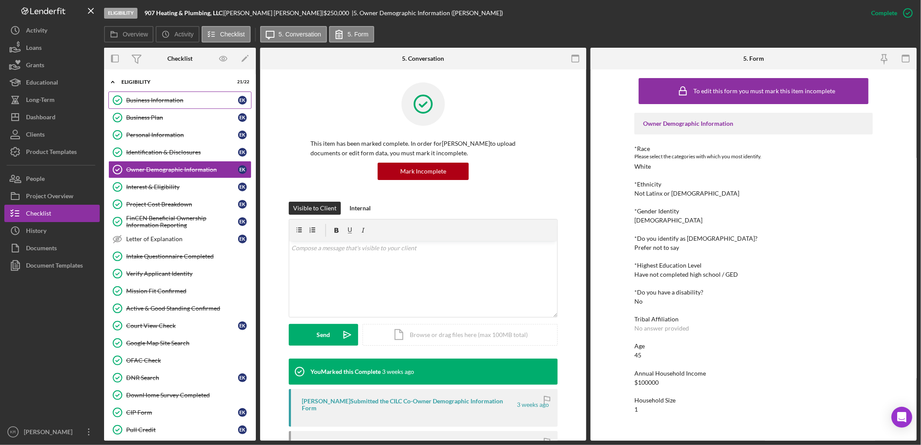
click at [188, 99] on div "Business Information" at bounding box center [182, 100] width 112 height 7
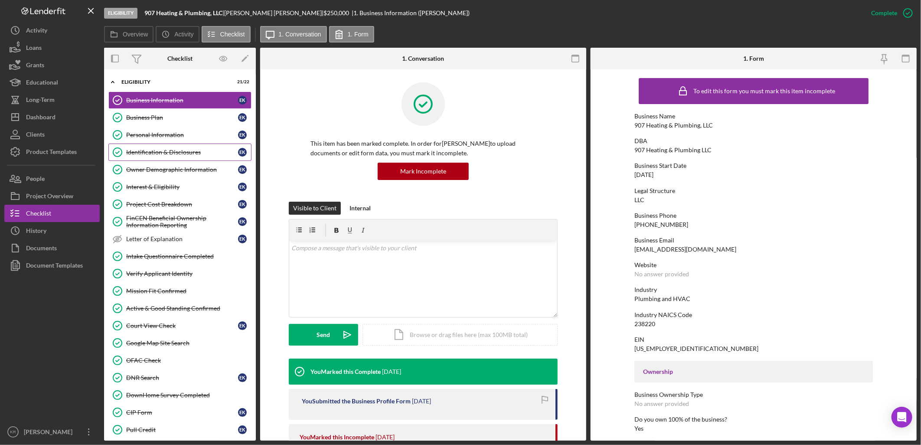
click at [179, 156] on link "Identification & Disclosures Identification & Disclosures E K" at bounding box center [179, 152] width 143 height 17
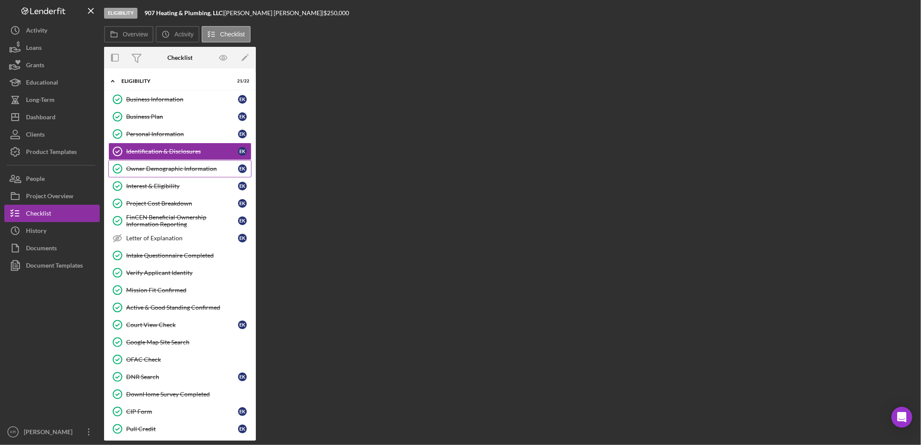
click at [179, 163] on link "Owner Demographic Information Owner Demographic Information E K" at bounding box center [179, 168] width 143 height 17
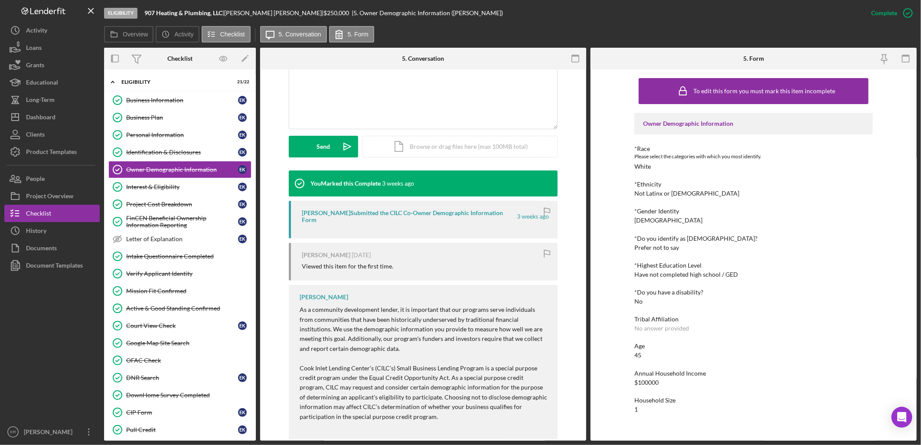
scroll to position [193, 0]
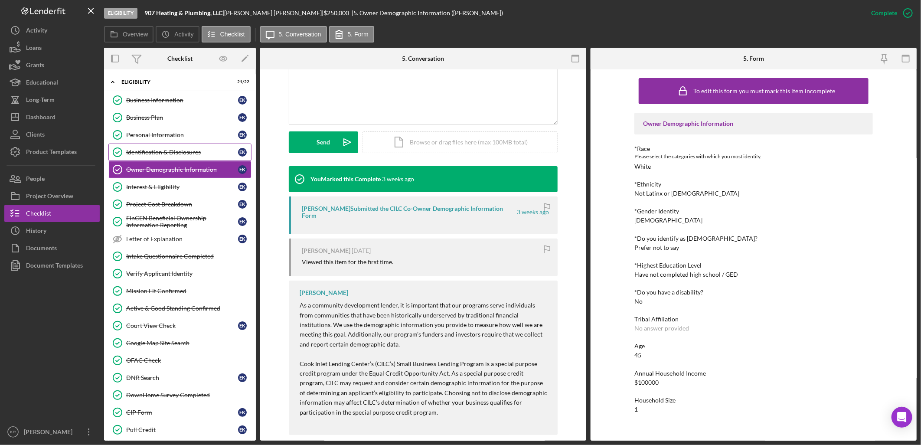
click at [176, 147] on link "Identification & Disclosures Identification & Disclosures E K" at bounding box center [179, 152] width 143 height 17
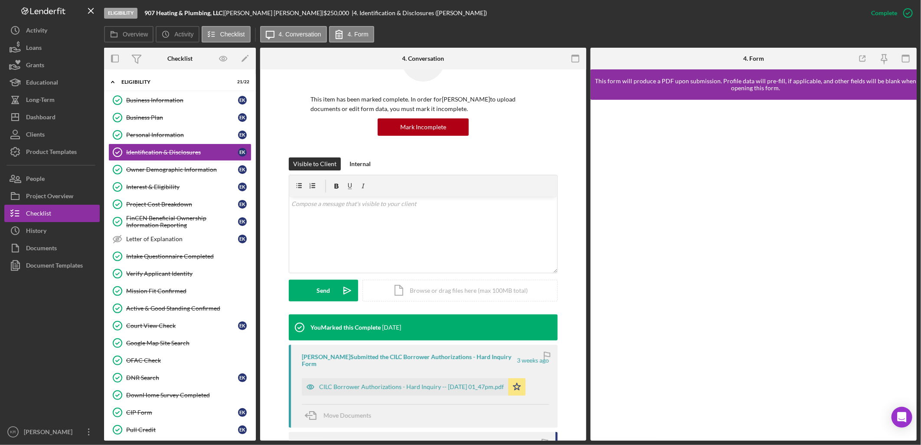
scroll to position [96, 0]
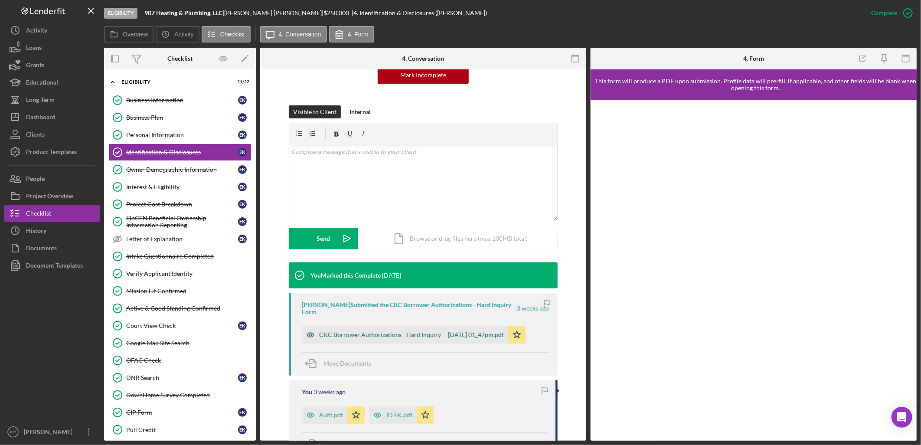
click at [308, 330] on icon "button" at bounding box center [310, 334] width 17 height 17
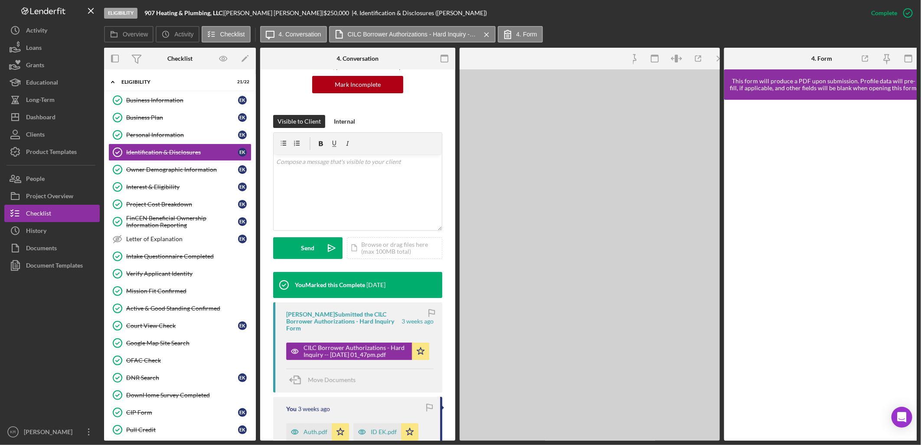
scroll to position [106, 0]
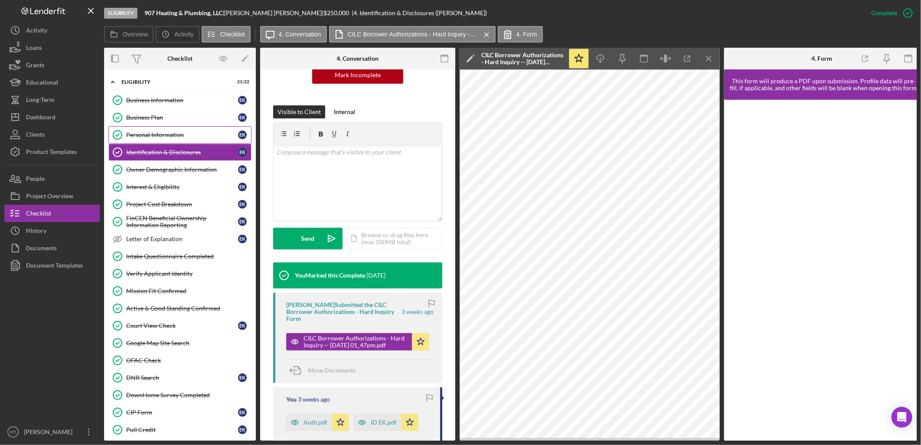
click at [191, 140] on link "Personal Information Personal Information E K" at bounding box center [179, 134] width 143 height 17
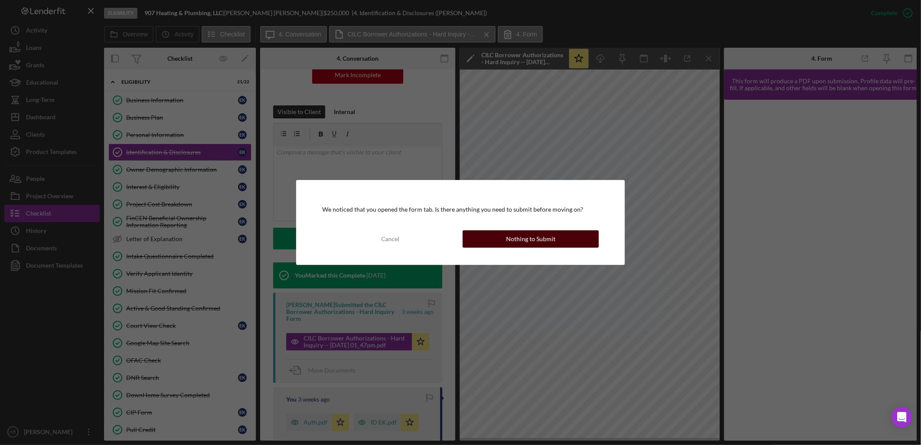
click at [486, 240] on button "Nothing to Submit" at bounding box center [531, 238] width 136 height 17
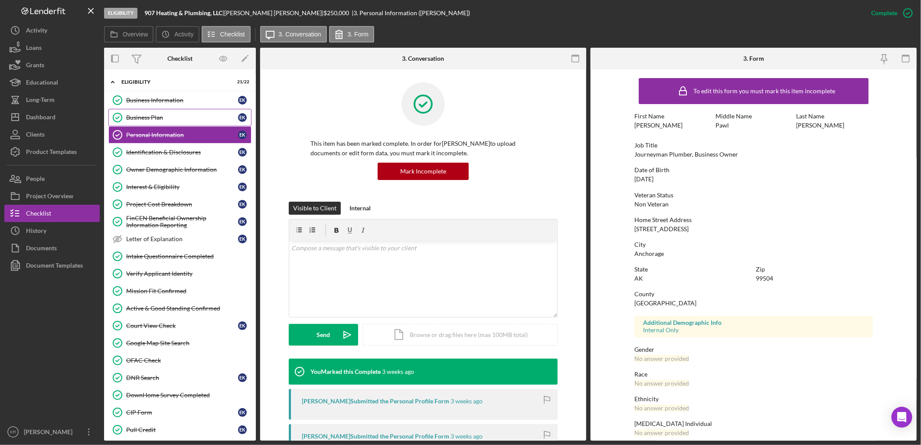
click at [185, 124] on link "Business Plan Business Plan E K" at bounding box center [179, 117] width 143 height 17
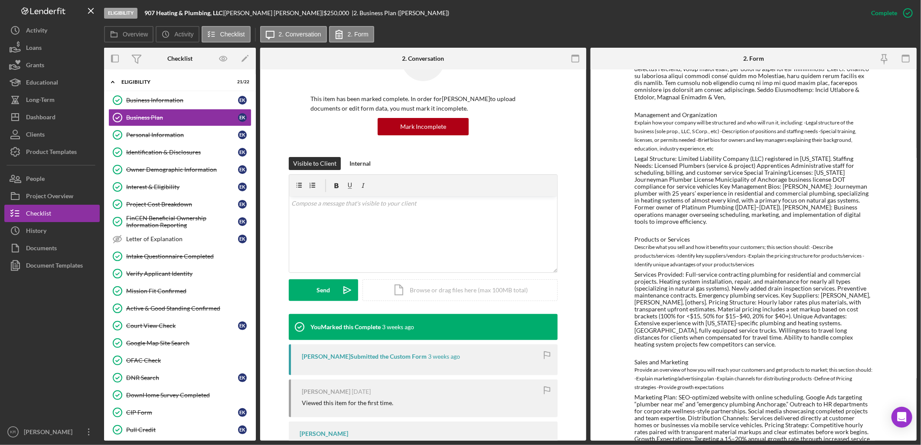
scroll to position [108, 0]
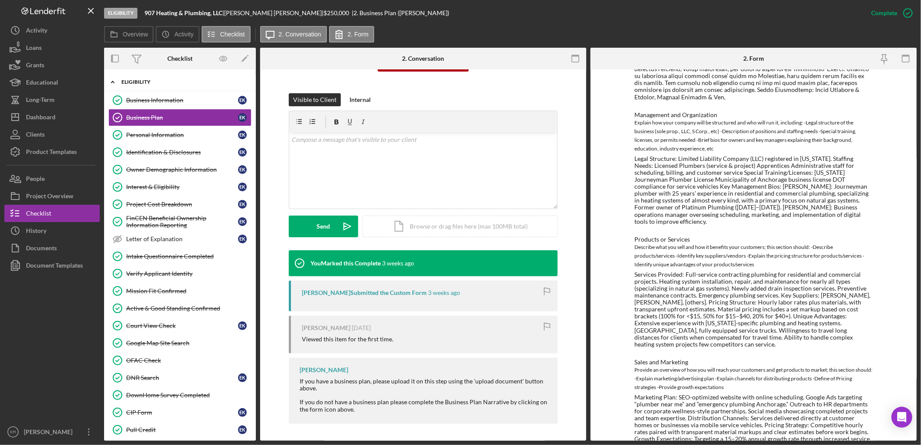
click at [161, 88] on div "Icon/Expander Eligibility 21 / 22" at bounding box center [180, 82] width 152 height 18
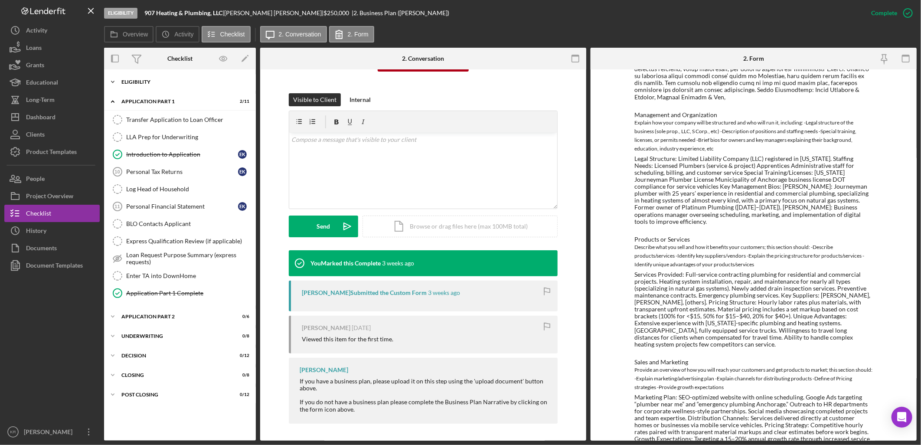
click at [167, 83] on div "Eligibility" at bounding box center [183, 81] width 124 height 5
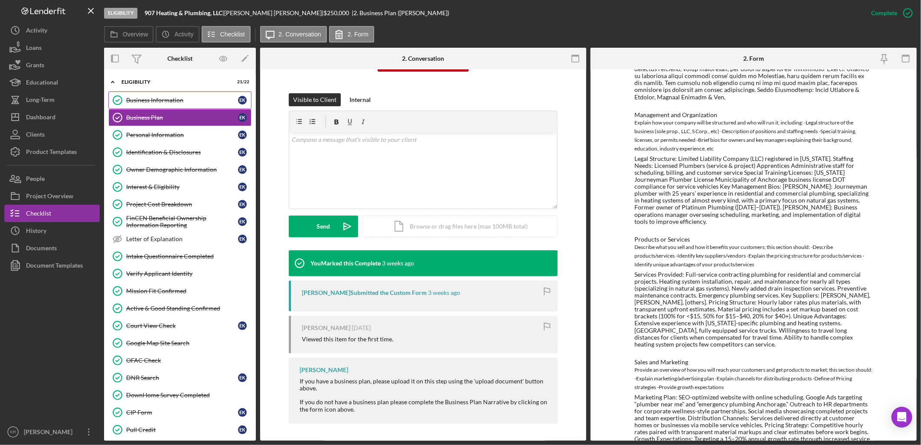
drag, startPoint x: 169, startPoint y: 95, endPoint x: 239, endPoint y: 98, distance: 69.4
click at [169, 96] on link "Business Information Business Information E K" at bounding box center [179, 100] width 143 height 17
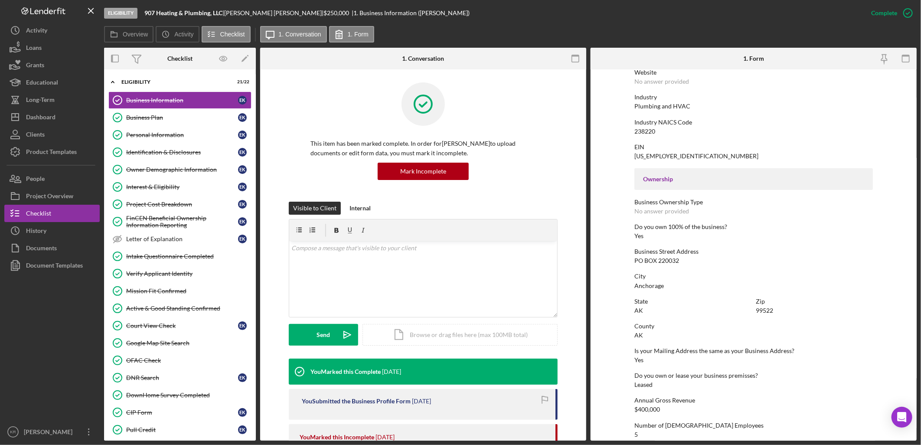
scroll to position [282, 0]
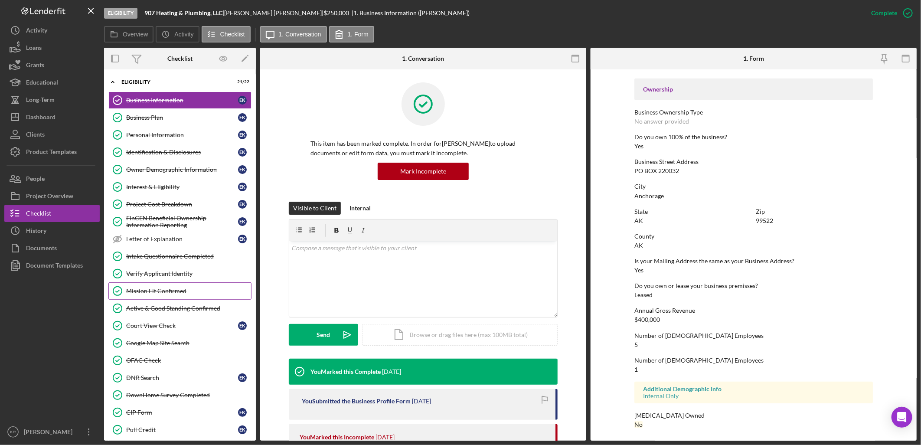
click at [157, 292] on div "Mission Fit Confirmed" at bounding box center [188, 291] width 125 height 7
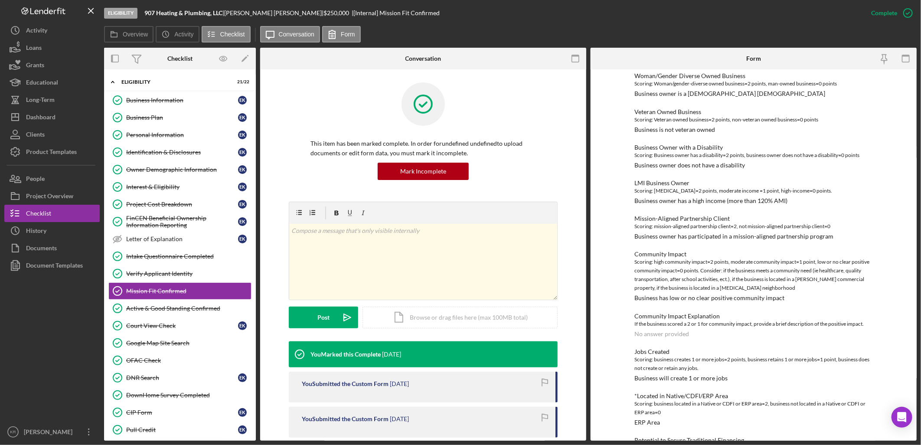
scroll to position [144, 0]
click at [128, 98] on div "Business Information" at bounding box center [182, 100] width 112 height 7
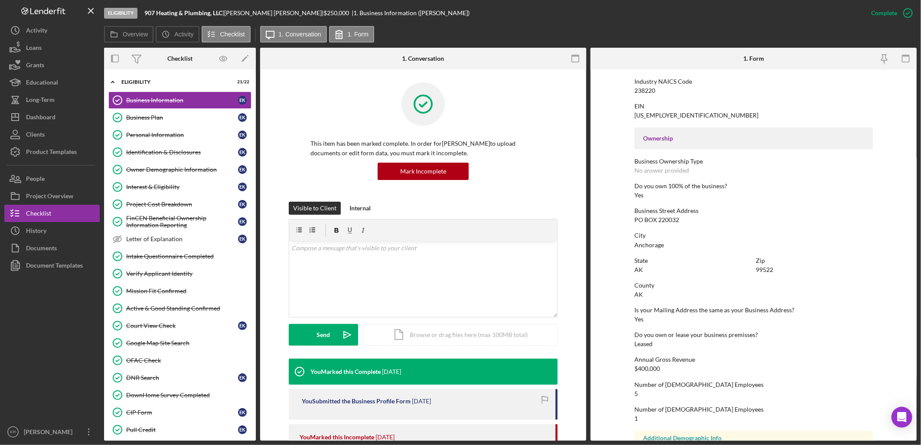
scroll to position [282, 0]
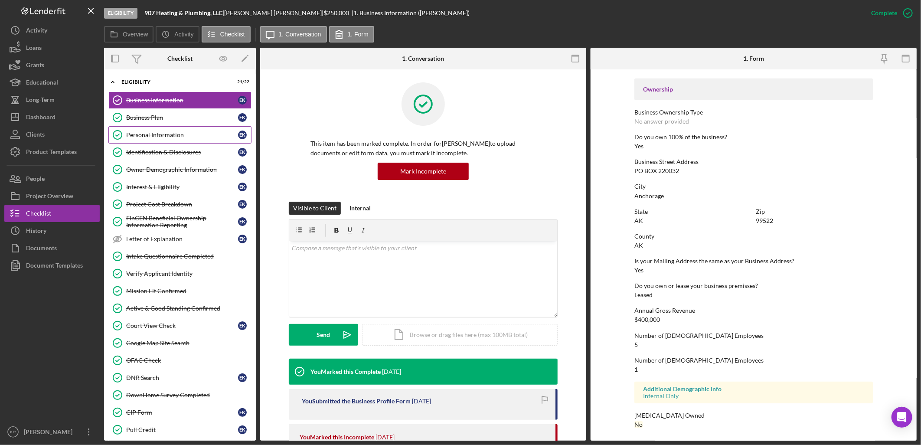
click at [145, 137] on div "Personal Information" at bounding box center [182, 134] width 112 height 7
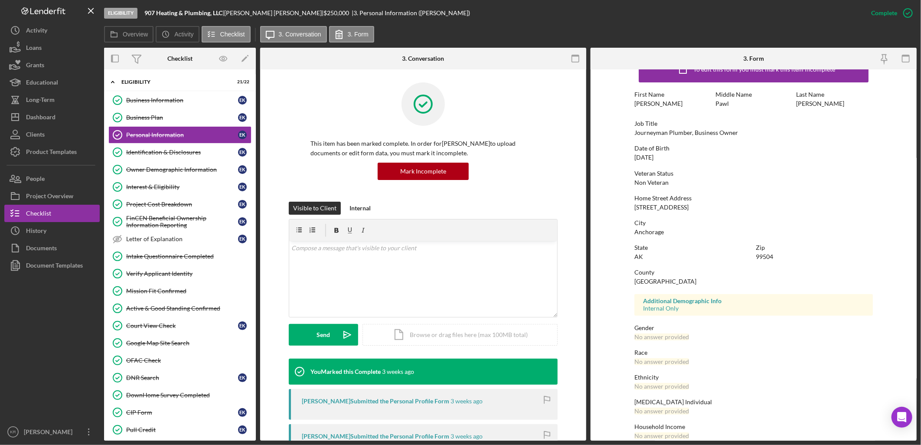
scroll to position [33, 0]
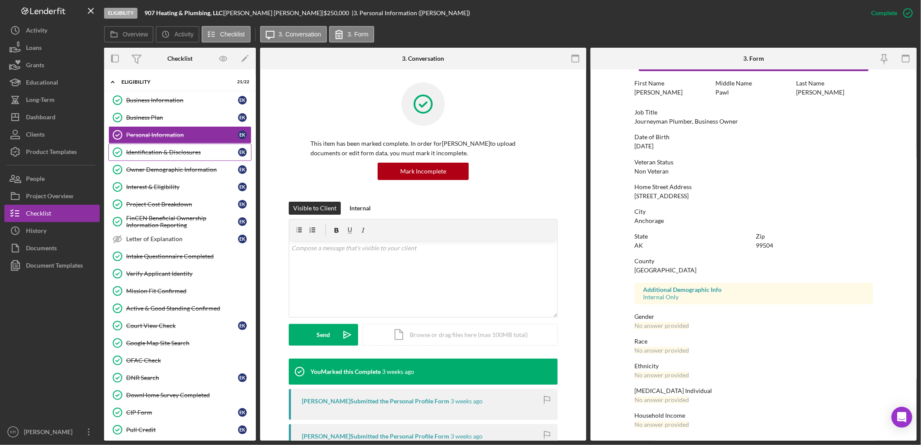
click at [149, 153] on div "Identification & Disclosures" at bounding box center [182, 152] width 112 height 7
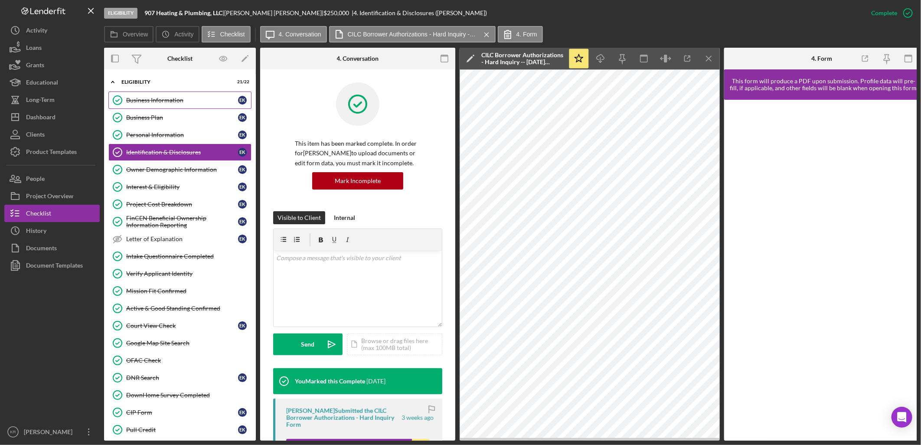
click at [153, 103] on div "Business Information" at bounding box center [182, 100] width 112 height 7
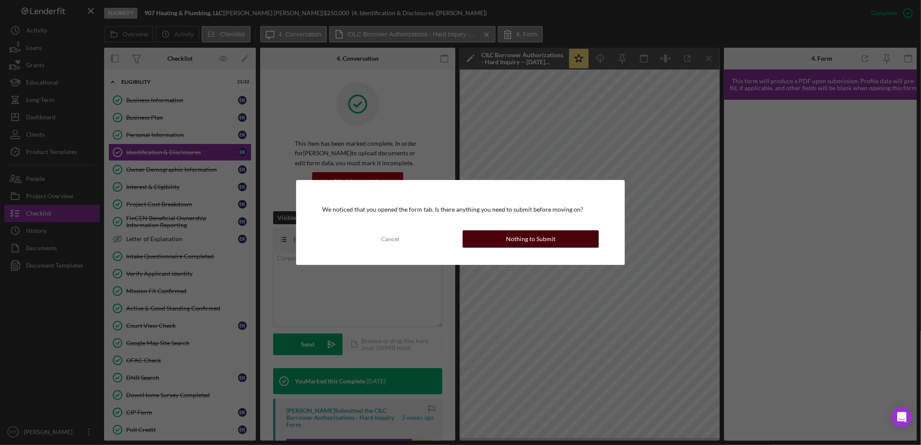
click at [484, 242] on button "Nothing to Submit" at bounding box center [531, 238] width 136 height 17
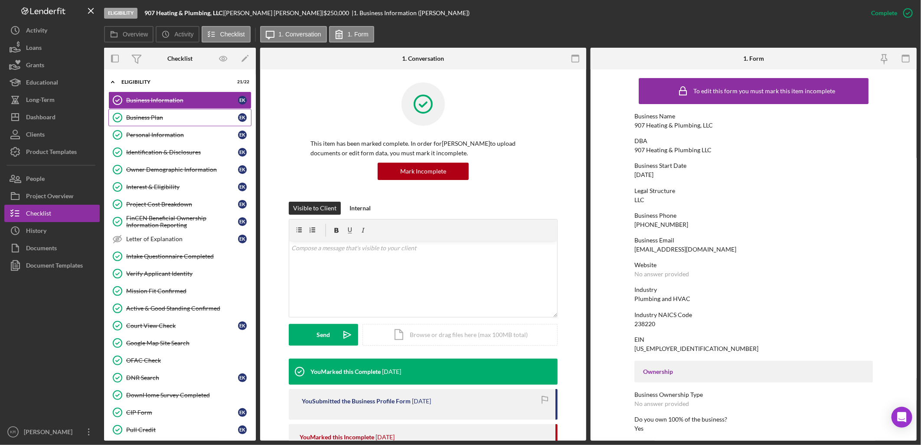
click at [206, 114] on link "Business Plan Business Plan E K" at bounding box center [179, 117] width 143 height 17
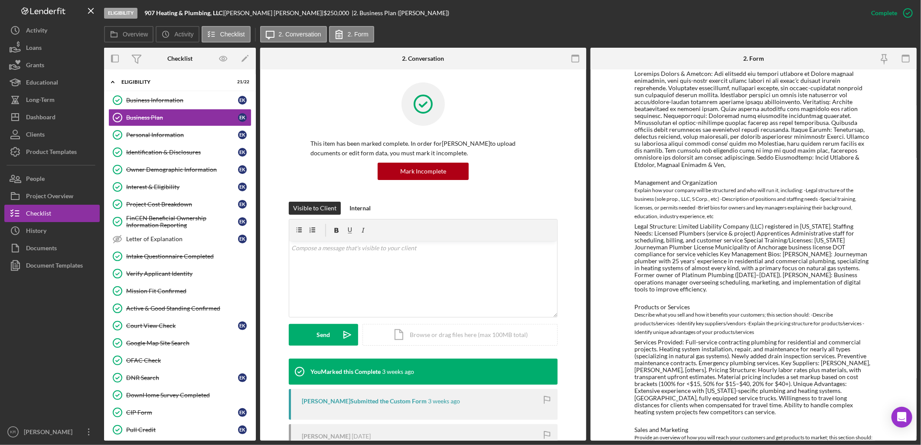
scroll to position [363, 0]
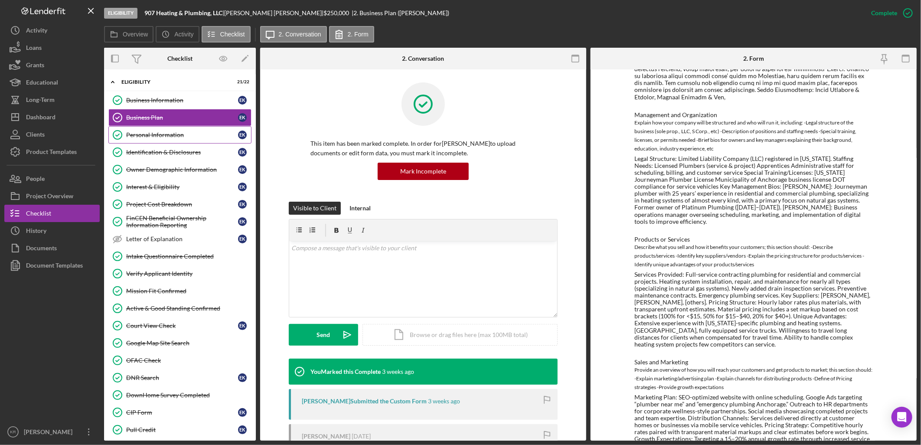
click at [140, 134] on div "Personal Information" at bounding box center [182, 134] width 112 height 7
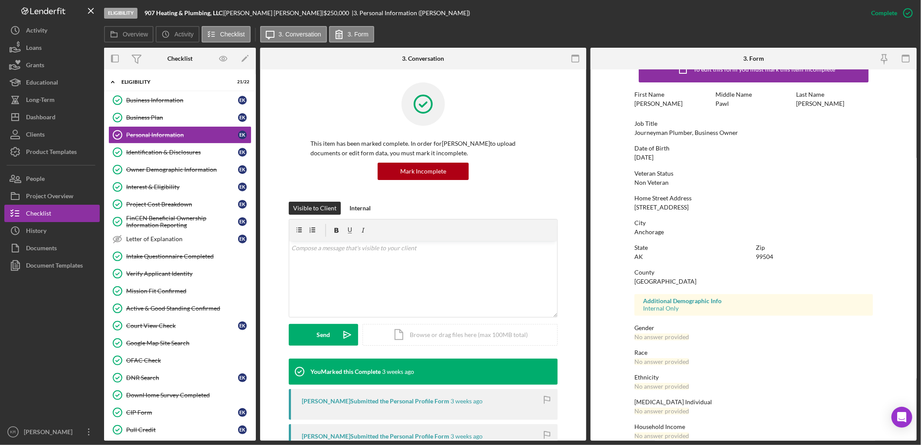
scroll to position [33, 0]
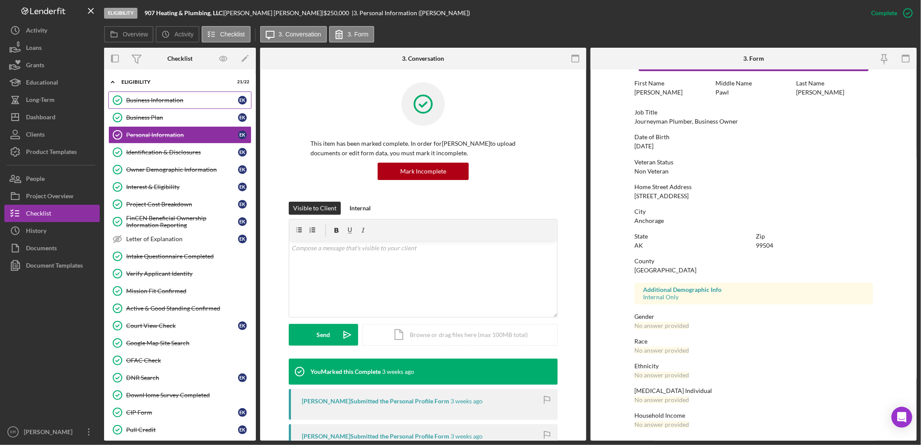
click at [166, 101] on div "Business Information" at bounding box center [182, 100] width 112 height 7
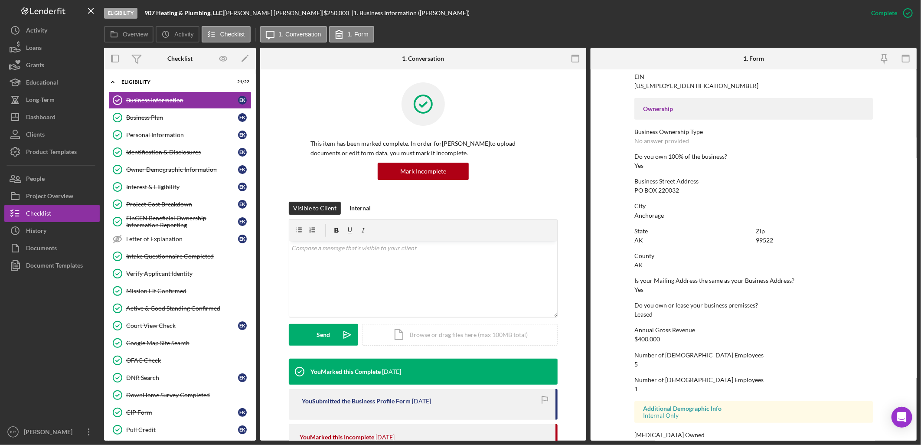
scroll to position [282, 0]
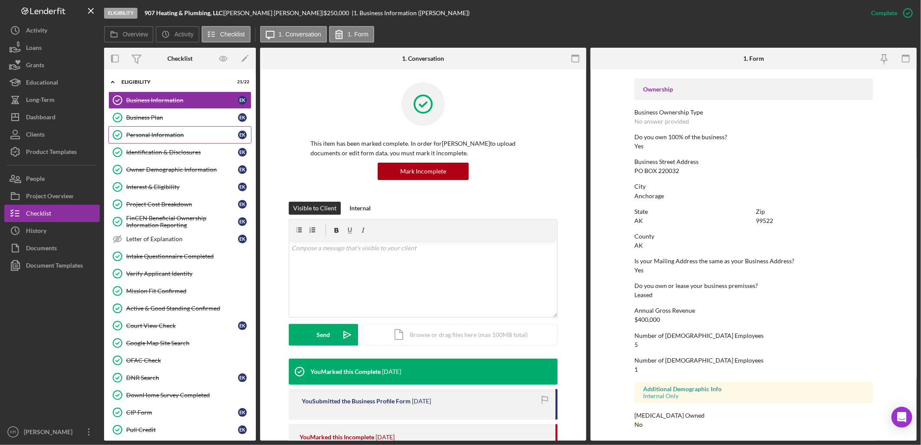
drag, startPoint x: 157, startPoint y: 133, endPoint x: 197, endPoint y: 133, distance: 40.8
click at [157, 133] on div "Personal Information" at bounding box center [182, 134] width 112 height 7
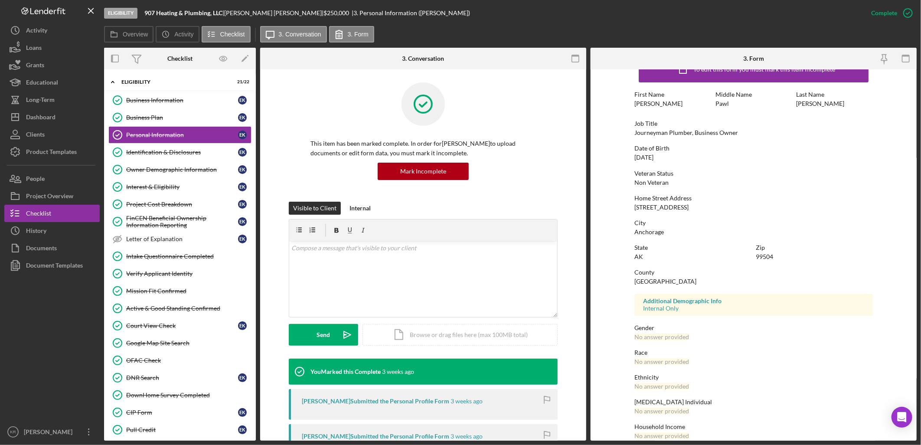
scroll to position [33, 0]
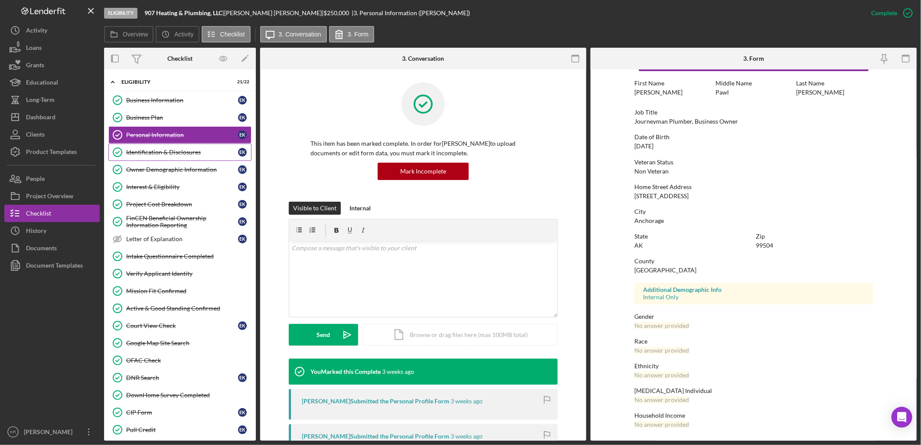
click at [156, 151] on div "Identification & Disclosures" at bounding box center [182, 152] width 112 height 7
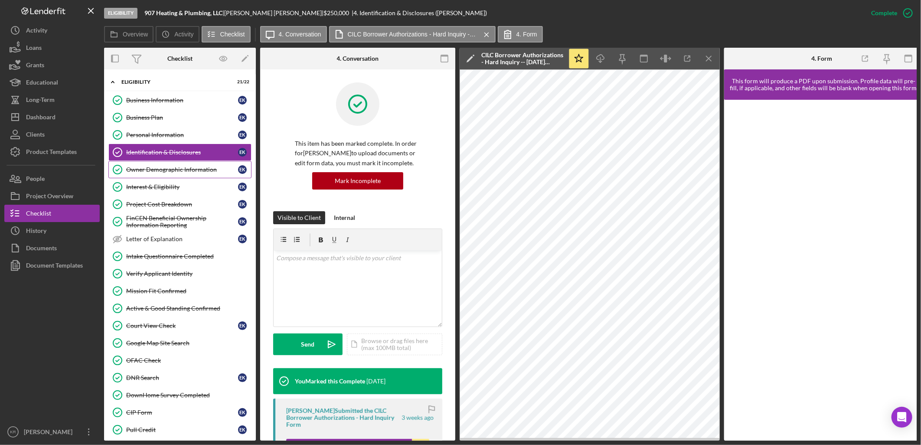
click at [150, 178] on link "Owner Demographic Information Owner Demographic Information E K" at bounding box center [179, 169] width 143 height 17
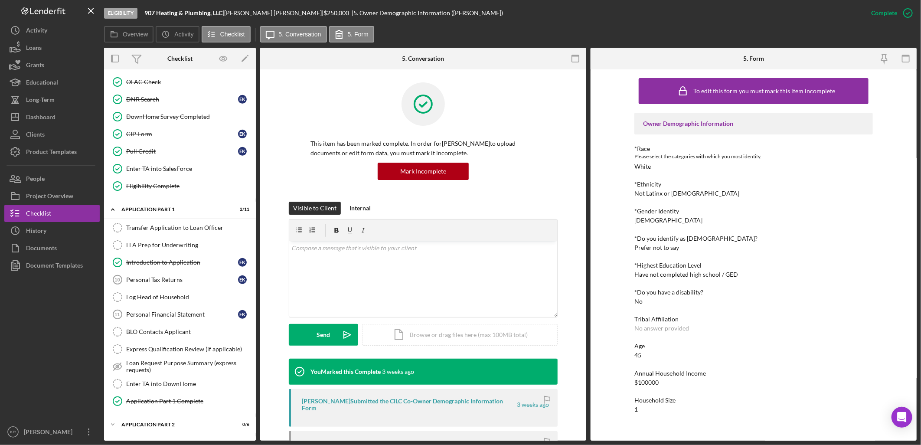
scroll to position [356, 0]
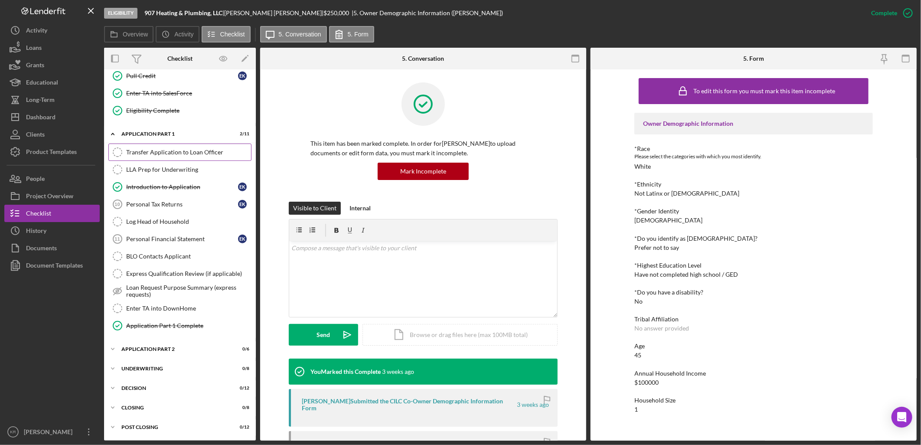
click at [200, 157] on link "Transfer Application to Loan Officer Transfer Application to Loan Officer" at bounding box center [179, 152] width 143 height 17
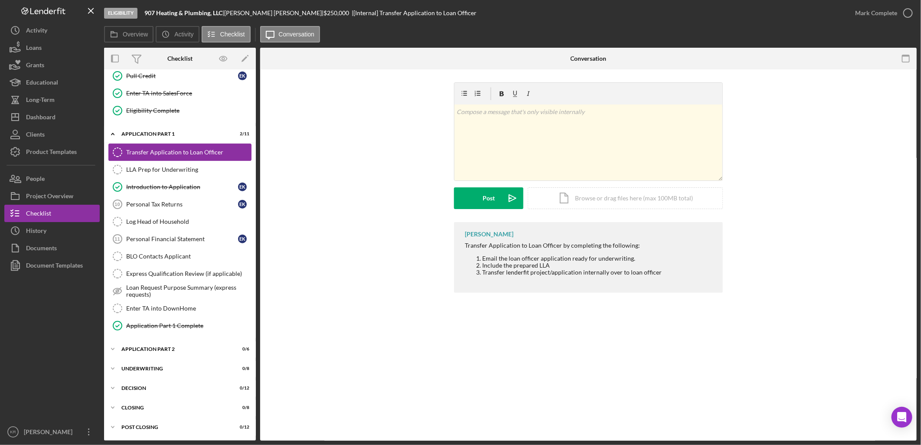
scroll to position [356, 0]
click at [860, 25] on div "Mark Complete" at bounding box center [882, 13] width 70 height 26
click at [867, 19] on div "Mark Complete" at bounding box center [876, 12] width 42 height 17
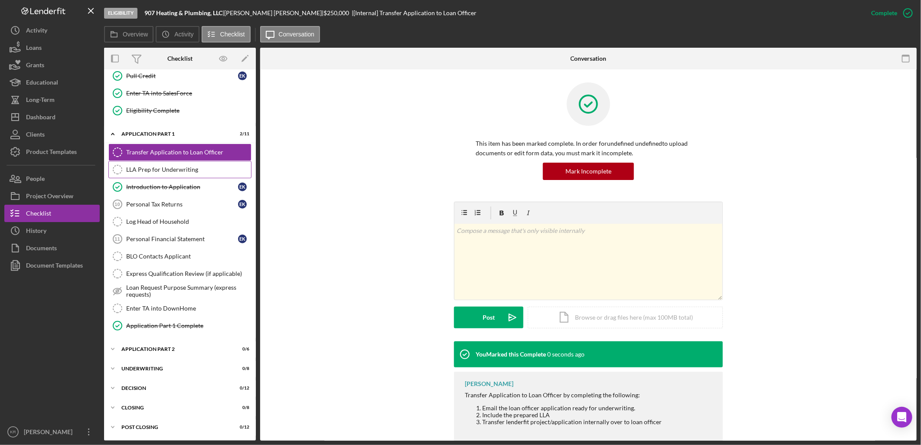
click at [174, 168] on div "LLA Prep for Underwriting" at bounding box center [188, 169] width 125 height 7
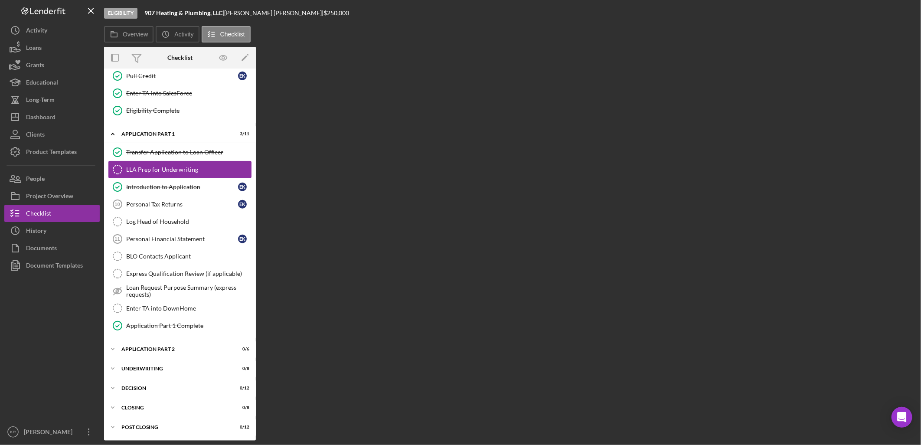
scroll to position [356, 0]
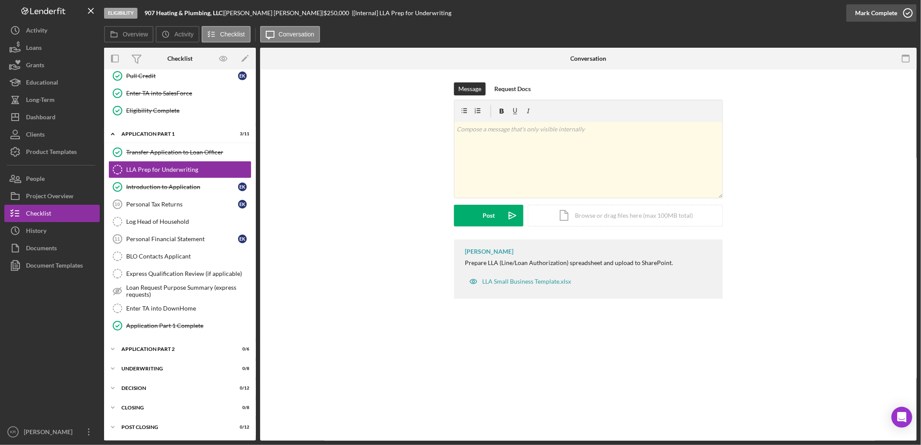
click at [874, 19] on div "Mark Complete" at bounding box center [876, 12] width 42 height 17
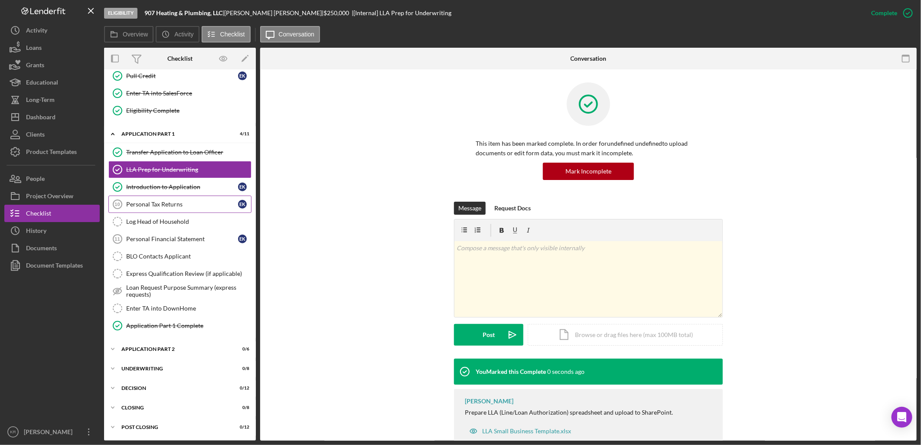
click at [128, 206] on div "Personal Tax Returns" at bounding box center [182, 204] width 112 height 7
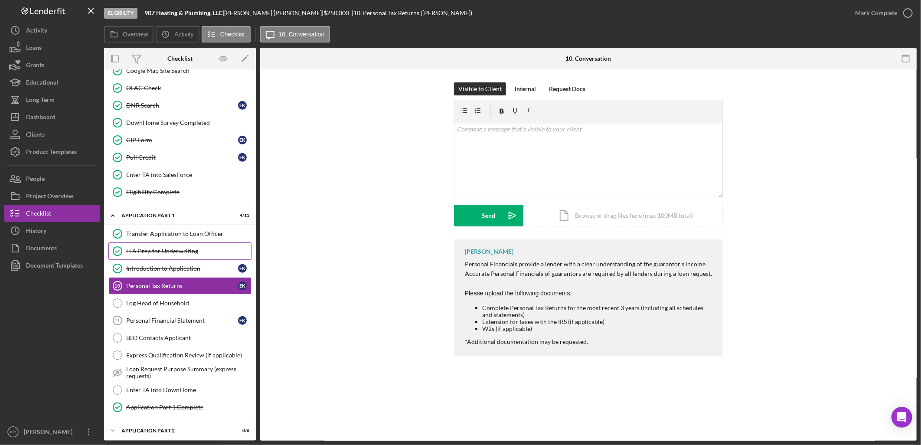
scroll to position [356, 0]
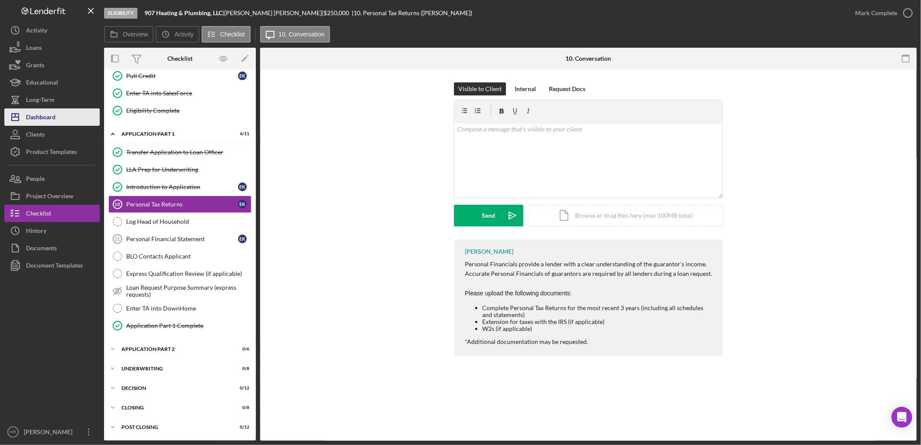
click at [75, 117] on button "Icon/Dashboard Dashboard" at bounding box center [51, 116] width 95 height 17
